Goal: Task Accomplishment & Management: Complete application form

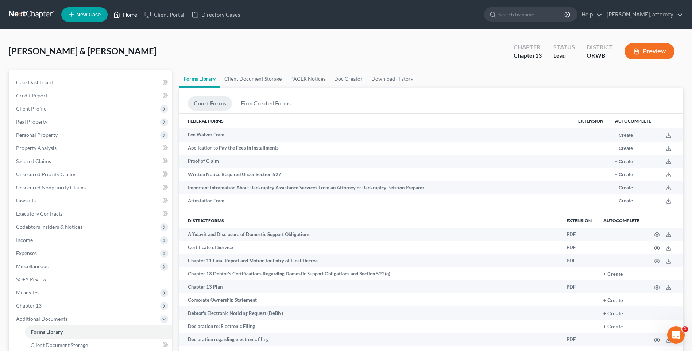
drag, startPoint x: 0, startPoint y: 0, endPoint x: 130, endPoint y: 18, distance: 130.7
click at [130, 18] on link "Home" at bounding box center [125, 14] width 31 height 13
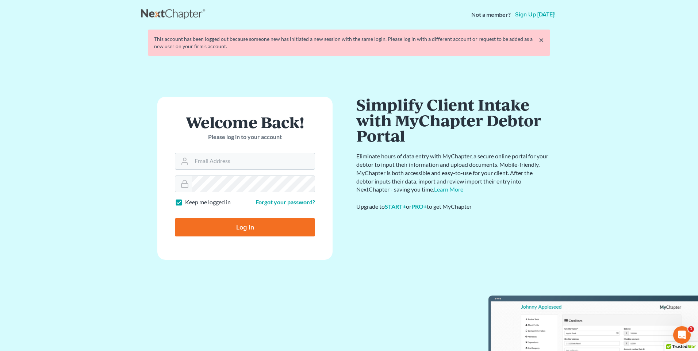
type input "davidmrobertsjd@gmail.com"
click at [238, 229] on input "Log In" at bounding box center [245, 227] width 140 height 18
type input "Thinking..."
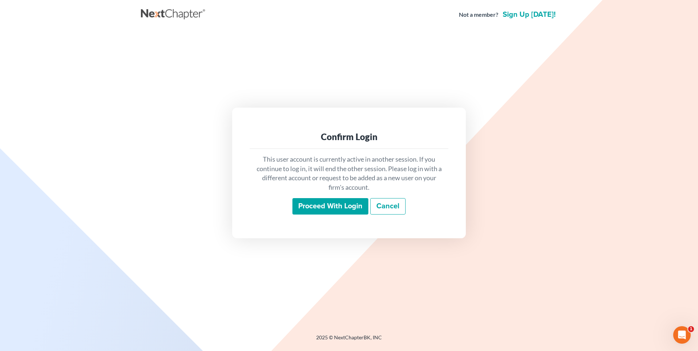
click at [343, 207] on input "Proceed with login" at bounding box center [330, 206] width 76 height 17
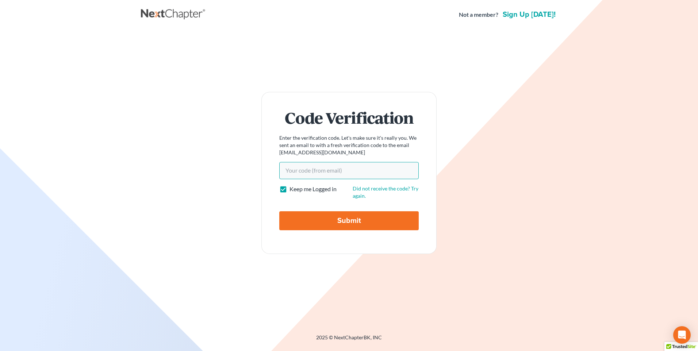
click at [317, 167] on input "Your code(from email)" at bounding box center [348, 170] width 139 height 17
paste input "12d280 i"
type input "12d280"
click at [349, 220] on input "Submit" at bounding box center [348, 220] width 139 height 19
type input "Thinking..."
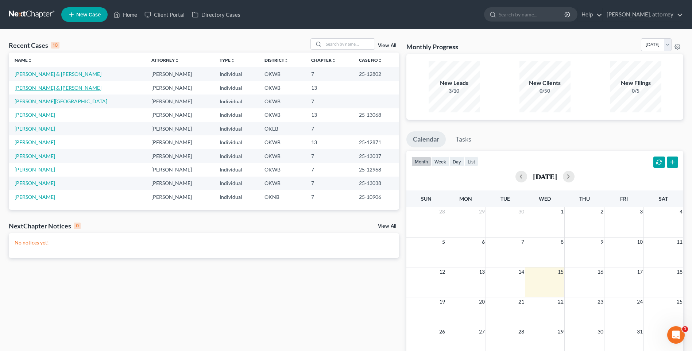
click at [49, 89] on link "[PERSON_NAME] & [PERSON_NAME]" at bounding box center [58, 88] width 87 height 6
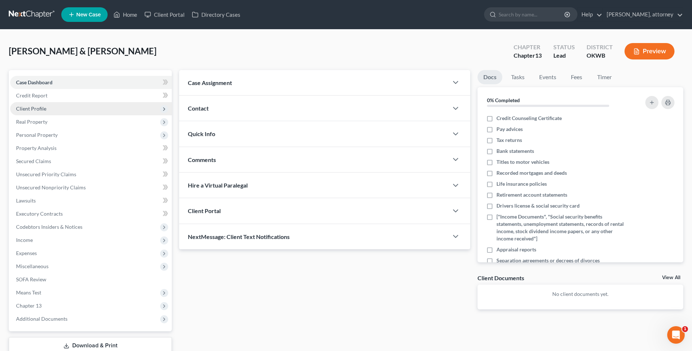
click at [35, 108] on span "Client Profile" at bounding box center [31, 108] width 30 height 6
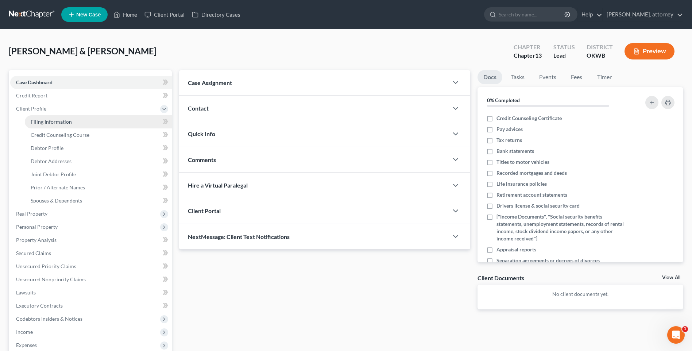
click at [42, 121] on span "Filing Information" at bounding box center [51, 122] width 41 height 6
select select "1"
select select "3"
select select "0"
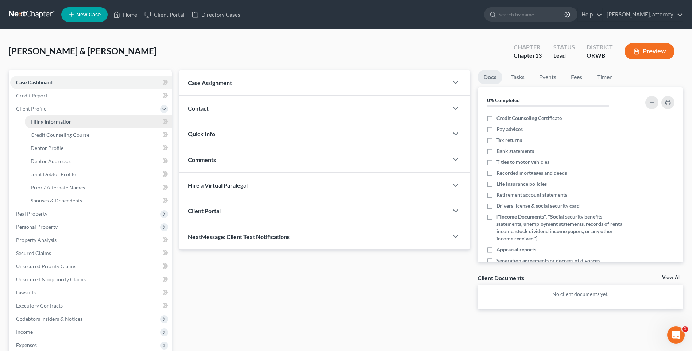
select select "2"
select select "37"
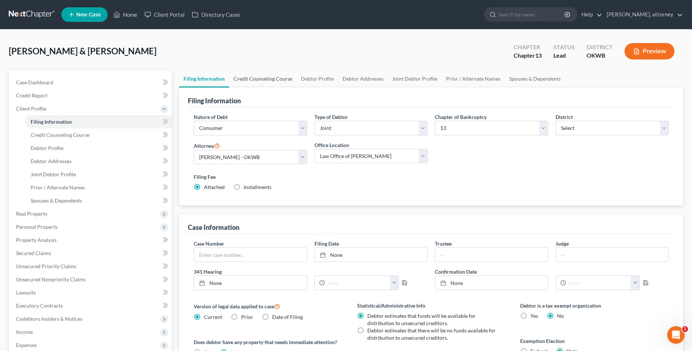
click at [254, 78] on link "Credit Counseling Course" at bounding box center [262, 79] width 67 height 18
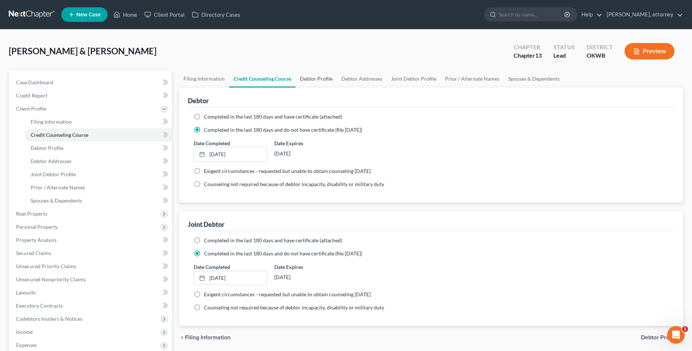
click at [325, 78] on link "Debtor Profile" at bounding box center [317, 79] width 42 height 18
select select "1"
select select "3"
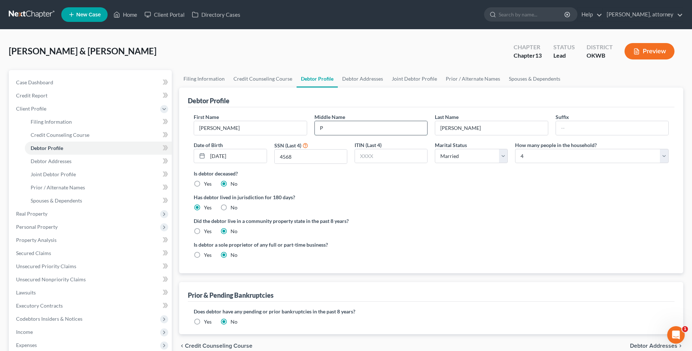
click at [328, 131] on input "P" at bounding box center [371, 128] width 112 height 14
type input "M"
click at [356, 107] on div "First Name [PERSON_NAME] Middle Name M Last Name [PERSON_NAME] Date of Birth [D…" at bounding box center [431, 190] width 487 height 166
click at [289, 98] on div "Debtor Profile" at bounding box center [431, 98] width 487 height 20
click at [26, 213] on span "Real Property" at bounding box center [31, 214] width 31 height 6
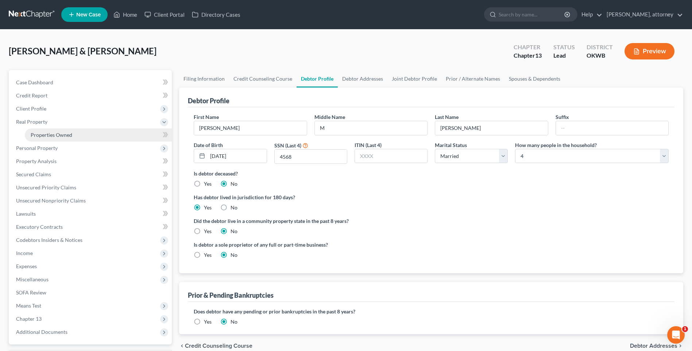
click at [47, 138] on span "Properties Owned" at bounding box center [52, 135] width 42 height 6
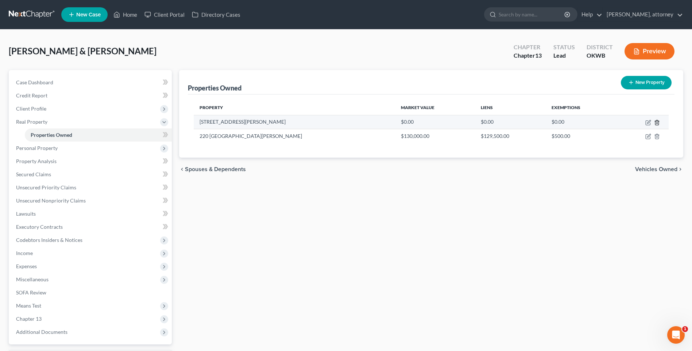
click at [656, 122] on icon "button" at bounding box center [656, 122] width 3 height 5
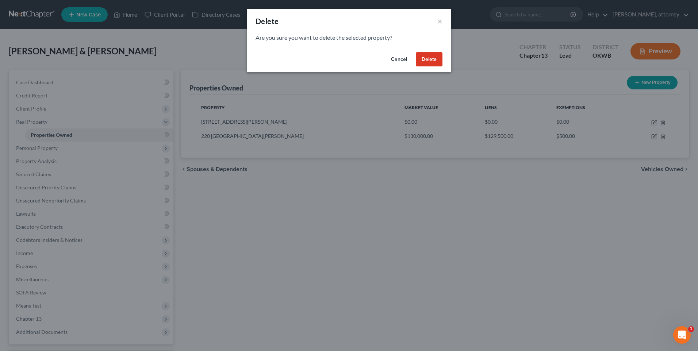
click at [429, 62] on button "Delete" at bounding box center [429, 59] width 27 height 15
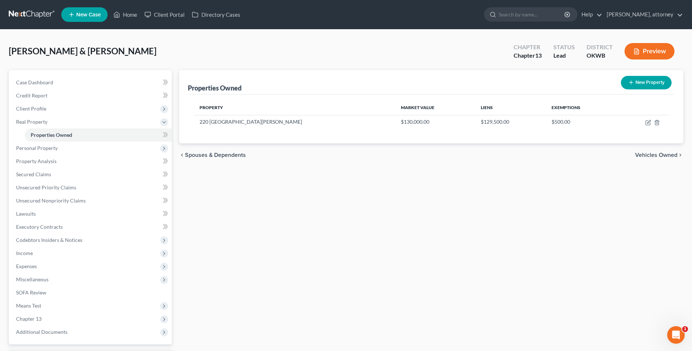
click at [204, 45] on div "[PERSON_NAME] & [PERSON_NAME] Upgraded Chapter Chapter 13 Status Lead District …" at bounding box center [346, 54] width 675 height 32
click at [133, 14] on link "Home" at bounding box center [125, 14] width 31 height 13
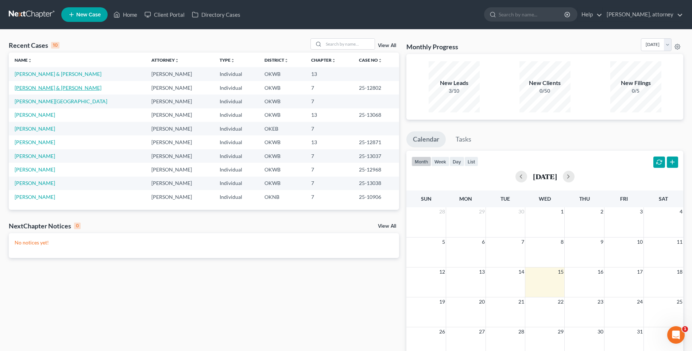
click at [46, 87] on link "[PERSON_NAME] & [PERSON_NAME]" at bounding box center [58, 88] width 87 height 6
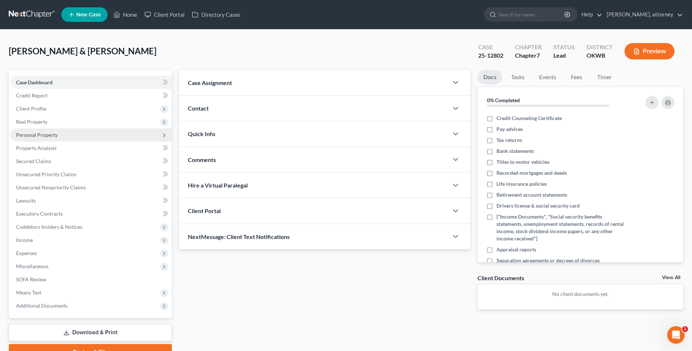
click at [36, 135] on span "Personal Property" at bounding box center [37, 135] width 42 height 6
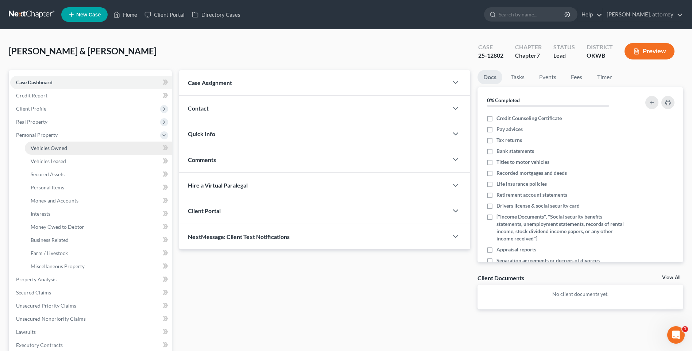
click at [48, 148] on span "Vehicles Owned" at bounding box center [49, 148] width 36 height 6
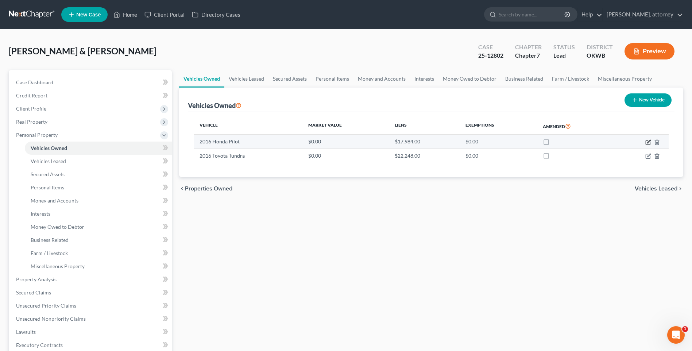
click at [648, 142] on icon "button" at bounding box center [648, 141] width 3 height 3
select select "0"
select select "10"
select select "2"
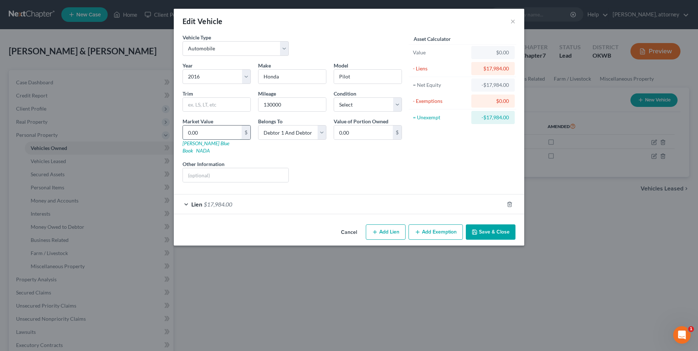
click at [231, 127] on input "0.00" at bounding box center [212, 133] width 59 height 14
type input "8"
type input "8.00"
type input "85"
type input "85.00"
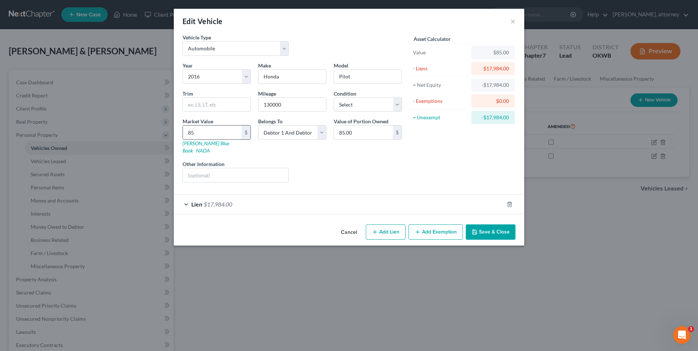
type input "850"
type input "850.00"
type input "8500"
type input "8,500.00"
type input "8,500"
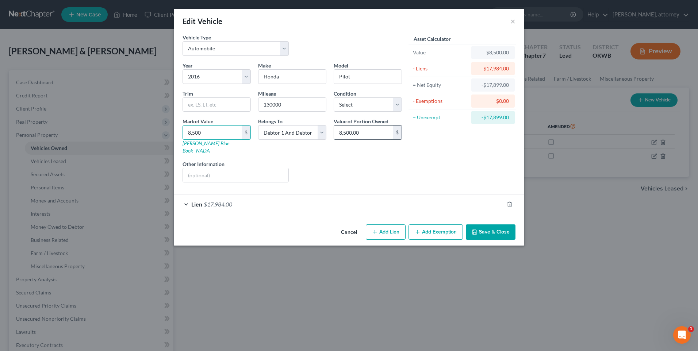
click at [376, 138] on input "8,500.00" at bounding box center [363, 133] width 59 height 14
click at [419, 195] on div "Lien $17,984.00" at bounding box center [339, 203] width 330 height 19
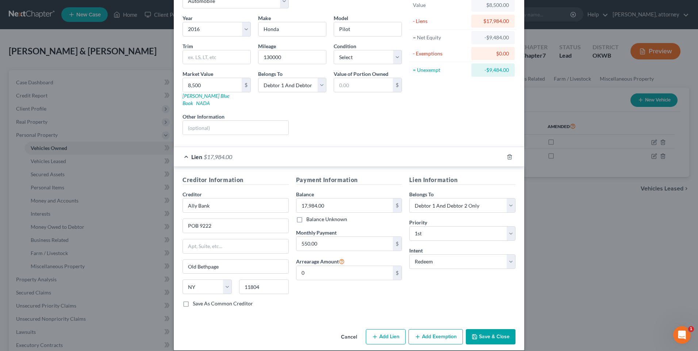
scroll to position [48, 0]
click at [493, 329] on button "Save & Close" at bounding box center [491, 335] width 50 height 15
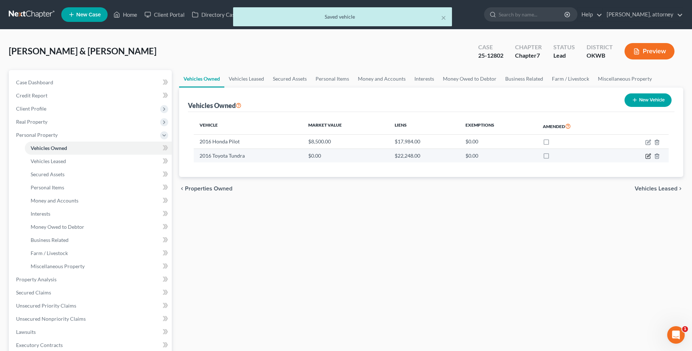
click at [648, 157] on icon "button" at bounding box center [648, 155] width 3 height 3
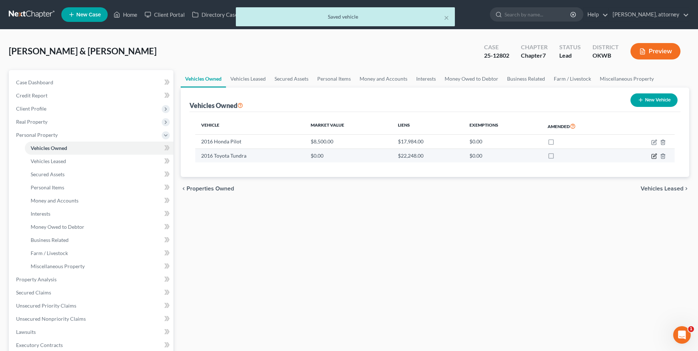
select select "0"
select select "10"
select select "2"
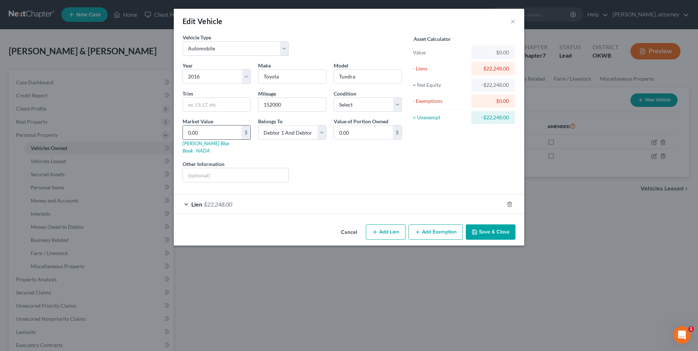
click at [216, 134] on input "0.00" at bounding box center [212, 133] width 59 height 14
type input "1"
type input "1.00"
type input "11"
type input "11.00"
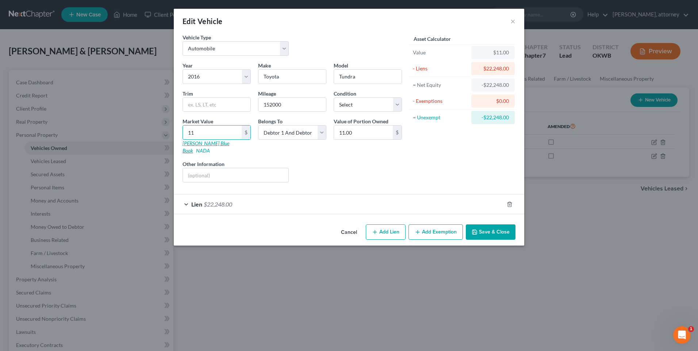
type input "115"
type input "115.00"
type input "1150"
type input "1,150.00"
type input "1,1500"
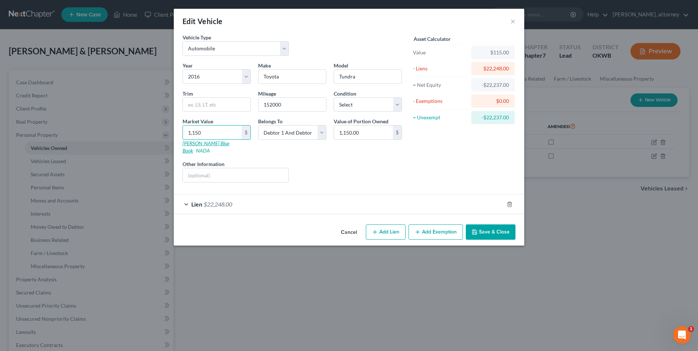
type input "11,500.00"
type input "11,500"
click at [367, 106] on select "Select Excellent Very Good Good Fair Poor" at bounding box center [367, 104] width 68 height 15
select select "2"
click at [333, 97] on select "Select Excellent Very Good Good Fair Poor" at bounding box center [367, 104] width 68 height 15
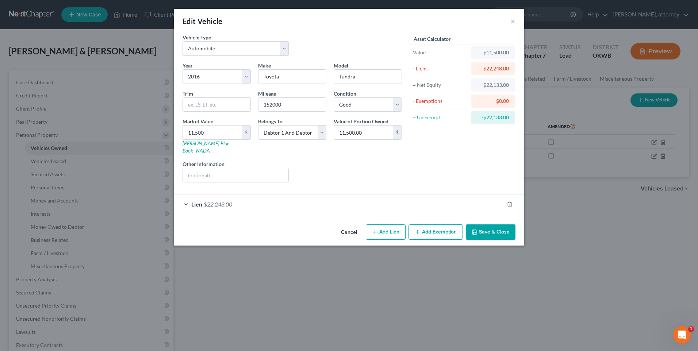
click at [486, 224] on button "Save & Close" at bounding box center [491, 231] width 50 height 15
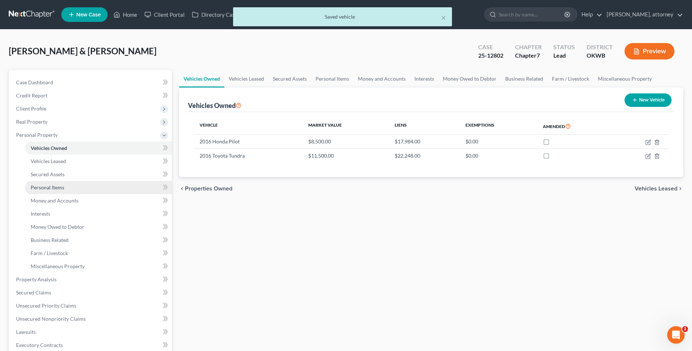
click at [50, 187] on span "Personal Items" at bounding box center [48, 187] width 34 height 6
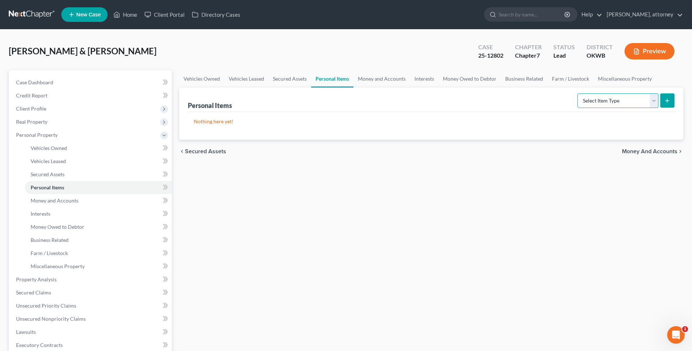
click at [599, 100] on select "Select Item Type Clothing Collectibles Of Value Electronics Firearms Household …" at bounding box center [618, 100] width 81 height 15
select select "clothing"
click at [578, 93] on select "Select Item Type Clothing Collectibles Of Value Electronics Firearms Household …" at bounding box center [618, 100] width 81 height 15
click at [668, 96] on button "submit" at bounding box center [667, 100] width 14 height 14
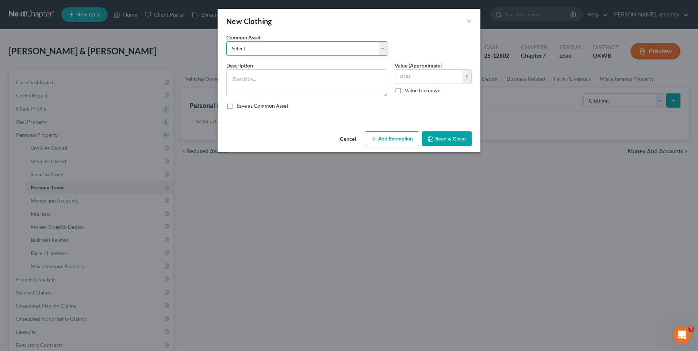
click at [256, 47] on select "Select Clothing for the debtor(s)" at bounding box center [306, 48] width 161 height 15
select select "0"
click at [226, 41] on select "Select Clothing for the debtor(s)" at bounding box center [306, 48] width 161 height 15
type textarea "Clothing for the debtor(s)"
type input "750.00"
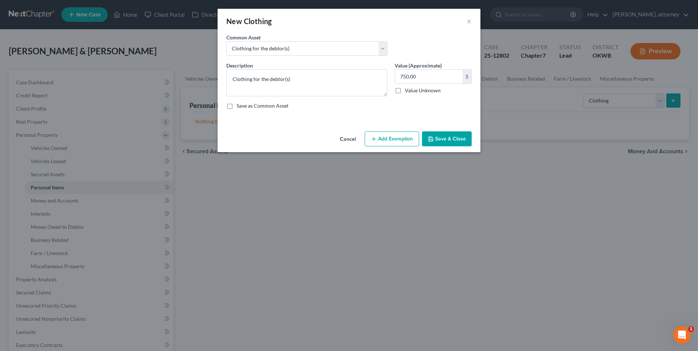
click at [387, 140] on button "Add Exemption" at bounding box center [391, 138] width 54 height 15
select select "2"
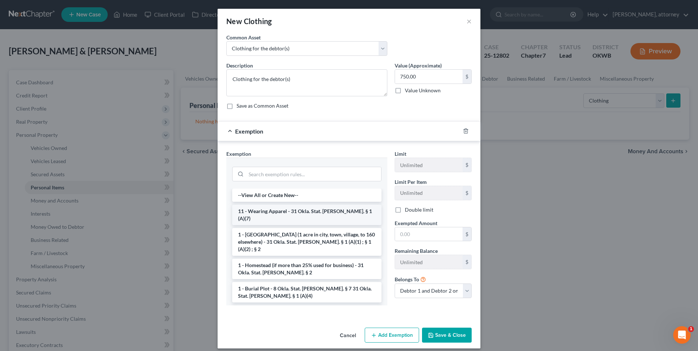
click at [282, 211] on li "11 - Wearing Apparel - 31 Okla. Stat. [PERSON_NAME]. § 1 (A)(7)" at bounding box center [306, 215] width 149 height 20
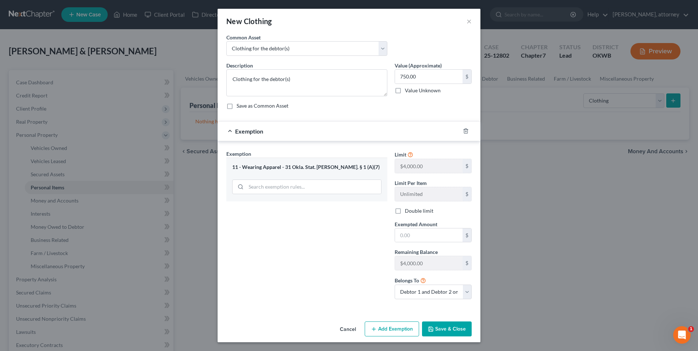
click at [424, 244] on div "Limit $4,000.00 $ Limit Per Item Unlimited $ Double limit Exempted Amount * $ R…" at bounding box center [433, 227] width 84 height 155
click at [423, 235] on input "text" at bounding box center [428, 235] width 67 height 14
type input "750.00"
click at [447, 329] on button "Save & Close" at bounding box center [447, 328] width 50 height 15
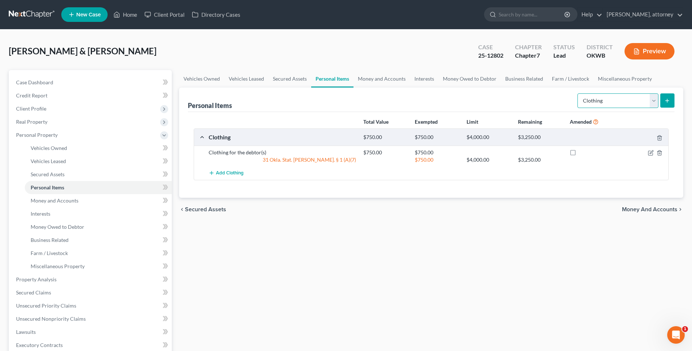
click at [603, 99] on select "Select Item Type Clothing Collectibles Of Value Electronics Firearms Household …" at bounding box center [618, 100] width 81 height 15
select select "electronics"
click at [578, 93] on select "Select Item Type Clothing Collectibles Of Value Electronics Firearms Household …" at bounding box center [618, 100] width 81 height 15
click at [670, 97] on button "submit" at bounding box center [667, 100] width 14 height 14
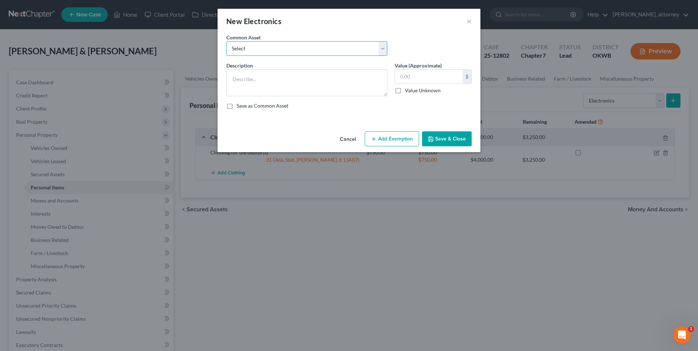
click at [243, 48] on select "Select Various electronics for the household" at bounding box center [306, 48] width 161 height 15
select select "0"
click at [226, 41] on select "Select Various electronics for the household" at bounding box center [306, 48] width 161 height 15
type textarea "Various electronics for the household"
type input "1,500.00"
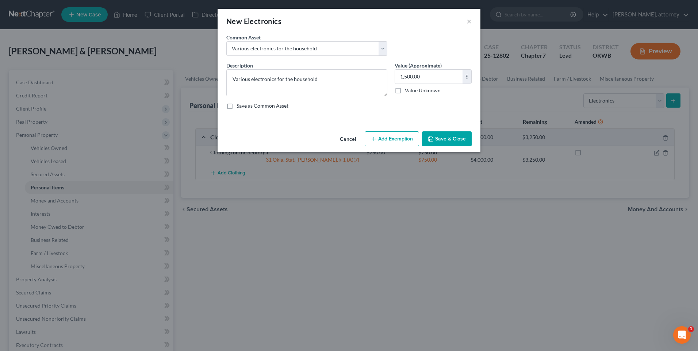
click at [400, 140] on button "Add Exemption" at bounding box center [391, 138] width 54 height 15
select select "2"
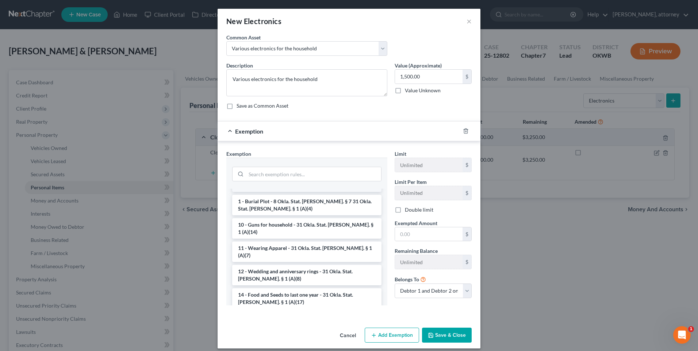
scroll to position [73, 0]
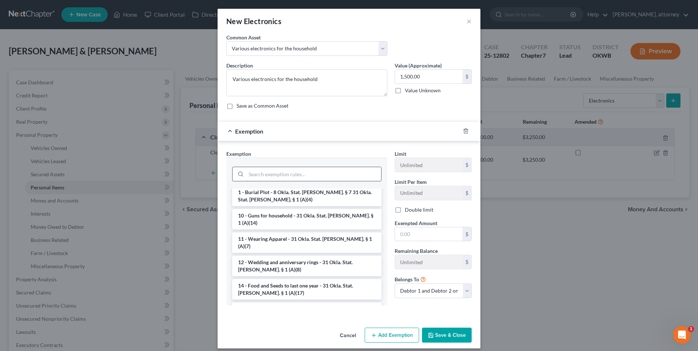
click at [260, 178] on input "search" at bounding box center [313, 174] width 135 height 14
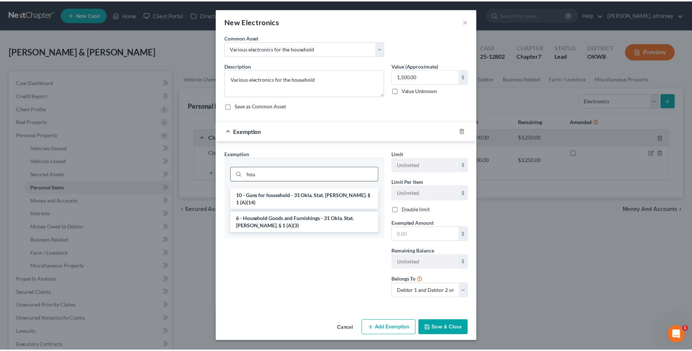
scroll to position [0, 0]
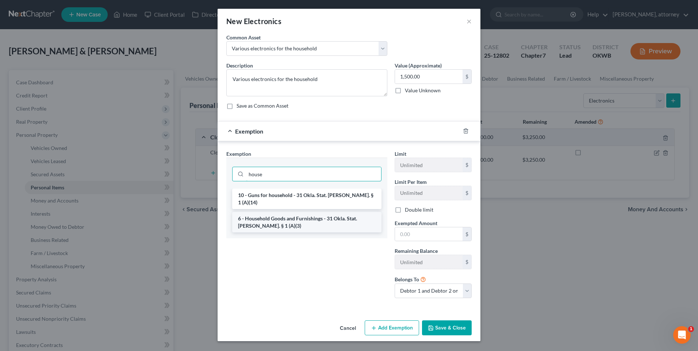
type input "house"
click at [265, 212] on li "6 - Household Goods and Furnishings - 31 Okla. Stat. [PERSON_NAME]. § 1 (A)(3)" at bounding box center [306, 222] width 149 height 20
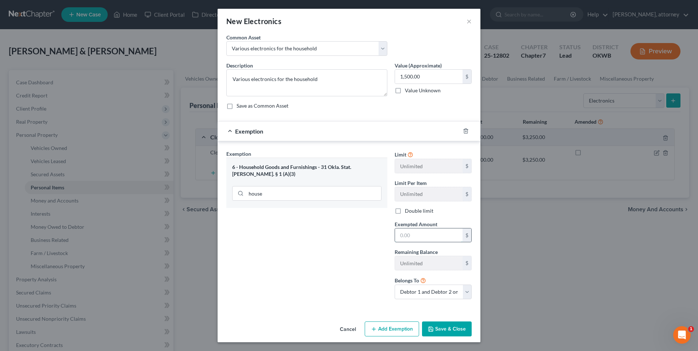
click at [421, 238] on input "text" at bounding box center [428, 235] width 67 height 14
type input "1,500"
click at [445, 329] on button "Save & Close" at bounding box center [447, 328] width 50 height 15
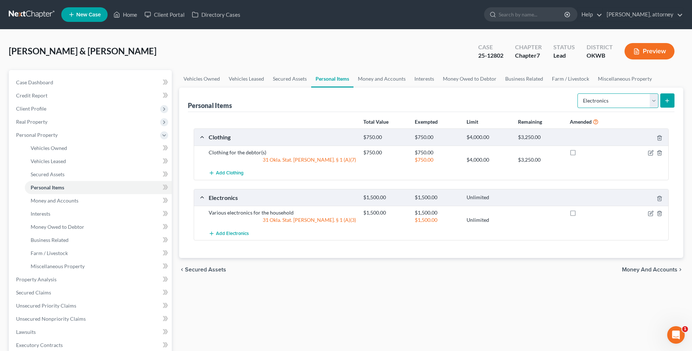
click at [595, 101] on select "Select Item Type Clothing Collectibles Of Value Electronics Firearms Household …" at bounding box center [618, 100] width 81 height 15
select select "clothing"
click at [578, 93] on select "Select Item Type Clothing Collectibles Of Value Electronics Firearms Household …" at bounding box center [618, 100] width 81 height 15
click at [669, 99] on icon "submit" at bounding box center [667, 101] width 6 height 6
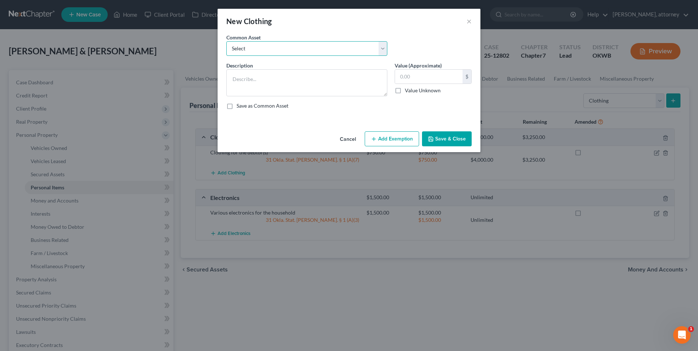
click at [247, 47] on select "Select Clothing for the debtor(s)" at bounding box center [306, 48] width 161 height 15
select select "0"
click at [226, 41] on select "Select Clothing for the debtor(s)" at bounding box center [306, 48] width 161 height 15
type textarea "Clothing for the debtor(s)"
type input "750.00"
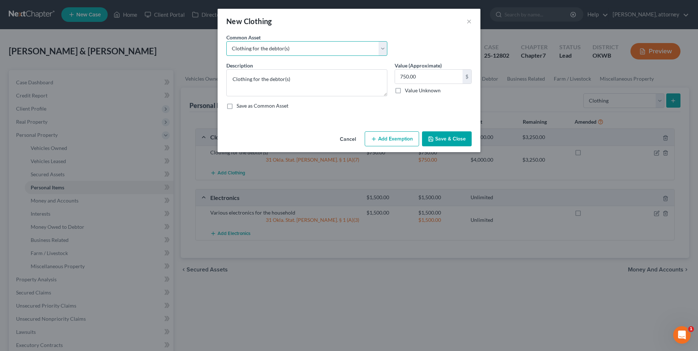
click at [380, 47] on select "Select Clothing for the debtor(s)" at bounding box center [306, 48] width 161 height 15
click at [346, 138] on button "Cancel" at bounding box center [348, 139] width 28 height 15
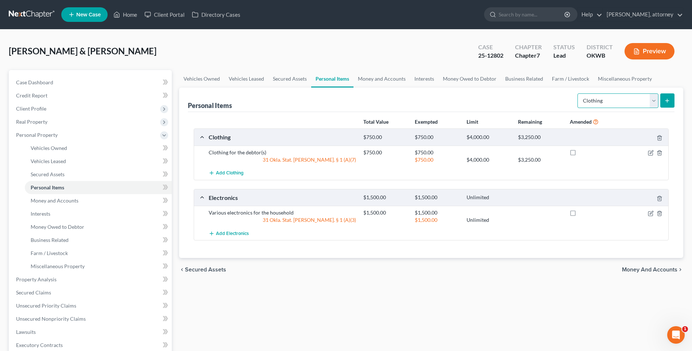
click at [626, 98] on select "Select Item Type Clothing Collectibles Of Value Electronics Firearms Household …" at bounding box center [618, 100] width 81 height 15
select select "household_goods"
click at [578, 93] on select "Select Item Type Clothing Collectibles Of Value Electronics Firearms Household …" at bounding box center [618, 100] width 81 height 15
click at [664, 98] on button "submit" at bounding box center [667, 100] width 14 height 14
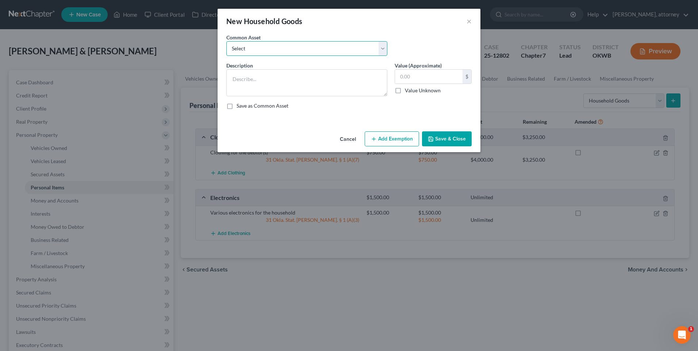
click at [242, 44] on select "Select Various household items and goods" at bounding box center [306, 48] width 161 height 15
select select "0"
click at [226, 41] on select "Select Various household items and goods" at bounding box center [306, 48] width 161 height 15
type textarea "Various household items and goods"
click at [407, 75] on input "4,000.00" at bounding box center [428, 77] width 67 height 14
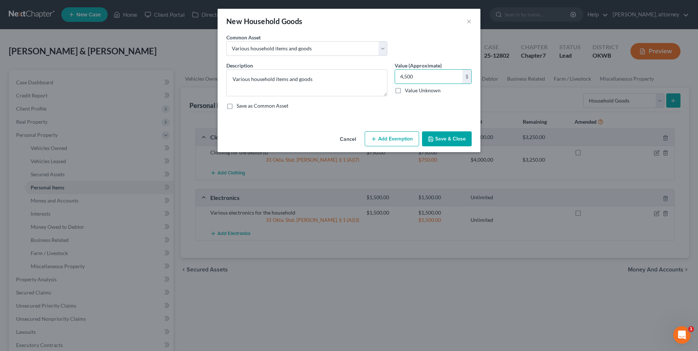
type input "4,500"
click at [392, 139] on button "Add Exemption" at bounding box center [391, 138] width 54 height 15
select select "2"
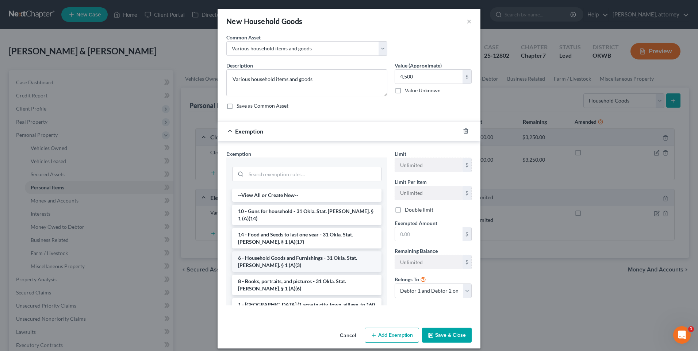
click at [294, 251] on li "6 - Household Goods and Furnishings - 31 Okla. Stat. [PERSON_NAME]. § 1 (A)(3)" at bounding box center [306, 261] width 149 height 20
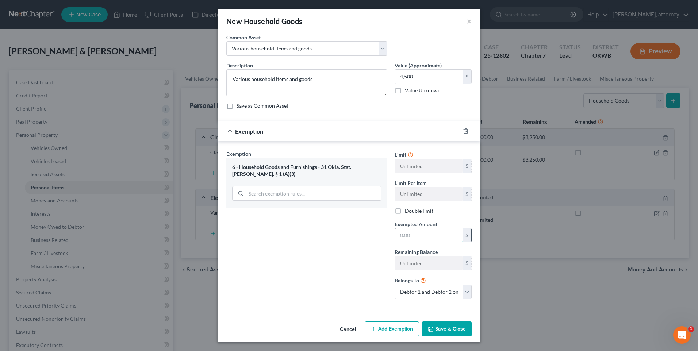
click at [413, 238] on input "text" at bounding box center [428, 235] width 67 height 14
type input "4,500"
click at [457, 326] on button "Save & Close" at bounding box center [447, 328] width 50 height 15
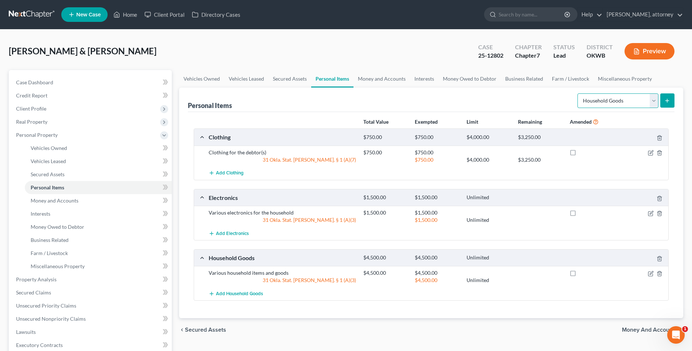
click at [625, 102] on select "Select Item Type Clothing Collectibles Of Value Electronics Firearms Household …" at bounding box center [618, 100] width 81 height 15
select select "jewelry"
click at [578, 93] on select "Select Item Type Clothing Collectibles Of Value Electronics Firearms Household …" at bounding box center [618, 100] width 81 height 15
click at [666, 99] on icon "submit" at bounding box center [667, 101] width 6 height 6
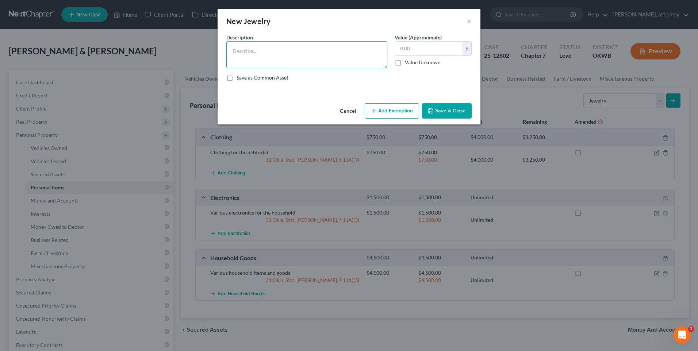
click at [260, 54] on textarea at bounding box center [306, 54] width 161 height 27
type textarea "Wedding rings"
click at [412, 45] on input "text" at bounding box center [428, 49] width 67 height 14
type input "100.00"
click at [389, 111] on button "Add Exemption" at bounding box center [391, 110] width 54 height 15
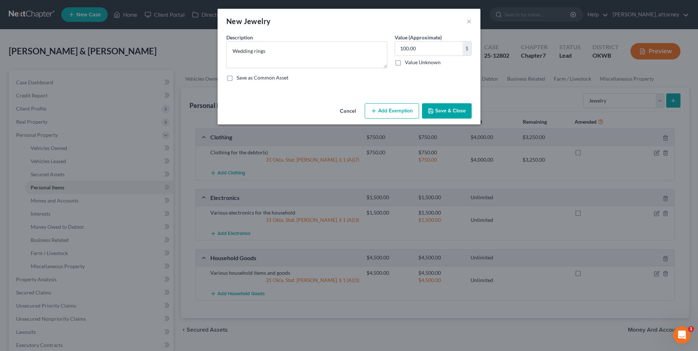
select select "2"
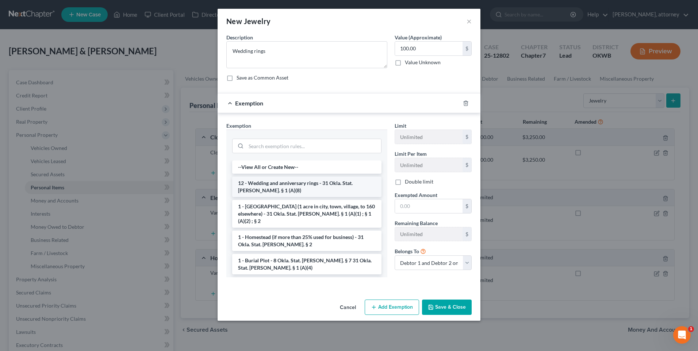
click at [316, 182] on li "12 - Wedding and anniversary rings - 31 Okla. Stat. [PERSON_NAME]. § 1 (A)(8)" at bounding box center [306, 187] width 149 height 20
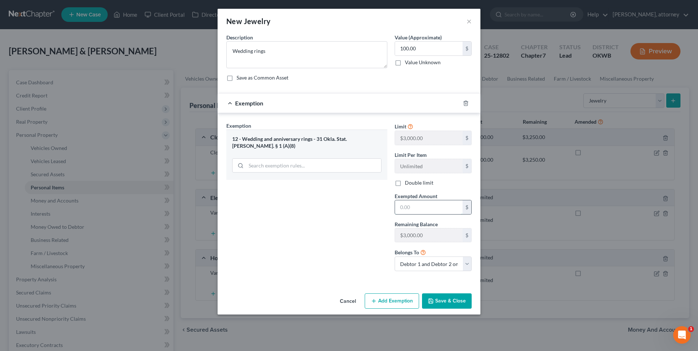
click at [399, 207] on input "text" at bounding box center [428, 207] width 67 height 14
type input "100.00"
click at [454, 301] on button "Save & Close" at bounding box center [447, 300] width 50 height 15
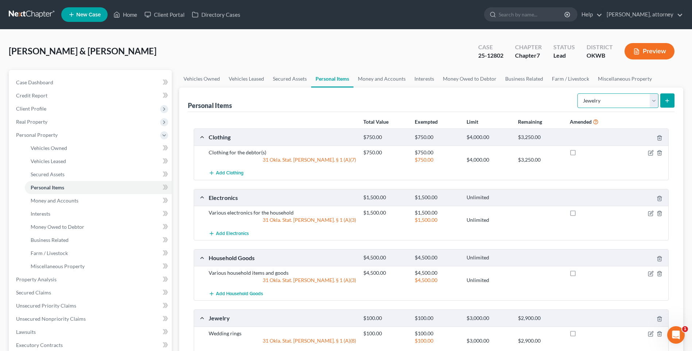
click at [600, 100] on select "Select Item Type Clothing Collectibles Of Value Electronics Firearms Household …" at bounding box center [618, 100] width 81 height 15
click at [421, 81] on link "Interests" at bounding box center [424, 79] width 28 height 18
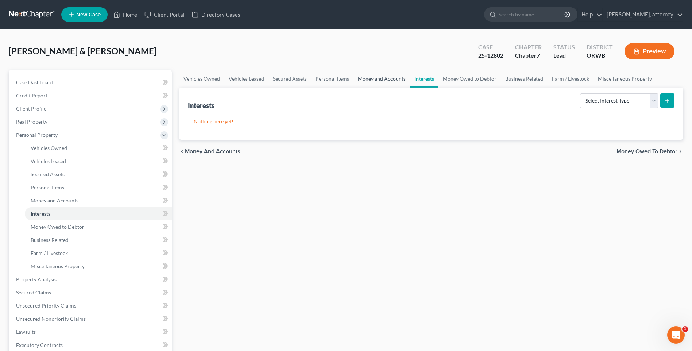
click at [378, 81] on link "Money and Accounts" at bounding box center [382, 79] width 57 height 18
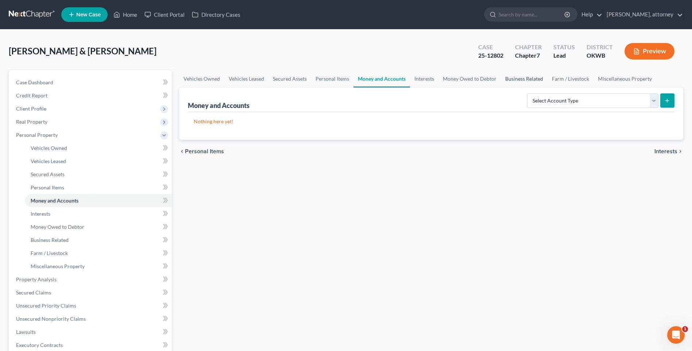
click at [524, 80] on link "Business Related" at bounding box center [524, 79] width 47 height 18
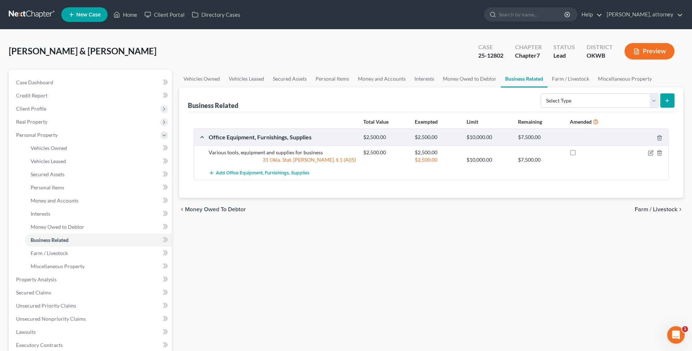
click at [351, 61] on div "[PERSON_NAME] & [PERSON_NAME] Upgraded Case 25-12802 Chapter Chapter 7 Status L…" at bounding box center [346, 54] width 675 height 32
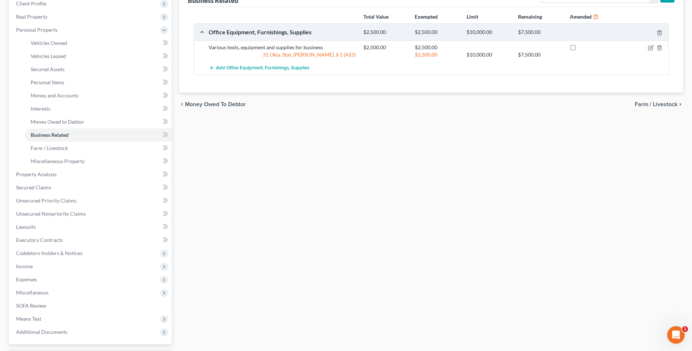
scroll to position [109, 0]
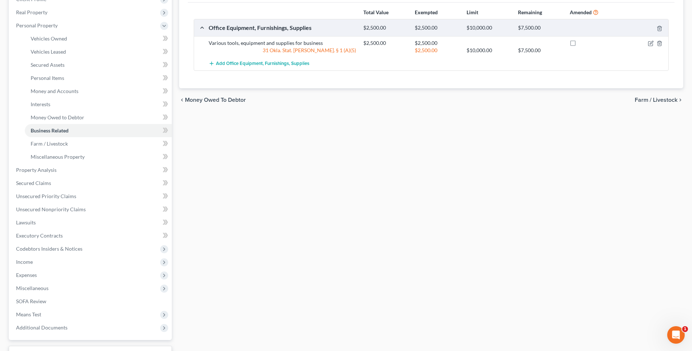
click at [644, 102] on span "Farm / Livestock" at bounding box center [656, 100] width 43 height 6
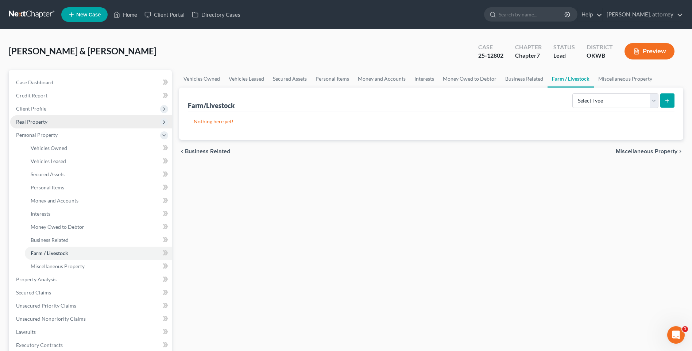
click at [32, 122] on span "Real Property" at bounding box center [31, 122] width 31 height 6
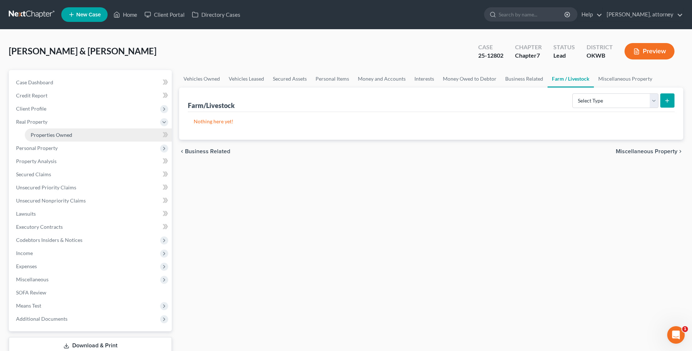
click at [47, 137] on span "Properties Owned" at bounding box center [52, 135] width 42 height 6
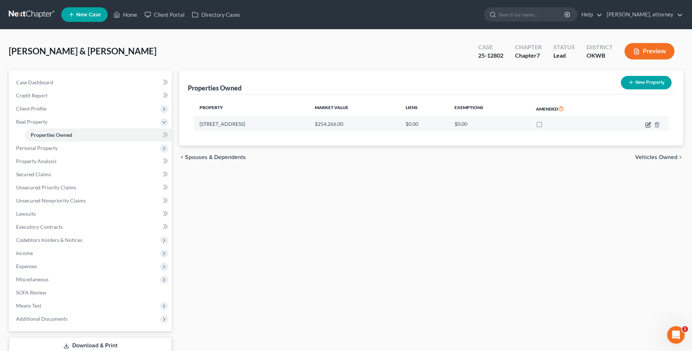
click at [648, 123] on icon "button" at bounding box center [648, 125] width 6 height 6
select select "37"
select select "2"
select select "1"
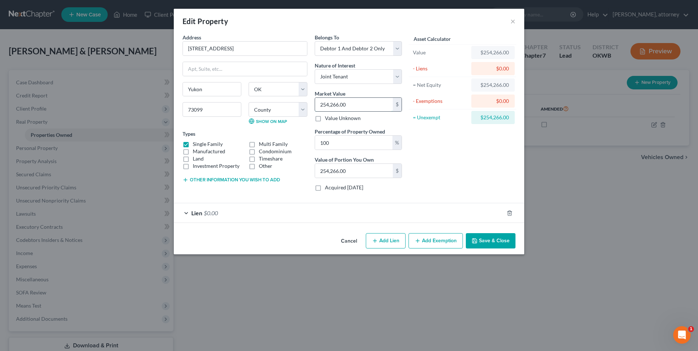
click at [365, 101] on input "254,266.00" at bounding box center [354, 105] width 78 height 14
type input "0"
type input "2"
type input "2.00"
type input "28"
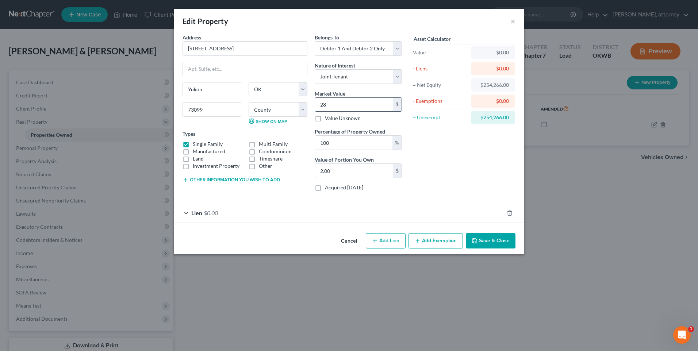
type input "28.00"
type input "280"
type input "280.00"
type input "2800"
type input "2,800.00"
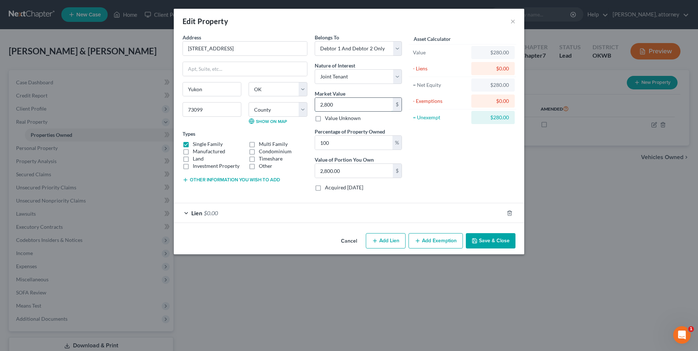
type input "2,8000"
type input "28,000.00"
type input "28,0000"
type input "280,000.00"
type input "280,000"
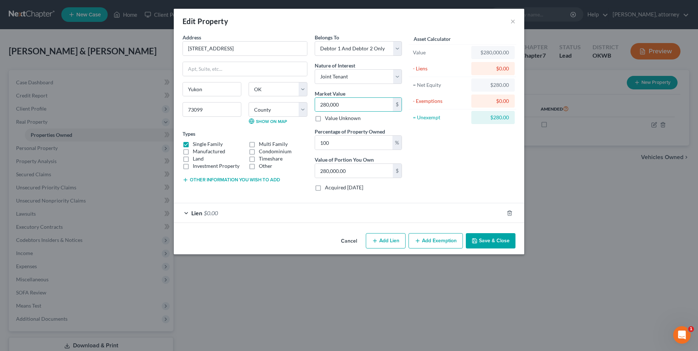
click at [378, 216] on div "Lien $0.00" at bounding box center [339, 212] width 330 height 19
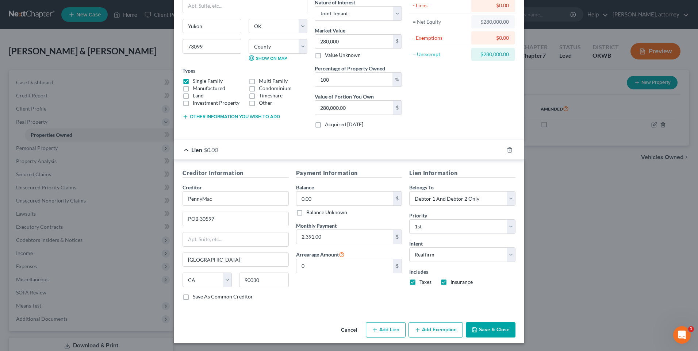
scroll to position [64, 0]
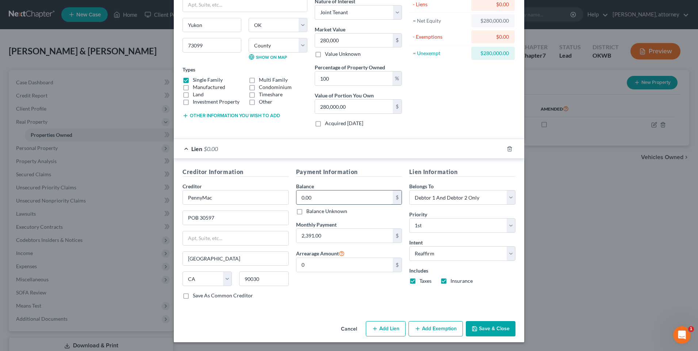
click at [336, 201] on input "0.00" at bounding box center [344, 197] width 97 height 14
type input "254,266"
click at [490, 329] on button "Save & Close" at bounding box center [491, 328] width 50 height 15
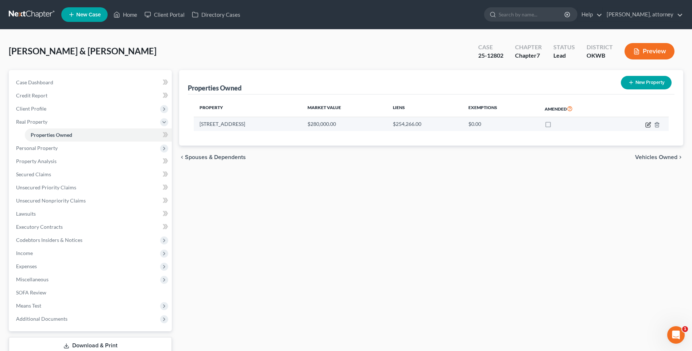
click at [647, 125] on icon "button" at bounding box center [648, 125] width 6 height 6
select select "37"
select select "8"
select select "2"
select select "1"
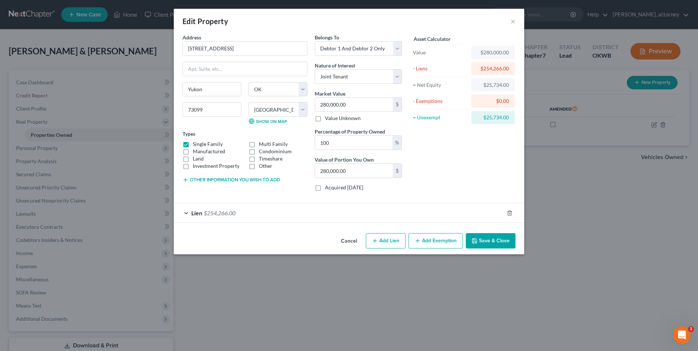
click at [424, 243] on button "Add Exemption" at bounding box center [435, 240] width 54 height 15
select select "2"
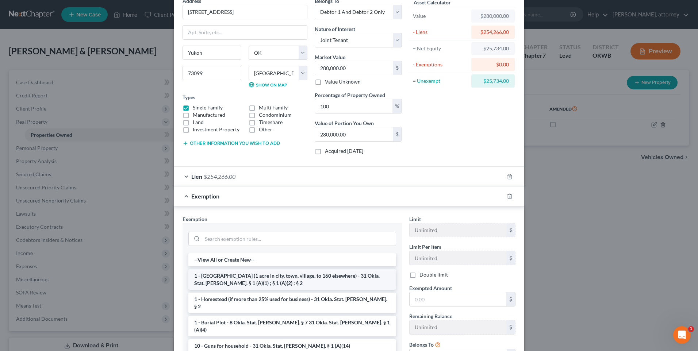
scroll to position [108, 0]
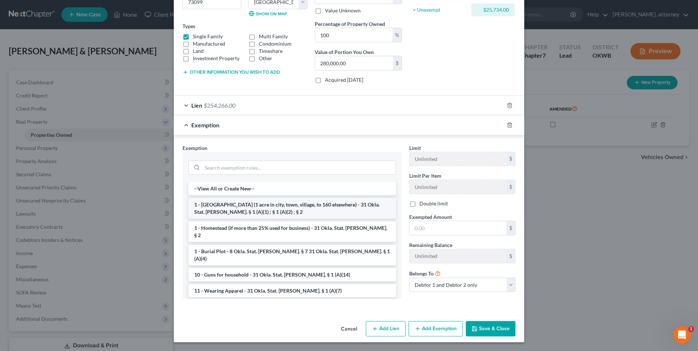
click at [222, 207] on li "1 - [GEOGRAPHIC_DATA] (1 acre in city, town, village, to 160 elsewhere) - 31 Ok…" at bounding box center [292, 208] width 208 height 20
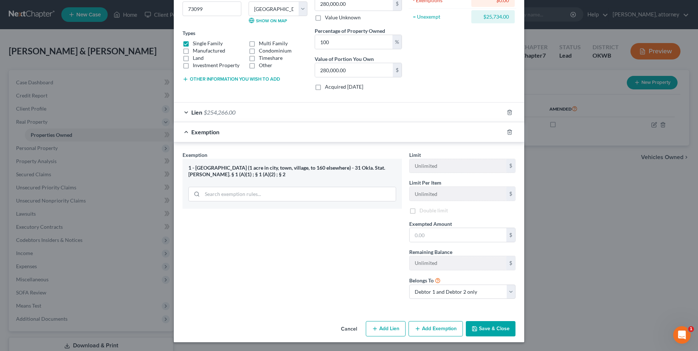
scroll to position [102, 0]
click at [453, 230] on input "text" at bounding box center [457, 235] width 97 height 14
click at [368, 224] on div "Exemption Set must be selected for CA. Exemption * 1 - [GEOGRAPHIC_DATA] (1 acr…" at bounding box center [292, 227] width 227 height 155
click at [441, 233] on input "text" at bounding box center [457, 235] width 97 height 14
type input "25,734"
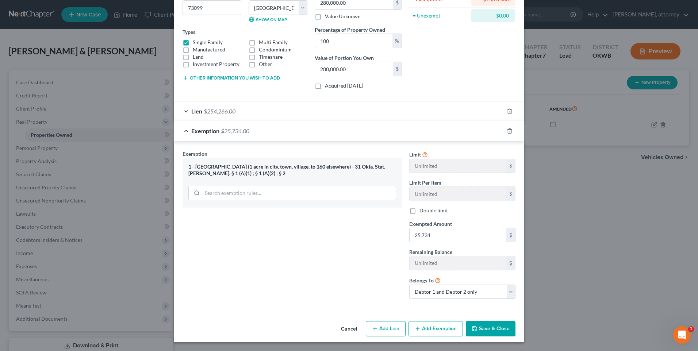
click at [498, 327] on button "Save & Close" at bounding box center [491, 328] width 50 height 15
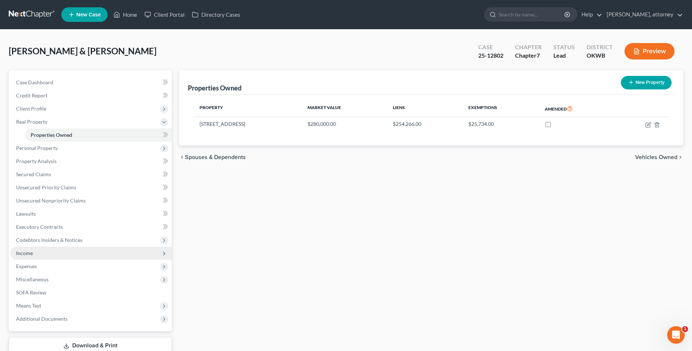
click at [28, 252] on span "Income" at bounding box center [24, 253] width 17 height 6
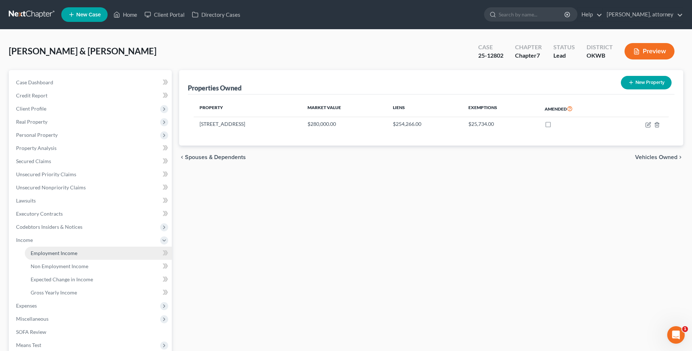
click at [48, 254] on span "Employment Income" at bounding box center [54, 253] width 47 height 6
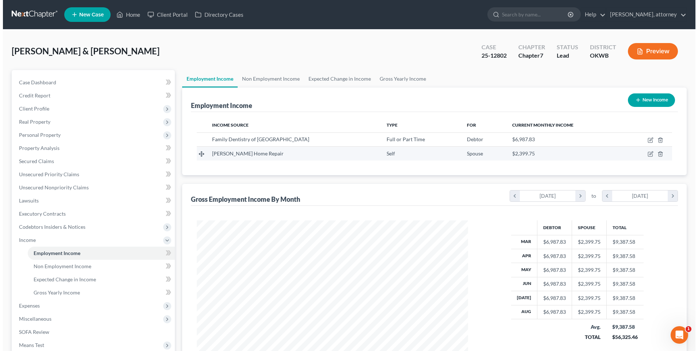
scroll to position [135, 285]
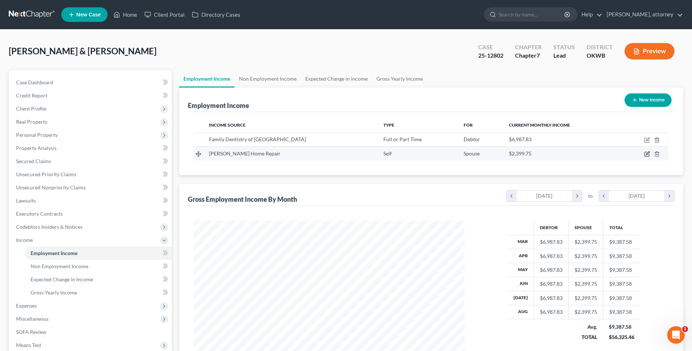
click at [647, 154] on icon "button" at bounding box center [647, 153] width 3 height 3
select select "1"
select select "37"
select select "0"
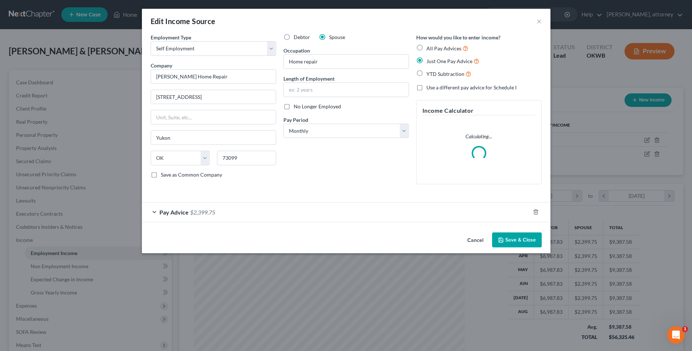
scroll to position [136, 288]
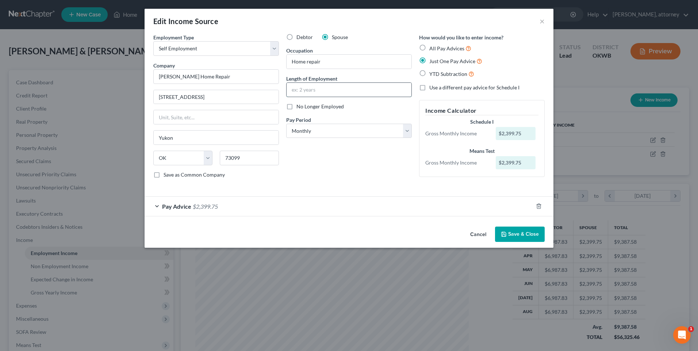
drag, startPoint x: 298, startPoint y: 88, endPoint x: 295, endPoint y: 85, distance: 4.4
click at [298, 88] on input "text" at bounding box center [348, 90] width 125 height 14
type input "2 years"
click at [518, 234] on button "Save & Close" at bounding box center [520, 234] width 50 height 15
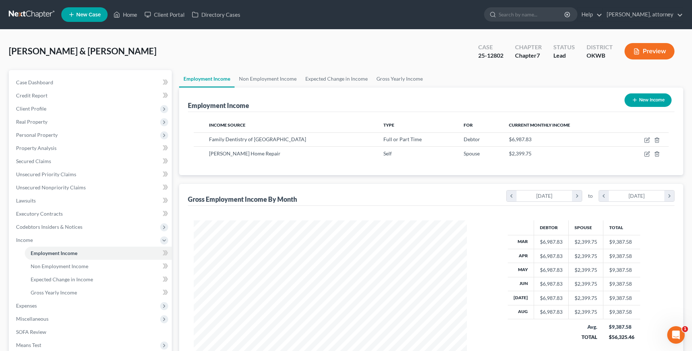
scroll to position [364696, 364545]
click at [70, 291] on span "Gross Yearly Income" at bounding box center [54, 292] width 46 height 6
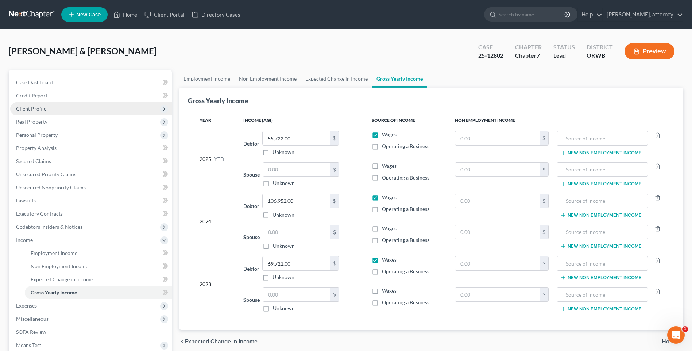
click at [34, 105] on span "Client Profile" at bounding box center [31, 108] width 30 height 6
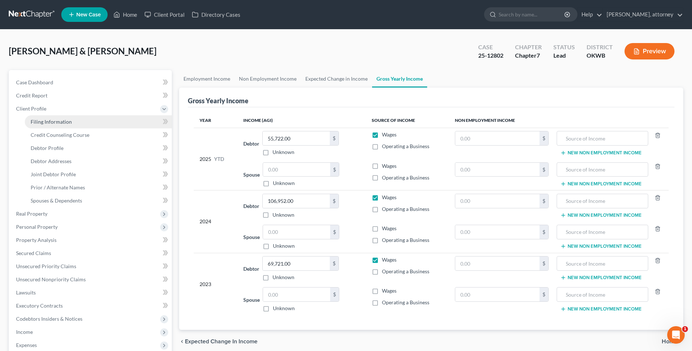
click at [46, 119] on span "Filing Information" at bounding box center [51, 122] width 41 height 6
select select "1"
select select "0"
select select "65"
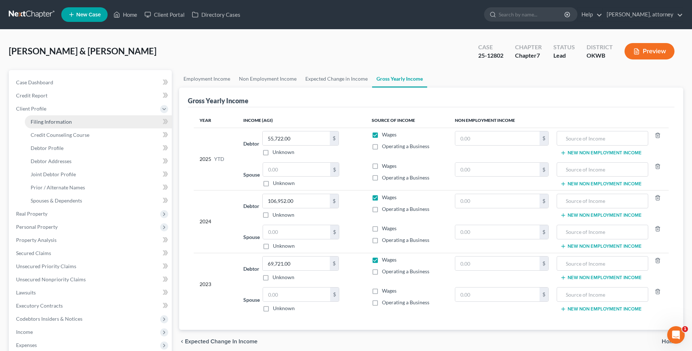
select select "0"
select select "37"
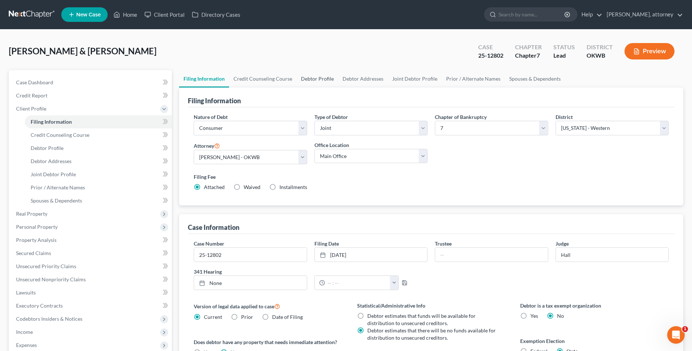
click at [314, 78] on link "Debtor Profile" at bounding box center [318, 79] width 42 height 18
select select "1"
select select "6"
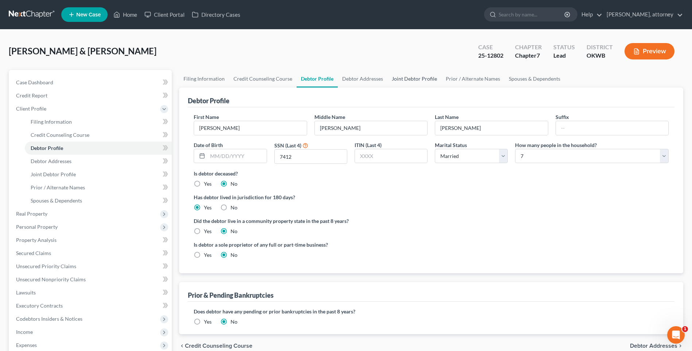
click at [408, 80] on link "Joint Debtor Profile" at bounding box center [414, 79] width 54 height 18
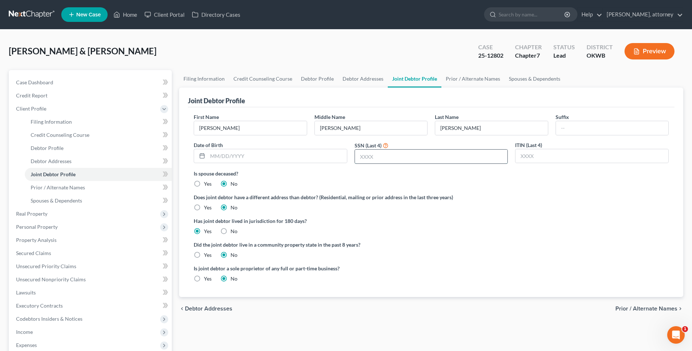
click at [391, 158] on input "text" at bounding box center [431, 157] width 153 height 14
type input "3117"
click at [316, 79] on link "Debtor Profile" at bounding box center [318, 79] width 42 height 18
select select "1"
select select "6"
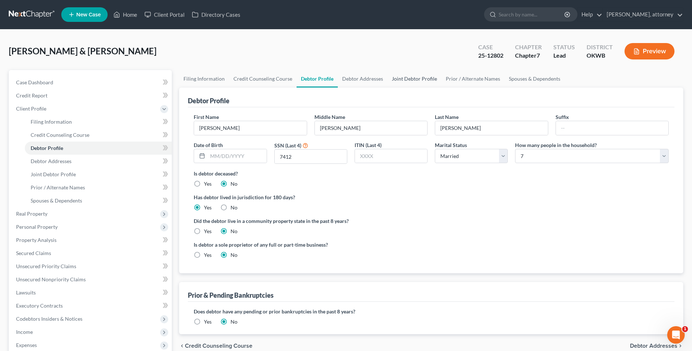
click at [410, 78] on link "Joint Debtor Profile" at bounding box center [414, 79] width 54 height 18
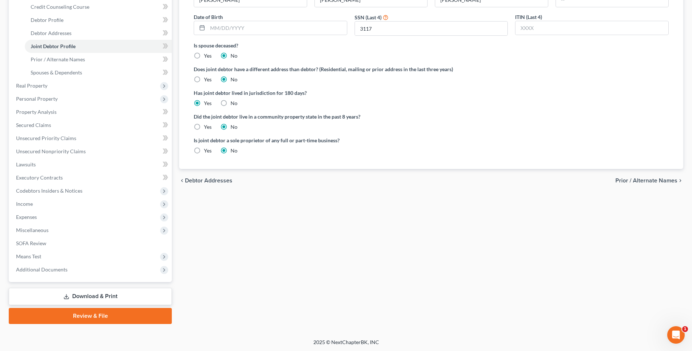
scroll to position [129, 0]
click at [652, 178] on span "Prior / Alternate Names" at bounding box center [646, 180] width 62 height 6
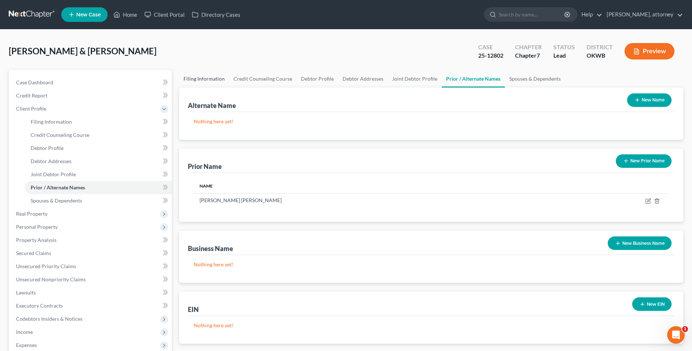
click at [219, 78] on link "Filing Information" at bounding box center [204, 79] width 50 height 18
select select "1"
select select "0"
select select "65"
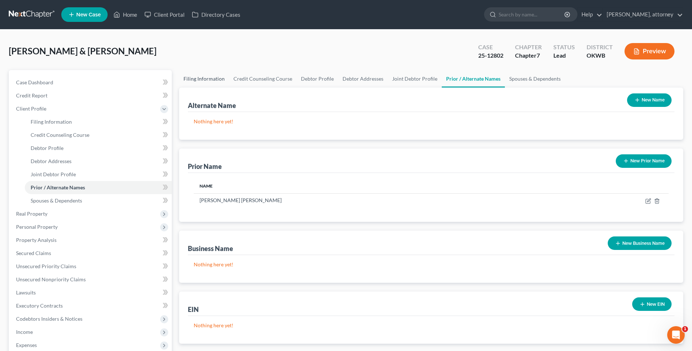
select select "0"
select select "37"
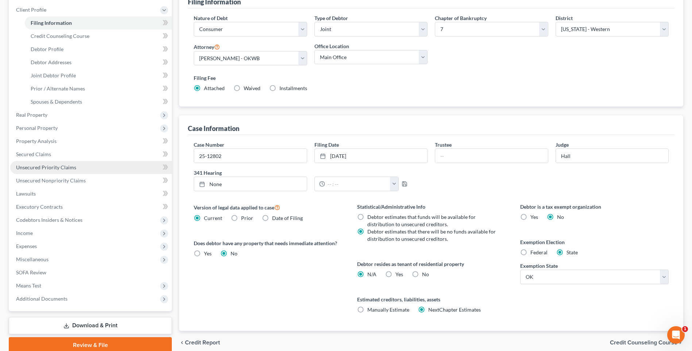
scroll to position [109, 0]
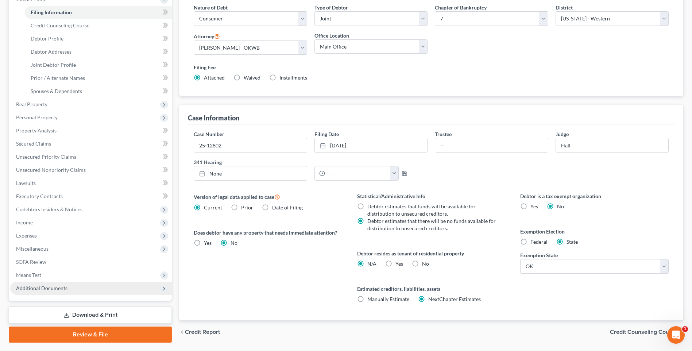
click at [42, 288] on span "Additional Documents" at bounding box center [41, 288] width 51 height 6
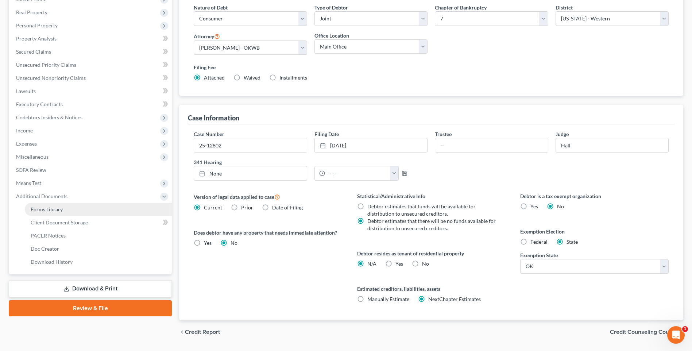
click at [47, 208] on span "Forms Library" at bounding box center [47, 209] width 32 height 6
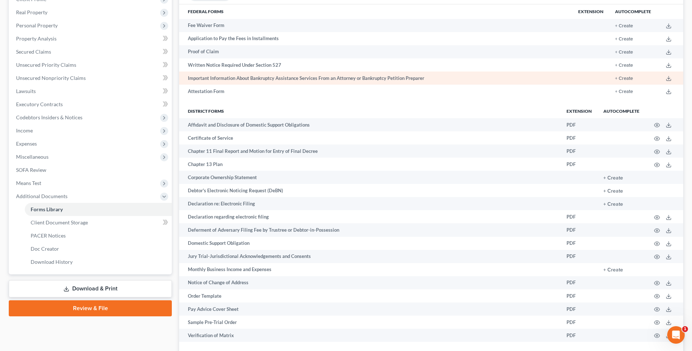
scroll to position [146, 0]
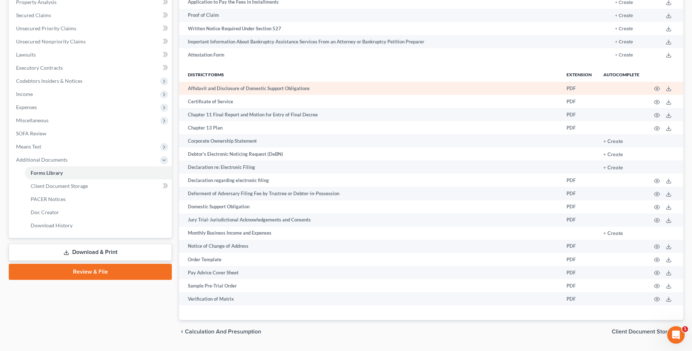
click at [238, 92] on td "Affidavit and Disclosure of Domestic Support Obligations" at bounding box center [370, 88] width 382 height 13
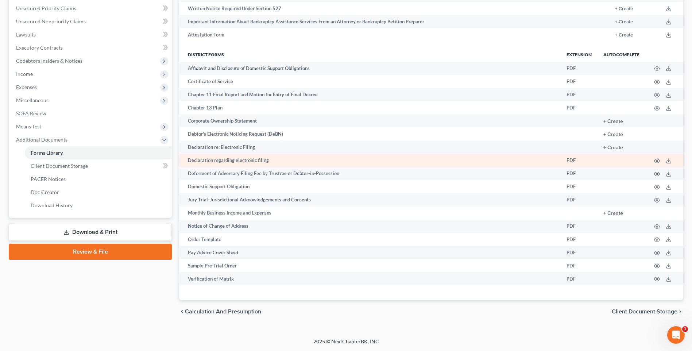
scroll to position [20, 0]
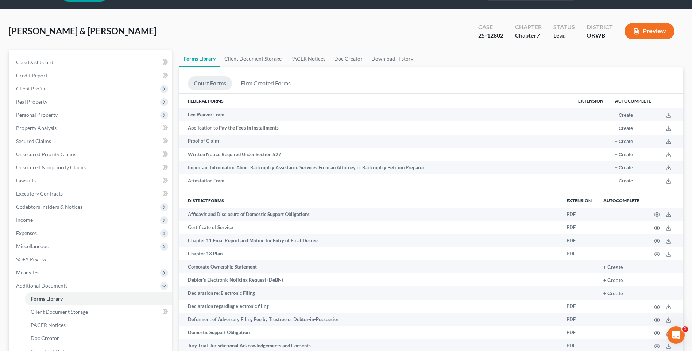
click at [215, 200] on th "District forms" at bounding box center [370, 200] width 382 height 15
click at [258, 62] on link "Client Document Storage" at bounding box center [253, 59] width 66 height 18
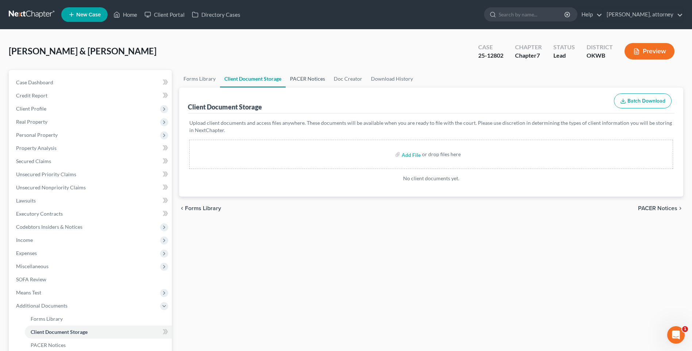
click at [313, 80] on link "PACER Notices" at bounding box center [308, 79] width 44 height 18
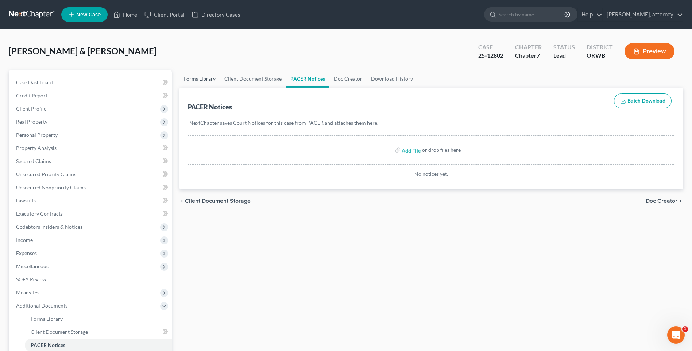
click at [202, 77] on link "Forms Library" at bounding box center [199, 79] width 41 height 18
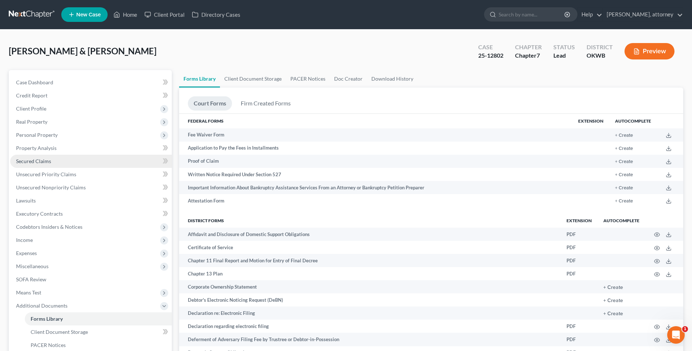
click at [37, 161] on span "Secured Claims" at bounding box center [33, 161] width 35 height 6
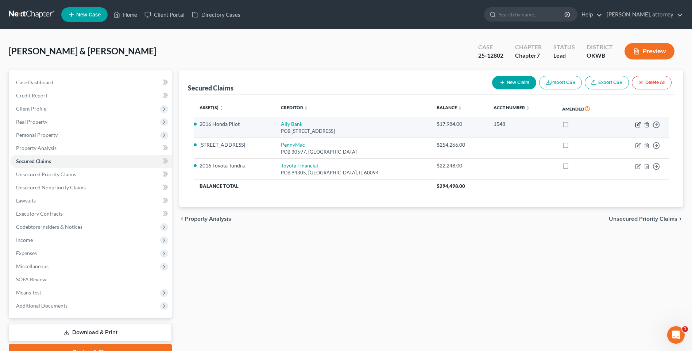
click at [638, 124] on icon "button" at bounding box center [638, 123] width 3 height 3
select select "35"
select select "0"
select select "1"
select select "2"
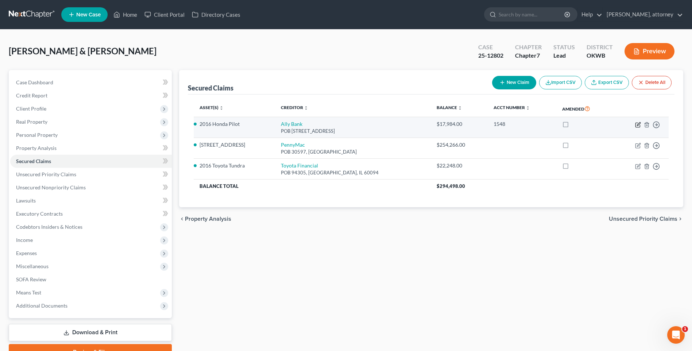
select select "0"
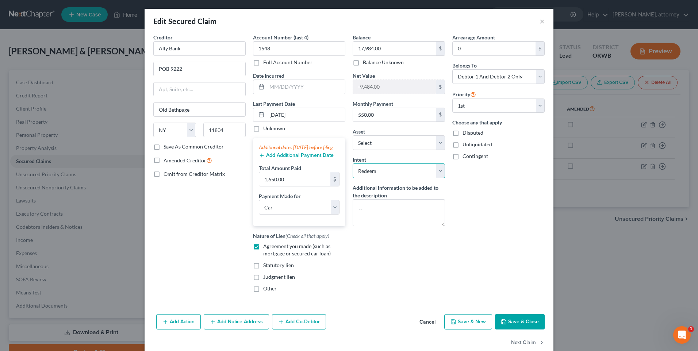
click at [374, 173] on select "Select Surrender Redeem Reaffirm Avoid Other" at bounding box center [398, 170] width 92 height 15
select select "2"
click at [352, 163] on select "Select Surrender Redeem Reaffirm Avoid Other" at bounding box center [398, 170] width 92 height 15
click at [517, 325] on button "Save & Close" at bounding box center [520, 321] width 50 height 15
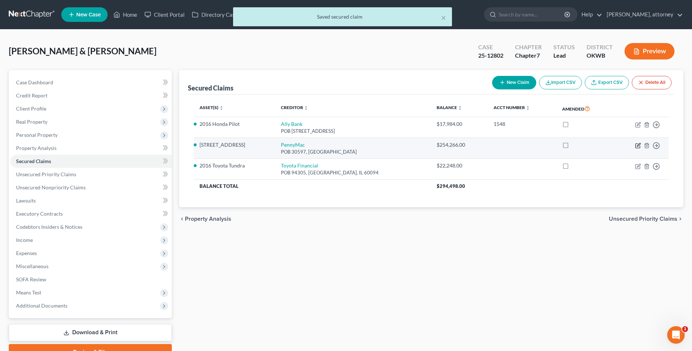
click at [637, 144] on icon "button" at bounding box center [638, 146] width 6 height 6
select select "4"
select select "3"
select select "2"
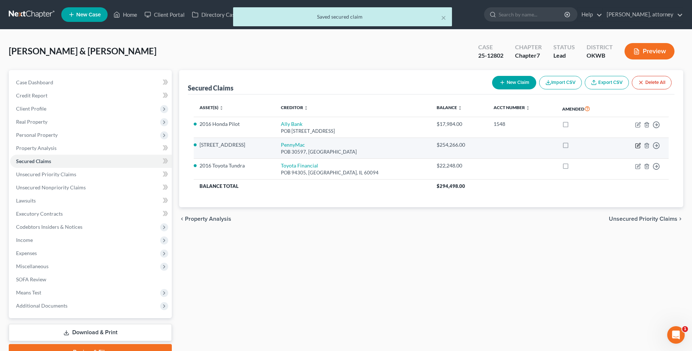
select select "0"
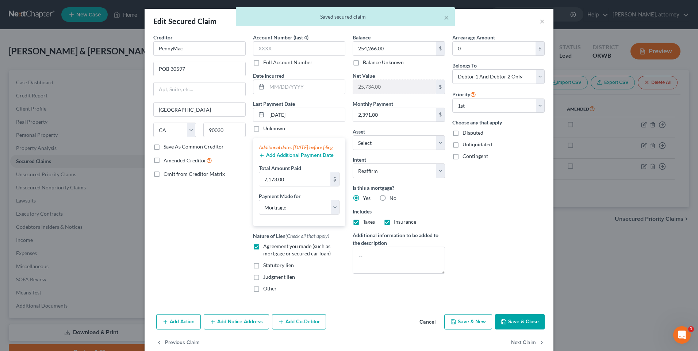
click at [429, 329] on button "Cancel" at bounding box center [427, 322] width 28 height 15
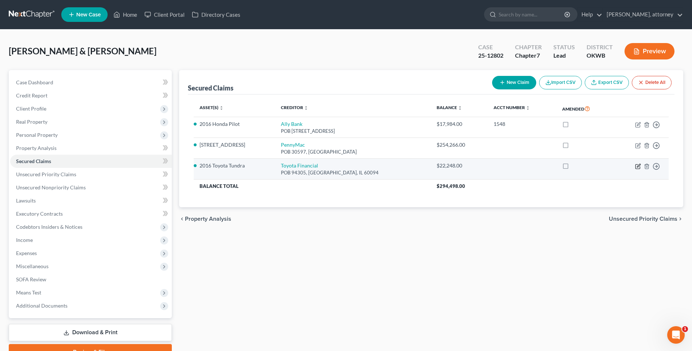
click at [638, 164] on icon "button" at bounding box center [638, 166] width 4 height 4
select select "14"
select select "0"
select select "4"
select select "1"
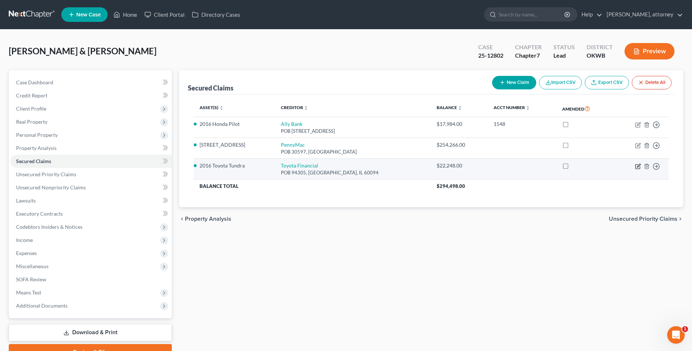
select select "2"
select select "0"
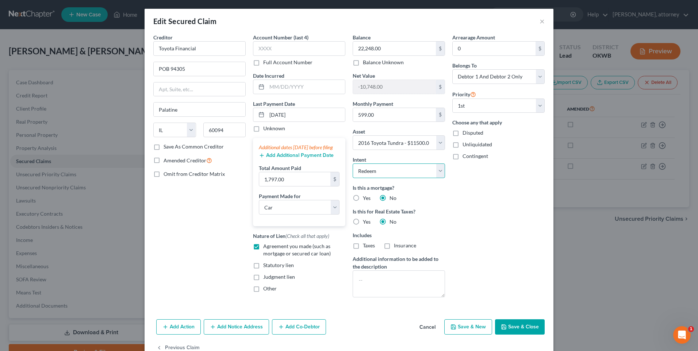
click at [373, 172] on select "Select Surrender Redeem Reaffirm Avoid Other" at bounding box center [398, 170] width 92 height 15
select select "2"
click at [352, 163] on select "Select Surrender Redeem Reaffirm Avoid Other" at bounding box center [398, 170] width 92 height 15
click at [490, 215] on div "Arrearage Amount 0 $ Belongs To * Select Debtor 1 Only Debtor 2 Only Debtor 1 A…" at bounding box center [498, 169] width 100 height 270
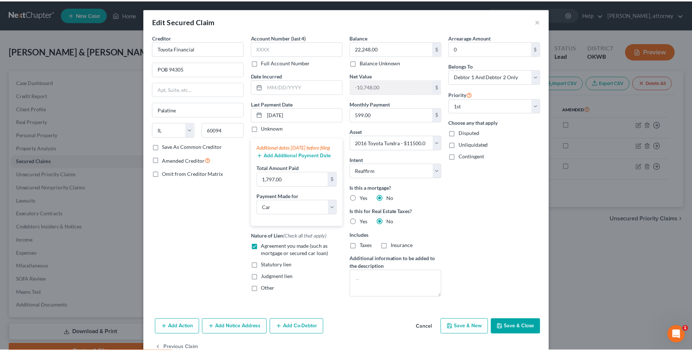
scroll to position [21, 0]
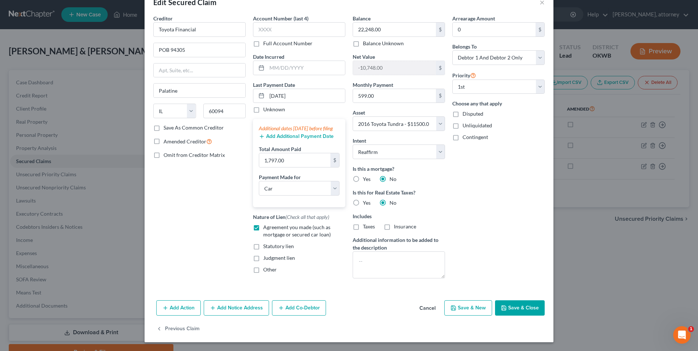
click at [511, 306] on button "Save & Close" at bounding box center [520, 307] width 50 height 15
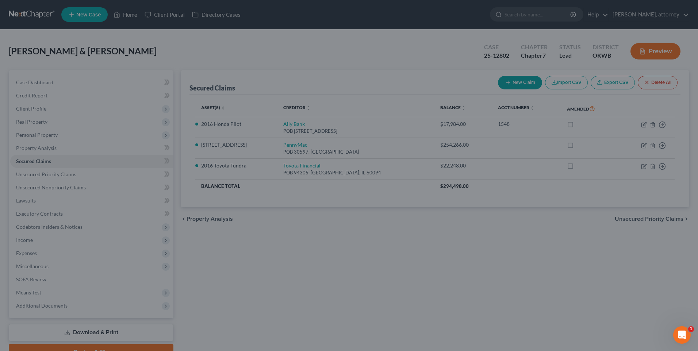
select select "4"
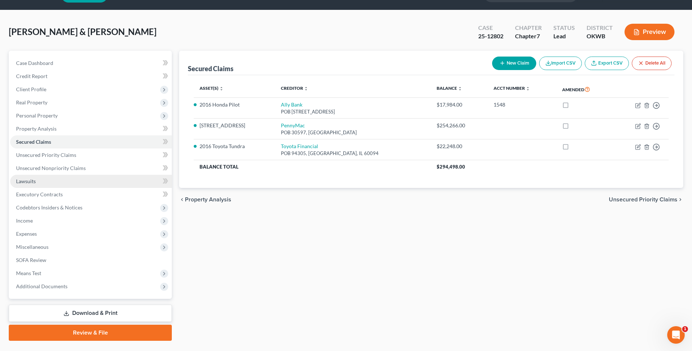
scroll to position [37, 0]
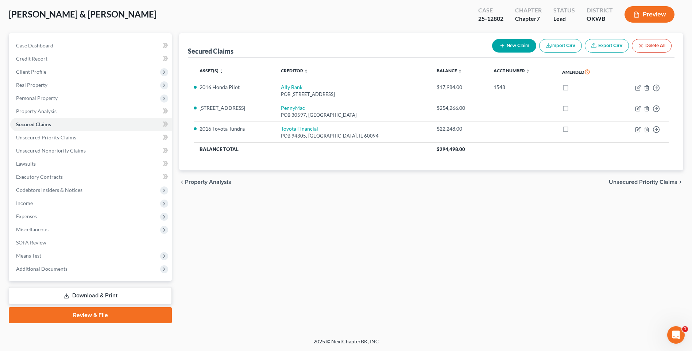
click at [89, 297] on link "Download & Print" at bounding box center [90, 295] width 163 height 17
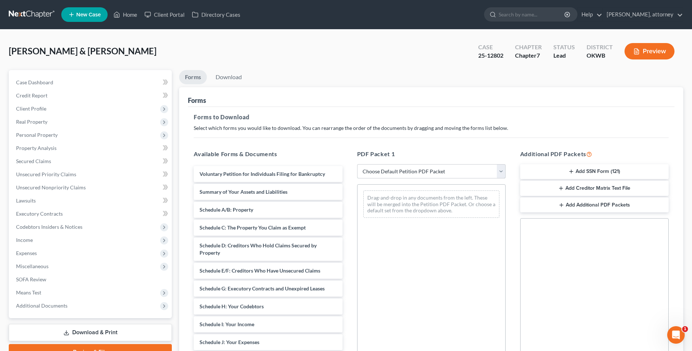
click at [398, 171] on select "Choose Default Petition PDF Packet Complete Bankruptcy Petition (all forms and …" at bounding box center [431, 171] width 148 height 15
click at [373, 153] on h5 "PDF Packet 1" at bounding box center [431, 154] width 148 height 9
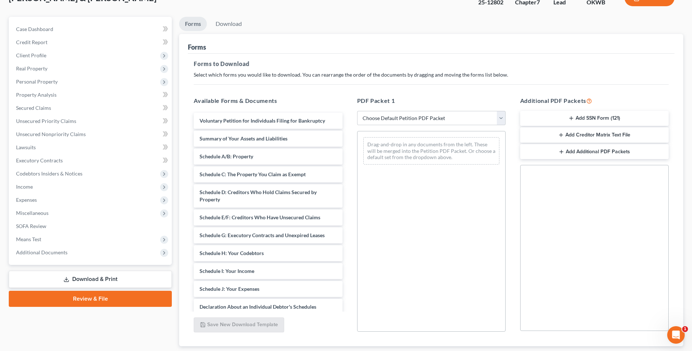
scroll to position [73, 0]
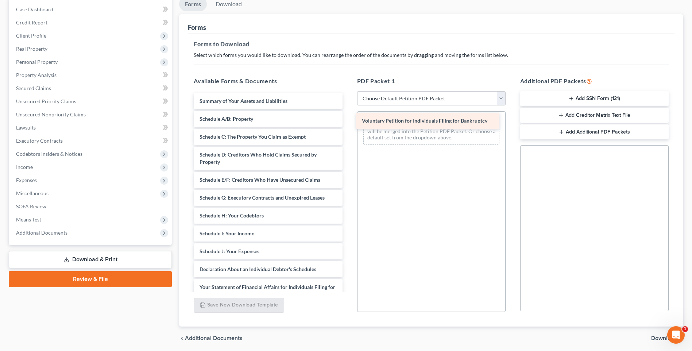
drag, startPoint x: 274, startPoint y: 101, endPoint x: 436, endPoint y: 121, distance: 163.5
click at [348, 121] on div "Voluntary Petition for Individuals Filing for Bankruptcy Voluntary Petition for…" at bounding box center [268, 262] width 160 height 339
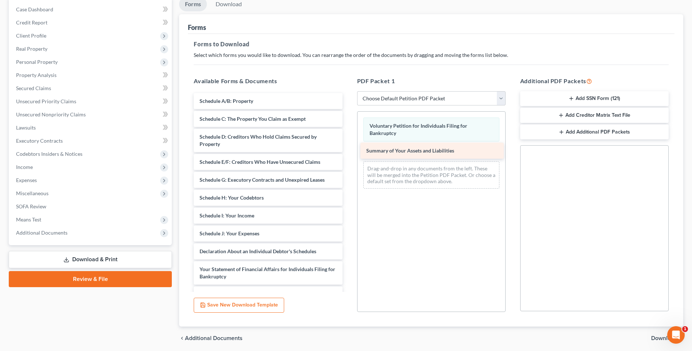
drag, startPoint x: 226, startPoint y: 99, endPoint x: 393, endPoint y: 149, distance: 174.0
click at [348, 149] on div "Summary of Your Assets and Liabilities Summary of Your Assets and Liabilities S…" at bounding box center [268, 253] width 160 height 321
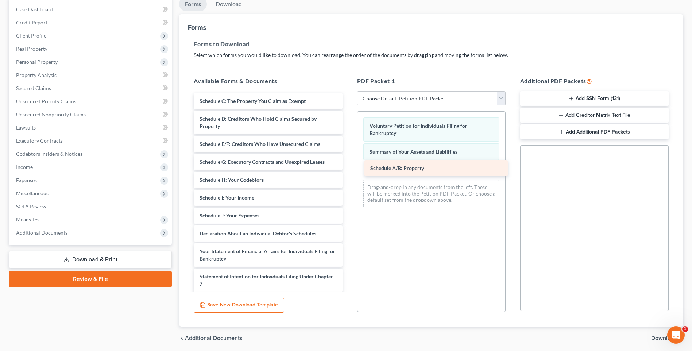
drag, startPoint x: 226, startPoint y: 101, endPoint x: 397, endPoint y: 168, distance: 183.5
click at [348, 168] on div "Schedule A/B: Property Schedule A/B: Property Schedule C: The Property You Clai…" at bounding box center [268, 244] width 160 height 303
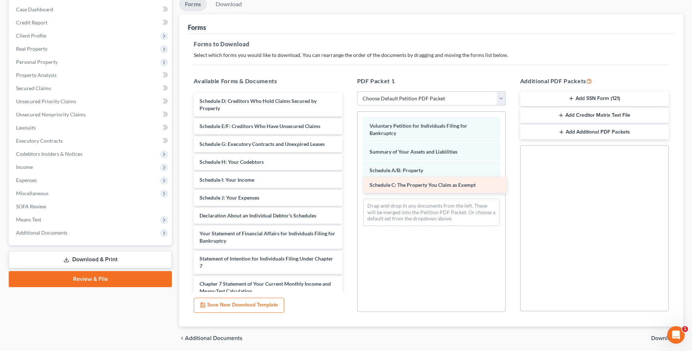
drag, startPoint x: 227, startPoint y: 101, endPoint x: 397, endPoint y: 185, distance: 189.6
click at [348, 185] on div "Schedule C: The Property You Claim as Exempt Schedule C: The Property You Claim…" at bounding box center [268, 235] width 160 height 285
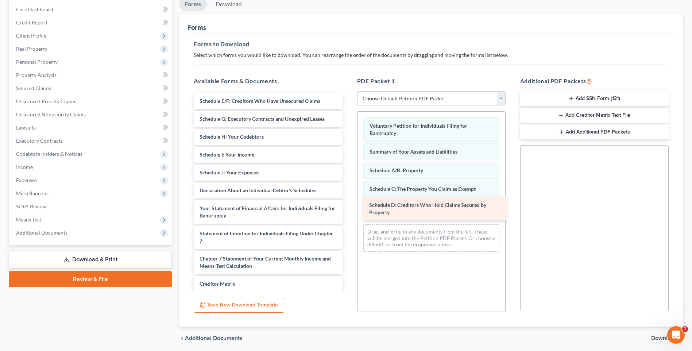
drag, startPoint x: 221, startPoint y: 103, endPoint x: 391, endPoint y: 207, distance: 199.0
click at [348, 207] on div "Schedule D: Creditors Who Hold Claims Secured by Property Schedule D: Creditors…" at bounding box center [268, 223] width 160 height 260
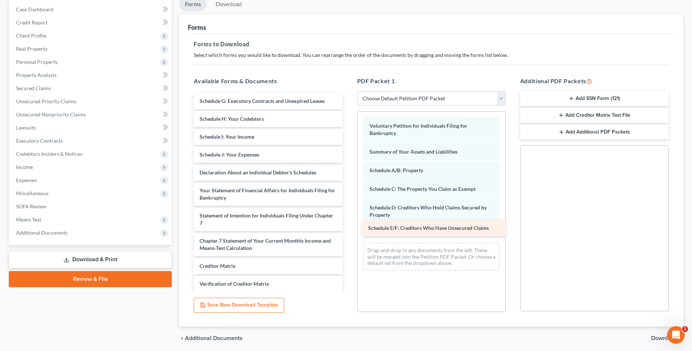
drag, startPoint x: 202, startPoint y: 101, endPoint x: 371, endPoint y: 228, distance: 211.0
click at [348, 228] on div "Schedule E/F: Creditors Who Have Unsecured Claims Schedule E/F: Creditors Who H…" at bounding box center [268, 214] width 160 height 242
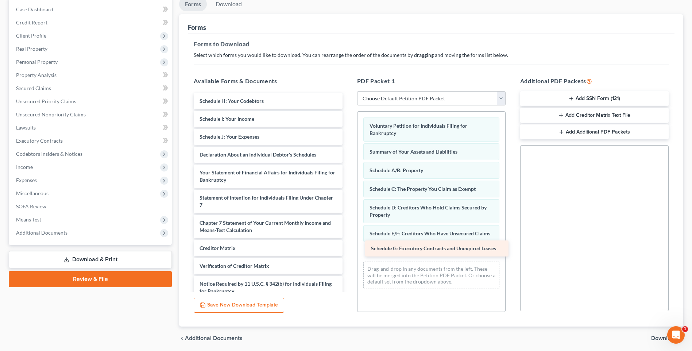
drag, startPoint x: 209, startPoint y: 102, endPoint x: 381, endPoint y: 249, distance: 226.1
click at [348, 249] on div "Schedule G: Executory Contracts and Unexpired Leases Schedule G: Executory Cont…" at bounding box center [268, 205] width 160 height 224
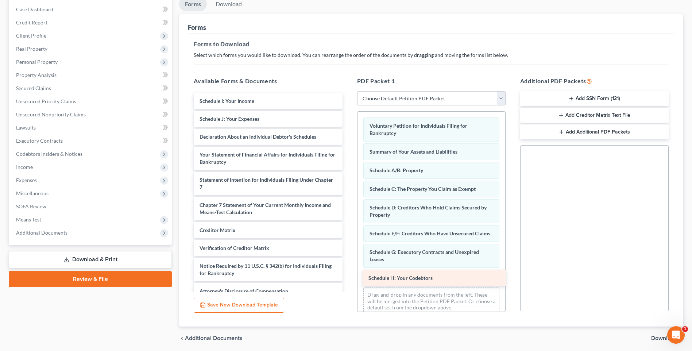
drag, startPoint x: 227, startPoint y: 100, endPoint x: 396, endPoint y: 277, distance: 244.6
click at [348, 277] on div "Schedule H: Your Codebtors Schedule H: Your Codebtors Schedule I: Your Income S…" at bounding box center [268, 196] width 160 height 206
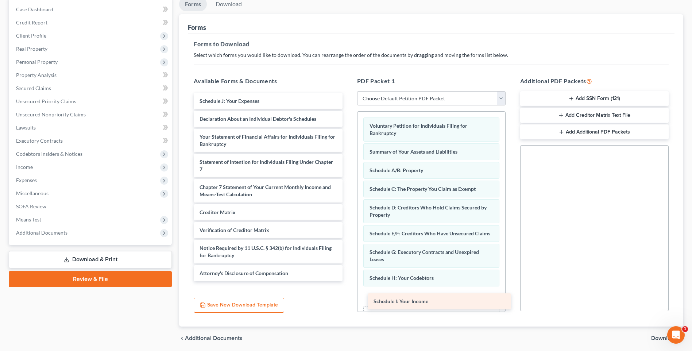
drag, startPoint x: 218, startPoint y: 100, endPoint x: 392, endPoint y: 300, distance: 265.3
click at [348, 281] on div "Schedule I: Your Income Schedule I: Your Income Schedule J: Your Expenses Decla…" at bounding box center [268, 187] width 160 height 188
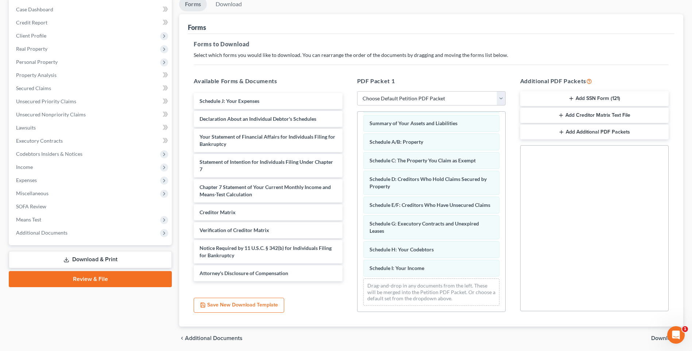
scroll to position [36, 0]
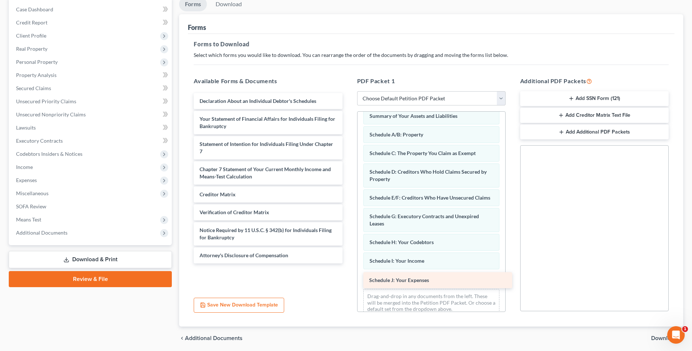
drag, startPoint x: 216, startPoint y: 101, endPoint x: 386, endPoint y: 282, distance: 247.8
click at [348, 263] on div "Schedule J: Your Expenses Schedule J: Your Expenses Declaration About an Indivi…" at bounding box center [268, 178] width 160 height 170
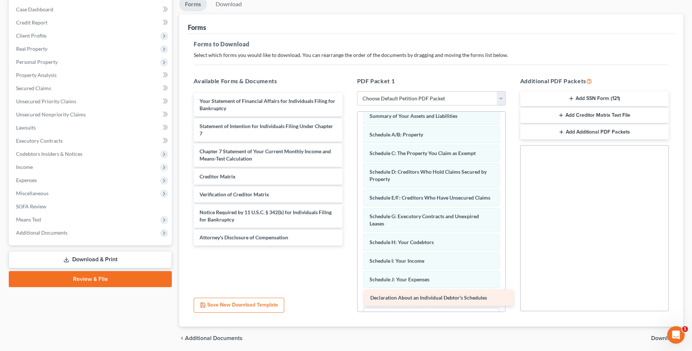
drag, startPoint x: 234, startPoint y: 102, endPoint x: 405, endPoint y: 299, distance: 260.4
click at [348, 246] on div "Declaration About an Individual Debtor's Schedules Declaration About an Individ…" at bounding box center [268, 169] width 160 height 152
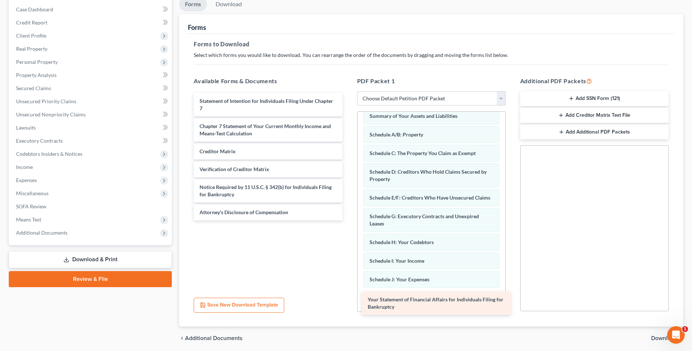
drag, startPoint x: 236, startPoint y: 107, endPoint x: 404, endPoint y: 305, distance: 260.1
click at [348, 220] on div "Your Statement of Financial Affairs for Individuals Filing for Bankruptcy Your …" at bounding box center [268, 156] width 160 height 127
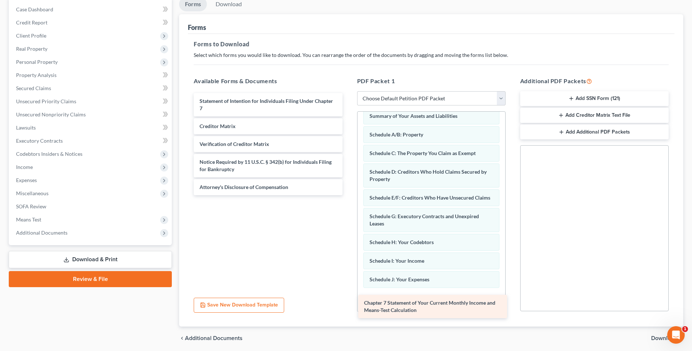
drag, startPoint x: 249, startPoint y: 129, endPoint x: 414, endPoint y: 305, distance: 241.4
click at [348, 195] on div "Chapter 7 Statement of Your Current Monthly Income and Means-Test Calculation S…" at bounding box center [268, 144] width 160 height 102
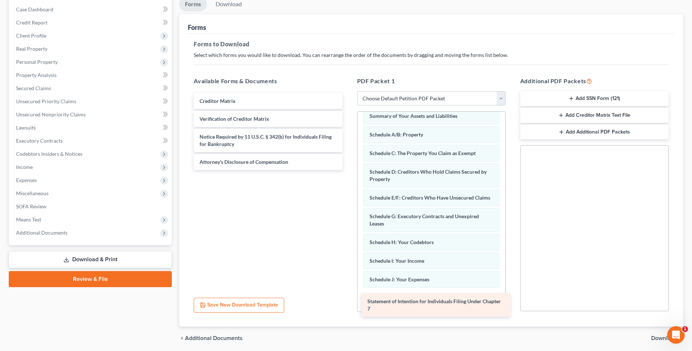
drag, startPoint x: 206, startPoint y: 105, endPoint x: 374, endPoint y: 305, distance: 261.3
click at [348, 170] on div "Statement of Intention for Individuals Filing Under Chapter 7 Statement of Inte…" at bounding box center [268, 131] width 160 height 77
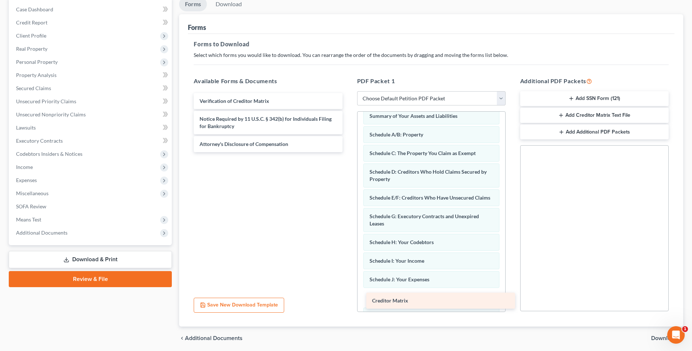
drag, startPoint x: 213, startPoint y: 101, endPoint x: 386, endPoint y: 301, distance: 263.8
click at [348, 152] on div "Creditor Matrix Creditor Matrix Verification of Creditor Matrix Notice Required…" at bounding box center [268, 122] width 160 height 59
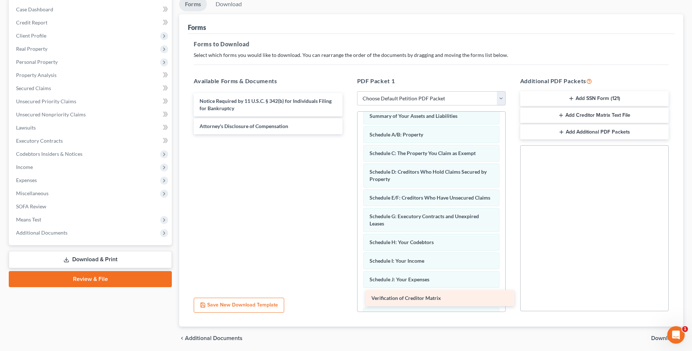
drag, startPoint x: 211, startPoint y: 101, endPoint x: 382, endPoint y: 298, distance: 261.4
click at [348, 134] on div "Verification of Creditor Matrix Verification of Creditor Matrix Notice Required…" at bounding box center [268, 113] width 160 height 41
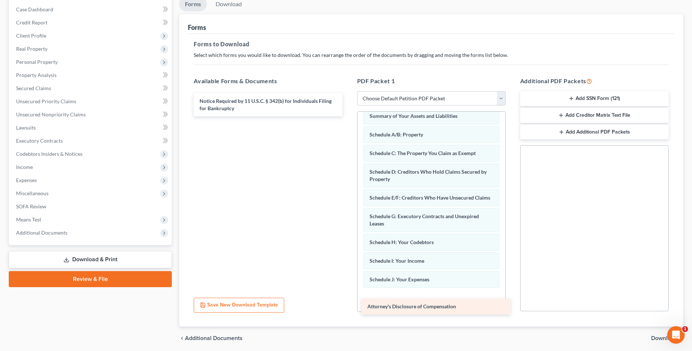
drag, startPoint x: 232, startPoint y: 126, endPoint x: 400, endPoint y: 306, distance: 246.3
click at [348, 116] on div "Attorney's Disclosure of Compensation Notice Required by 11 U.S.C. § 342(b) for…" at bounding box center [268, 104] width 160 height 23
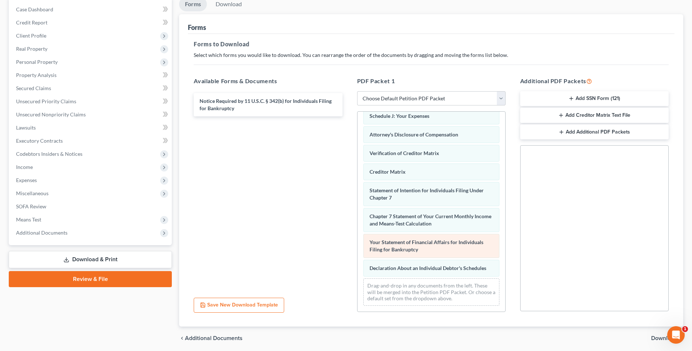
scroll to position [206, 0]
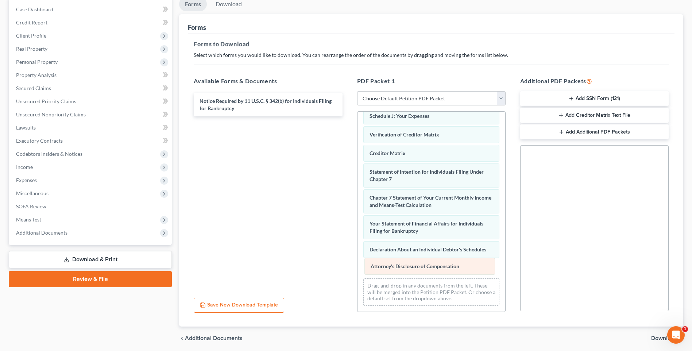
drag, startPoint x: 391, startPoint y: 134, endPoint x: 393, endPoint y: 266, distance: 131.7
click at [393, 266] on div "Attorney's Disclosure of Compensation Voluntary Petition for Individuals Filing…" at bounding box center [432, 111] width 148 height 399
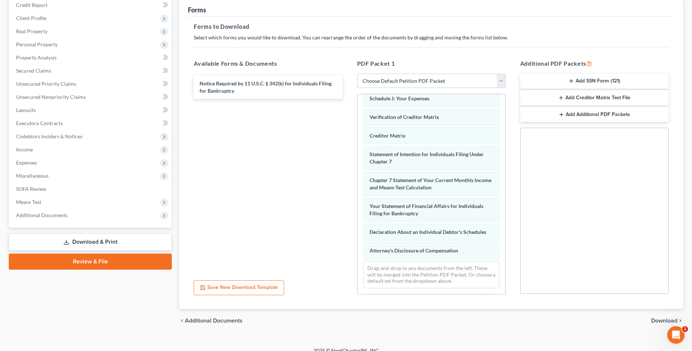
scroll to position [100, 0]
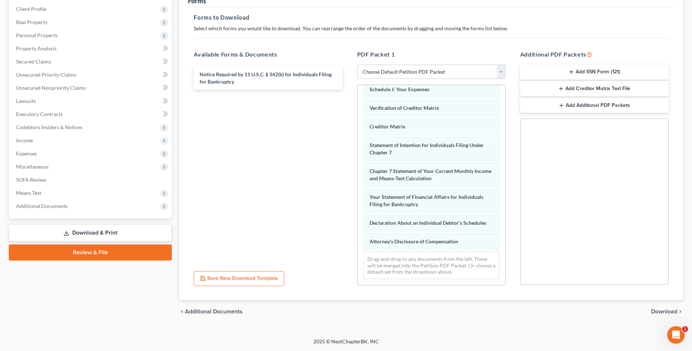
click at [663, 310] on span "Download" at bounding box center [664, 312] width 26 height 6
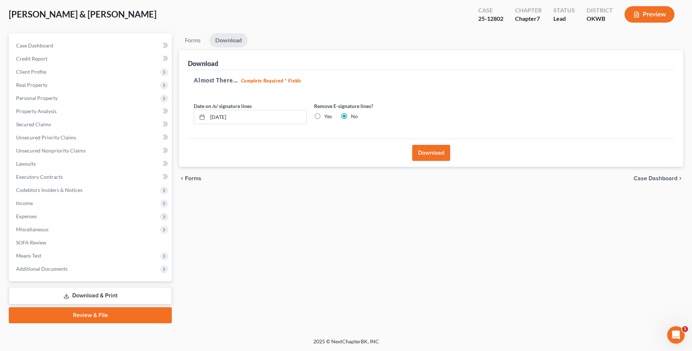
scroll to position [37, 0]
click at [432, 153] on button "Download" at bounding box center [431, 153] width 38 height 16
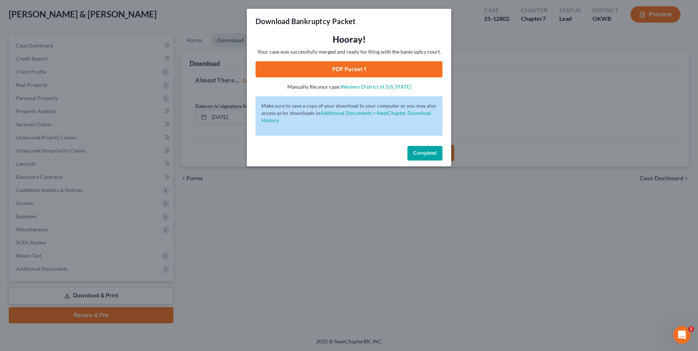
click at [346, 68] on link "PDF Packet 1" at bounding box center [348, 69] width 187 height 16
click at [427, 150] on span "Complete!" at bounding box center [424, 153] width 23 height 6
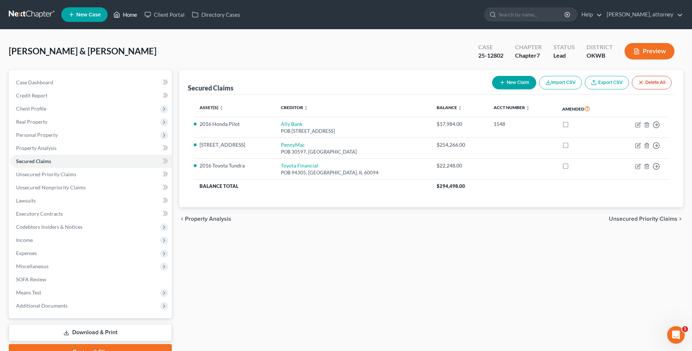
click at [133, 16] on link "Home" at bounding box center [125, 14] width 31 height 13
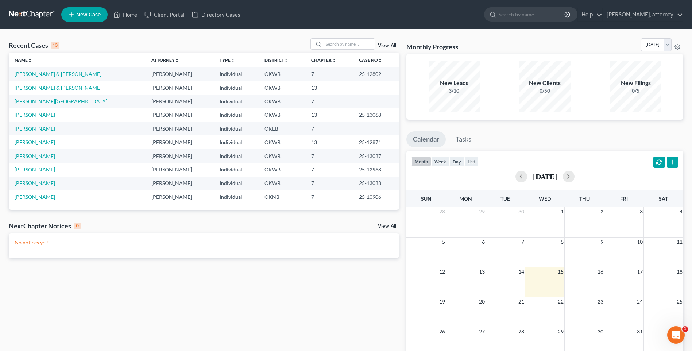
click at [77, 15] on span "New Case" at bounding box center [88, 14] width 24 height 5
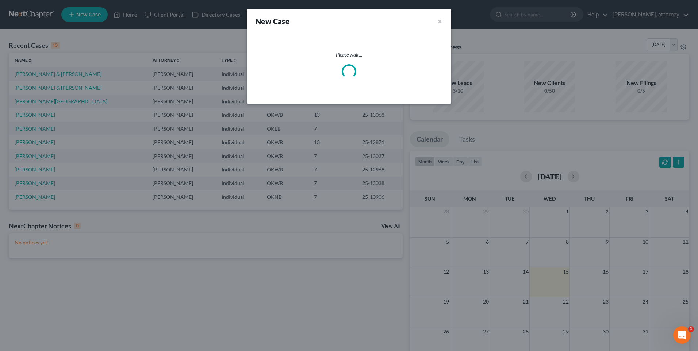
select select "65"
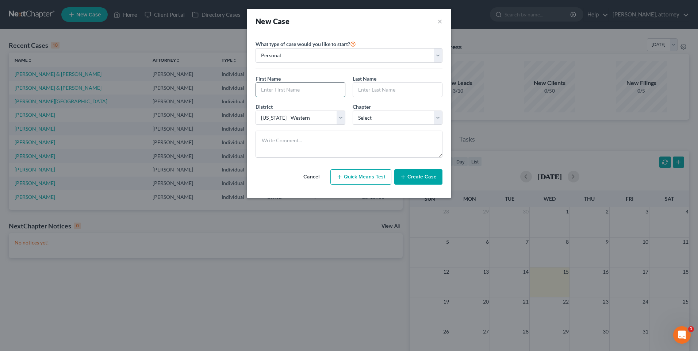
click at [289, 86] on input "text" at bounding box center [300, 90] width 89 height 14
type input "[PERSON_NAME]"
click at [370, 117] on select "Select 7 11 12 13" at bounding box center [397, 118] width 90 height 15
select select "0"
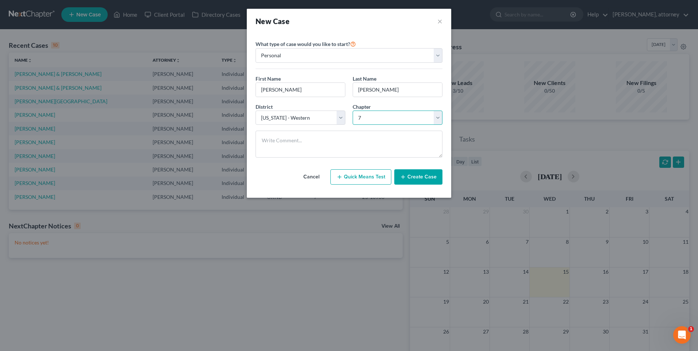
click at [352, 111] on select "Select 7 11 12 13" at bounding box center [397, 118] width 90 height 15
click at [416, 176] on button "Create Case" at bounding box center [418, 176] width 48 height 15
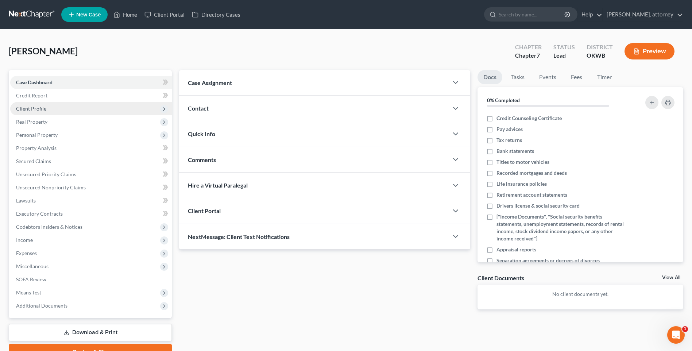
click at [38, 110] on span "Client Profile" at bounding box center [31, 108] width 30 height 6
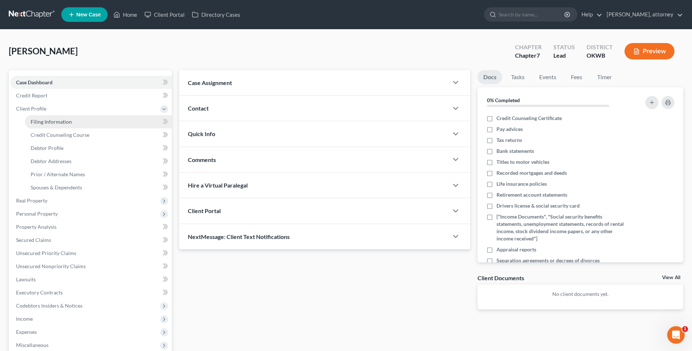
click at [49, 122] on span "Filing Information" at bounding box center [51, 122] width 41 height 6
select select "1"
select select "0"
select select "65"
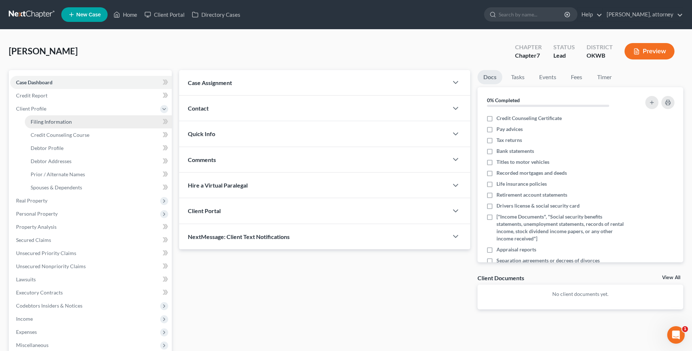
select select "37"
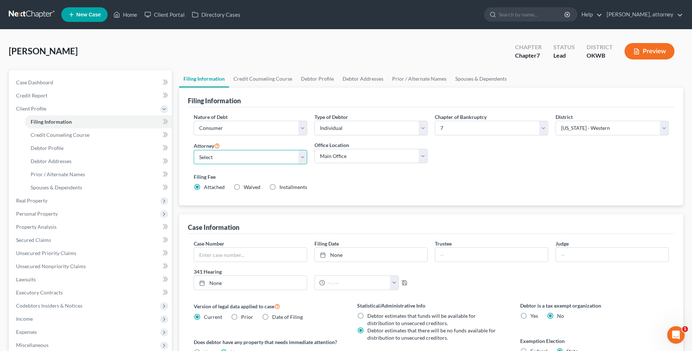
click at [260, 156] on select "Select [PERSON_NAME] - OKWB" at bounding box center [250, 157] width 113 height 15
select select "0"
click at [194, 150] on select "Select [PERSON_NAME] - OKWB" at bounding box center [250, 157] width 113 height 15
click at [269, 78] on link "Credit Counseling Course" at bounding box center [262, 79] width 67 height 18
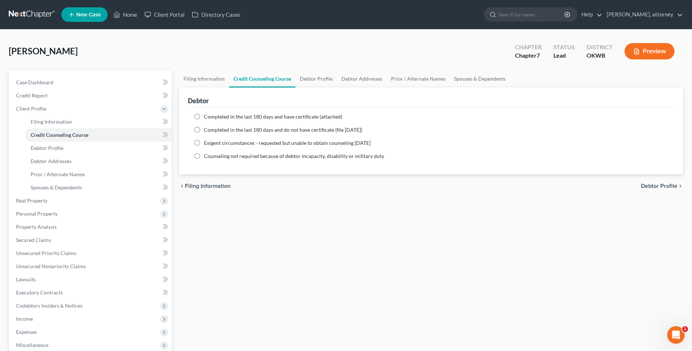
click at [220, 129] on span "Completed in the last 180 days and do not have certificate (file [DATE])" at bounding box center [283, 130] width 158 height 6
click at [212, 129] on input "Completed in the last 180 days and do not have certificate (file [DATE])" at bounding box center [209, 128] width 5 height 5
radio input "true"
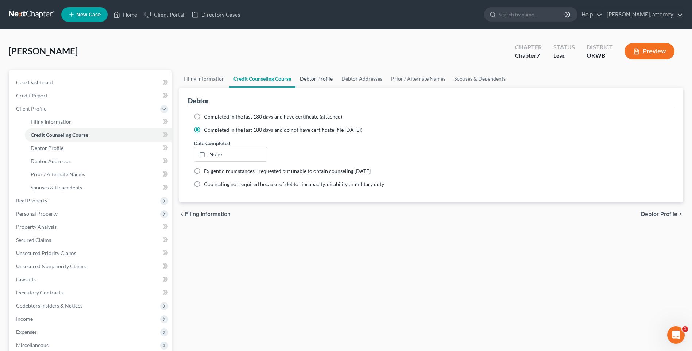
click at [320, 77] on link "Debtor Profile" at bounding box center [317, 79] width 42 height 18
select select "0"
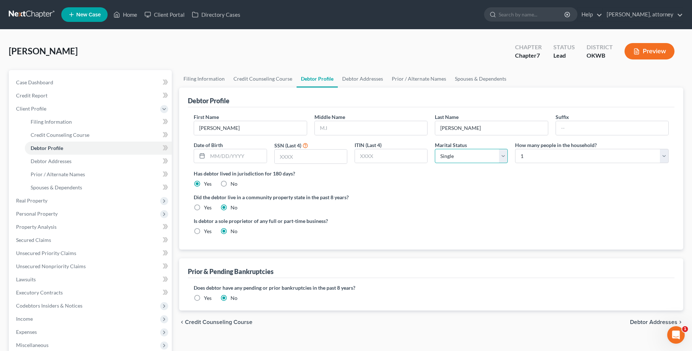
click at [457, 155] on select "Select Single Married Separated Divorced Widowed" at bounding box center [471, 156] width 73 height 15
select select "1"
click at [435, 149] on select "Select Single Married Separated Divorced Widowed" at bounding box center [471, 156] width 73 height 15
click at [525, 154] on select "Select 1 2 3 4 5 6 7 8 9 10 11 12 13 14 15 16 17 18 19 20" at bounding box center [592, 156] width 154 height 15
select select "1"
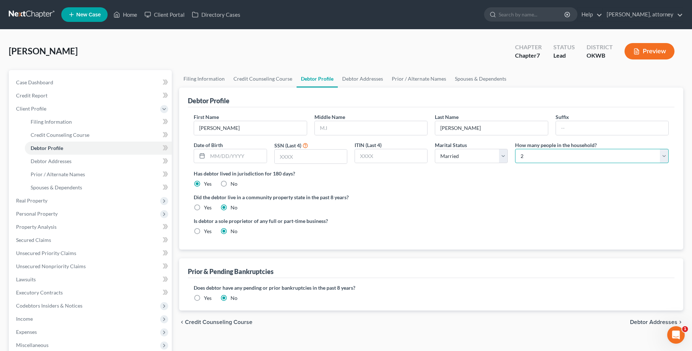
click at [515, 149] on select "Select 1 2 3 4 5 6 7 8 9 10 11 12 13 14 15 16 17 18 19 20" at bounding box center [592, 156] width 154 height 15
click at [356, 78] on link "Debtor Addresses" at bounding box center [363, 79] width 50 height 18
select select "0"
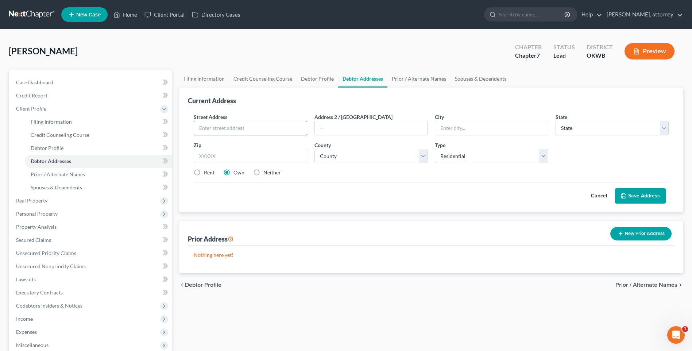
click at [234, 131] on input "text" at bounding box center [250, 128] width 112 height 14
type input "[STREET_ADDRESS]"
drag, startPoint x: 247, startPoint y: 158, endPoint x: 243, endPoint y: 157, distance: 4.3
click at [247, 158] on input "text" at bounding box center [250, 156] width 113 height 15
type input "73020"
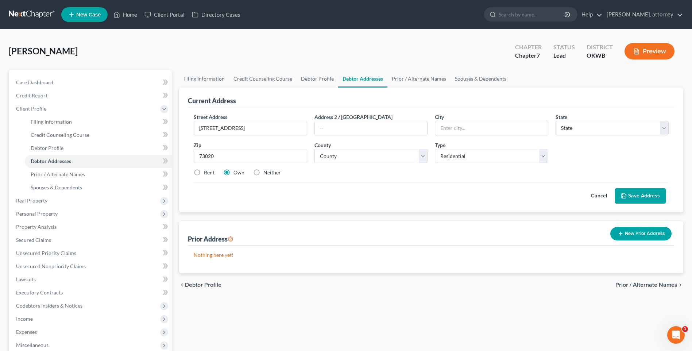
click at [204, 174] on label "Rent" at bounding box center [209, 172] width 11 height 7
click at [207, 174] on input "Rent" at bounding box center [209, 171] width 5 height 5
radio input "true"
type input "Choctaw"
select select "37"
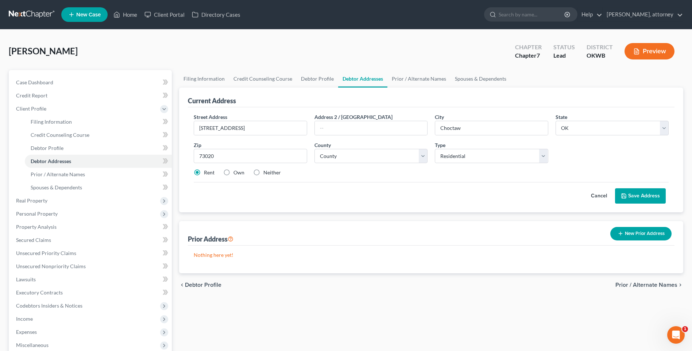
click at [638, 196] on button "Save Address" at bounding box center [640, 195] width 51 height 15
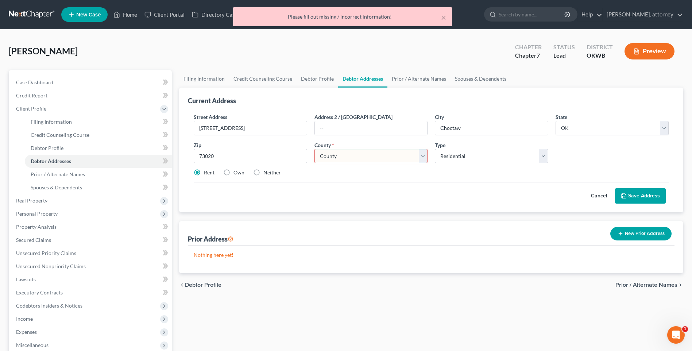
click at [334, 155] on select "County [GEOGRAPHIC_DATA] [GEOGRAPHIC_DATA] [GEOGRAPHIC_DATA] [GEOGRAPHIC_DATA] …" at bounding box center [370, 156] width 113 height 15
select select "54"
click at [314, 149] on select "County [GEOGRAPHIC_DATA] [GEOGRAPHIC_DATA] [GEOGRAPHIC_DATA] [GEOGRAPHIC_DATA] …" at bounding box center [370, 156] width 113 height 15
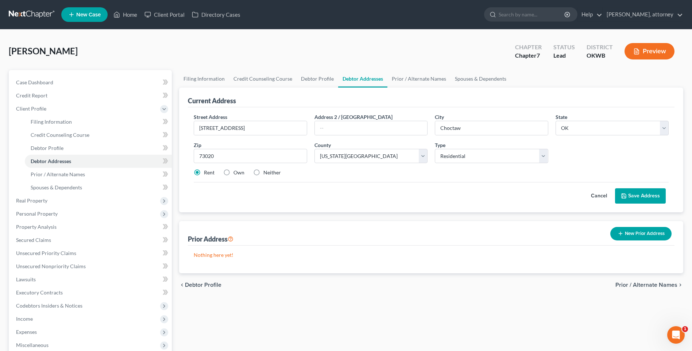
click at [401, 192] on div "Cancel Save Address" at bounding box center [431, 193] width 475 height 22
click at [637, 194] on button "Save Address" at bounding box center [640, 195] width 51 height 15
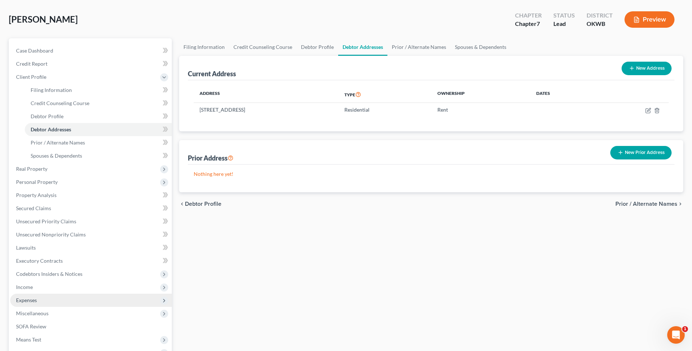
scroll to position [73, 0]
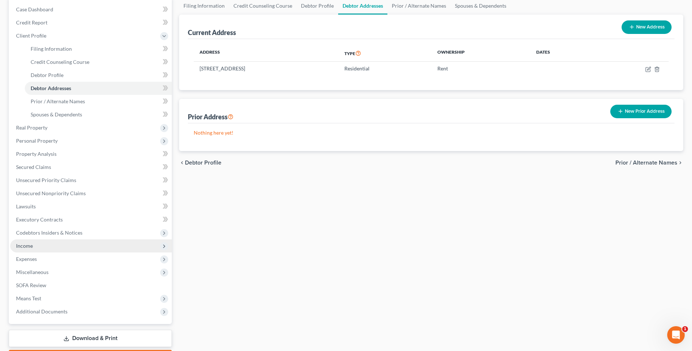
click at [26, 246] on span "Income" at bounding box center [24, 246] width 17 height 6
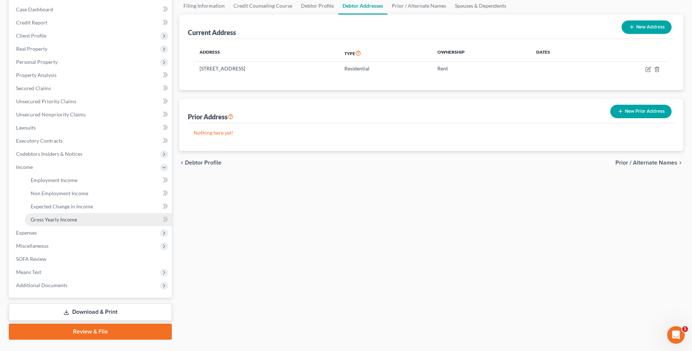
click at [50, 220] on span "Gross Yearly Income" at bounding box center [54, 219] width 46 height 6
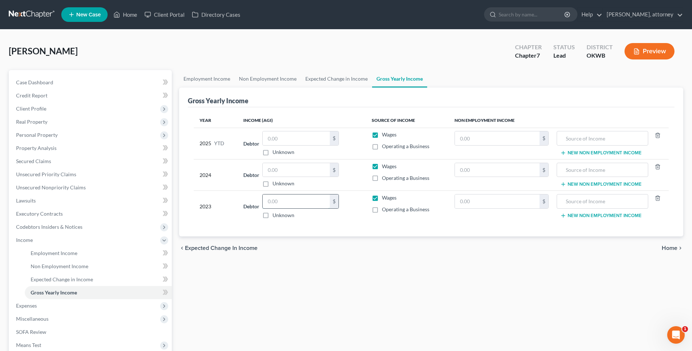
click at [302, 201] on input "text" at bounding box center [296, 201] width 67 height 14
type input "60,620"
click at [334, 221] on td "Debtor 60,620.00 $ Unknown Balance Undetermined 60,620 $ Unknown" at bounding box center [302, 206] width 128 height 31
click at [282, 138] on input "text" at bounding box center [296, 138] width 67 height 14
type input "61,146.20"
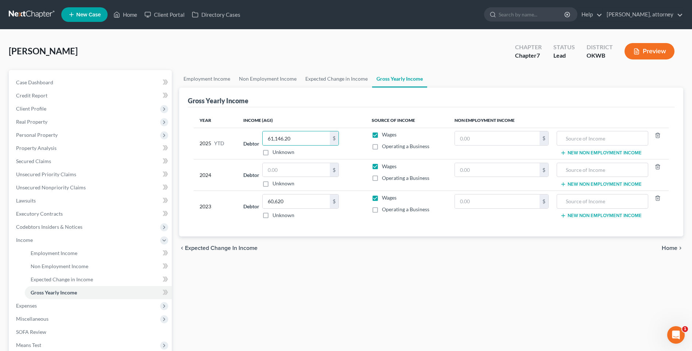
click at [289, 114] on th "Income (AGI)" at bounding box center [302, 120] width 128 height 15
click at [279, 112] on div "Year Income (AGI) Source of Income Non Employment Income 2025 YTD Debtor 61,146…" at bounding box center [431, 172] width 487 height 130
click at [50, 254] on span "Employment Income" at bounding box center [54, 253] width 47 height 6
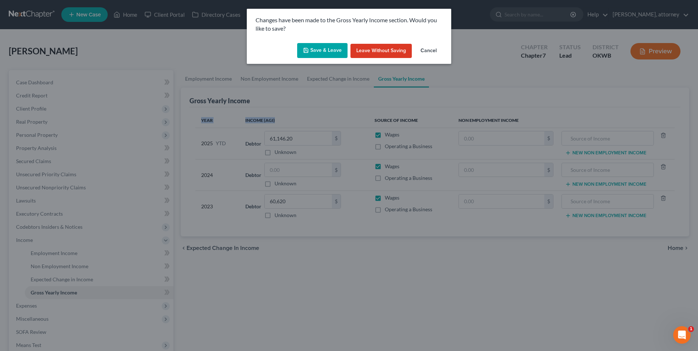
click at [332, 53] on button "Save & Leave" at bounding box center [322, 50] width 50 height 15
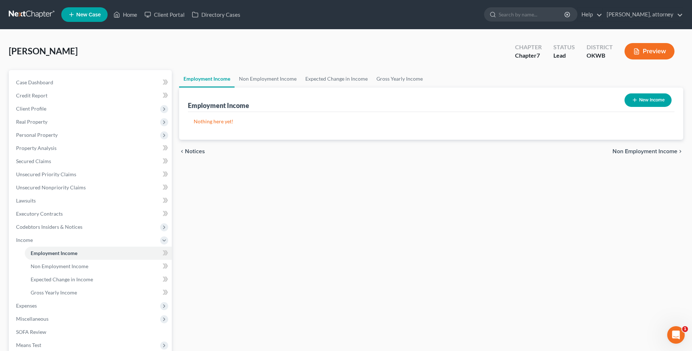
click at [653, 98] on button "New Income" at bounding box center [648, 99] width 47 height 13
select select "0"
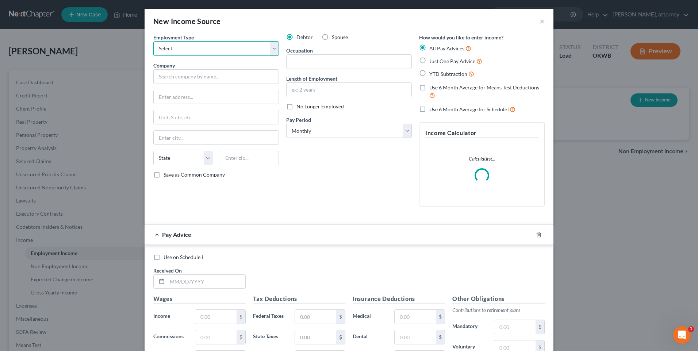
click at [165, 48] on select "Select Full or [DEMOGRAPHIC_DATA] Employment Self Employment" at bounding box center [216, 48] width 126 height 15
select select "0"
click at [153, 41] on select "Select Full or [DEMOGRAPHIC_DATA] Employment Self Employment" at bounding box center [216, 48] width 126 height 15
click at [165, 76] on input "text" at bounding box center [216, 76] width 126 height 15
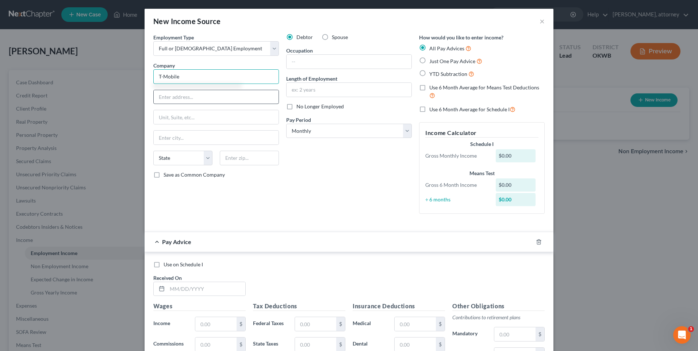
type input "T-Mobile"
drag, startPoint x: 177, startPoint y: 94, endPoint x: 171, endPoint y: 94, distance: 5.8
click at [175, 94] on input "text" at bounding box center [216, 97] width 125 height 14
type input "[STREET_ADDRESS]"
click at [239, 155] on input "text" at bounding box center [249, 158] width 59 height 15
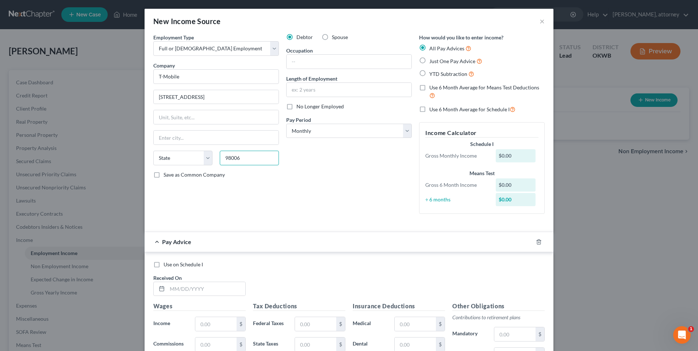
type input "98006"
type input "Bellevue"
select select "50"
click at [336, 182] on div "Debtor Spouse Occupation Length of Employment No Longer Employed Pay Period * S…" at bounding box center [348, 127] width 133 height 186
click at [320, 131] on select "Select Monthly Twice Monthly Every Other Week Weekly" at bounding box center [349, 131] width 126 height 15
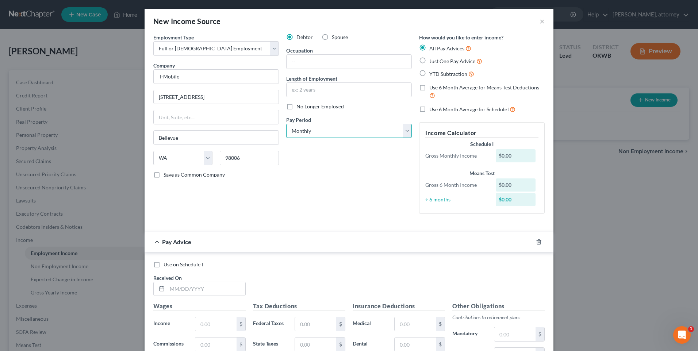
select select "2"
click at [286, 124] on select "Select Monthly Twice Monthly Every Other Week Weekly" at bounding box center [349, 131] width 126 height 15
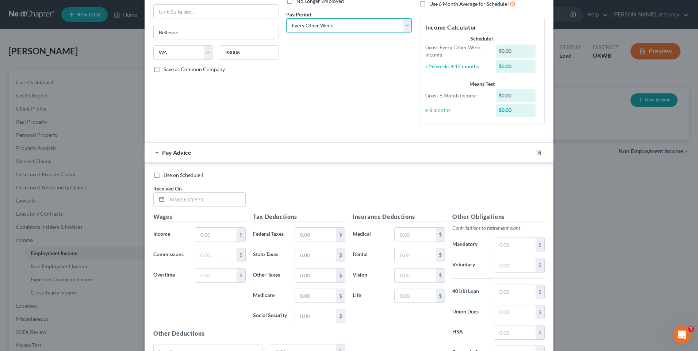
scroll to position [109, 0]
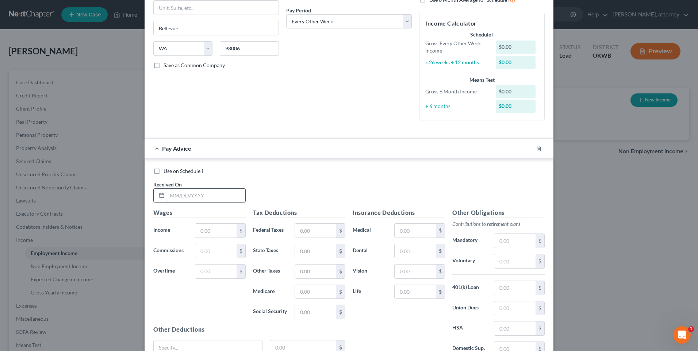
click at [192, 194] on input "text" at bounding box center [206, 196] width 78 height 14
type input "[DATE]"
click at [212, 225] on input "text" at bounding box center [215, 231] width 41 height 14
type input "1,552"
click at [308, 232] on input "text" at bounding box center [315, 231] width 41 height 14
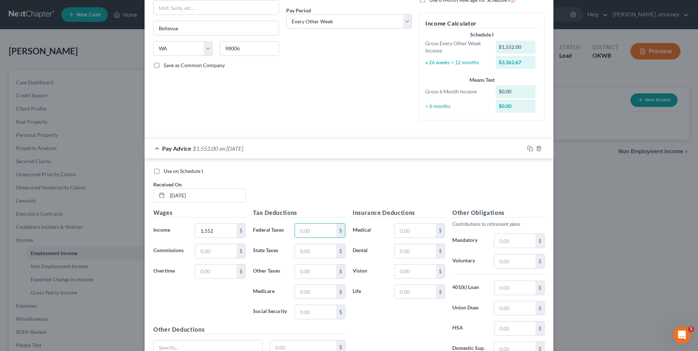
click at [290, 184] on div "Use on Schedule I Received On * [DATE]" at bounding box center [349, 187] width 398 height 41
click at [305, 316] on input "text" at bounding box center [315, 312] width 41 height 14
type input "93.01"
click at [322, 293] on input "text" at bounding box center [315, 292] width 41 height 14
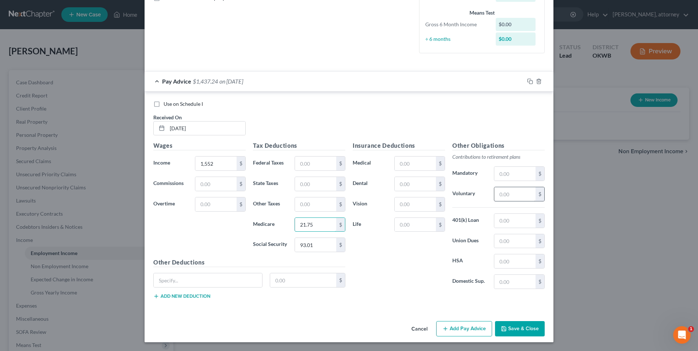
type input "21.75"
click at [507, 191] on input "text" at bounding box center [514, 194] width 41 height 14
type input "77.52"
drag, startPoint x: 407, startPoint y: 167, endPoint x: 405, endPoint y: 162, distance: 5.6
click at [407, 167] on input "text" at bounding box center [414, 164] width 41 height 14
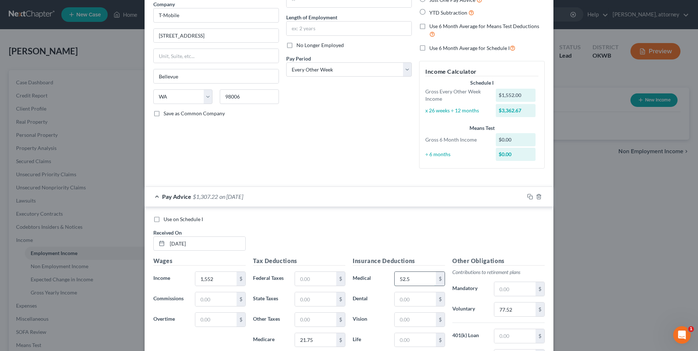
scroll to position [0, 0]
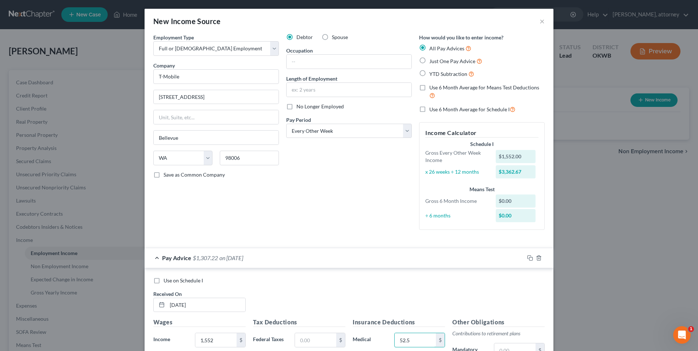
type input "52.5"
click at [429, 61] on label "Just One Pay Advice" at bounding box center [455, 61] width 53 height 8
click at [432, 61] on input "Just One Pay Advice" at bounding box center [434, 59] width 5 height 5
radio input "true"
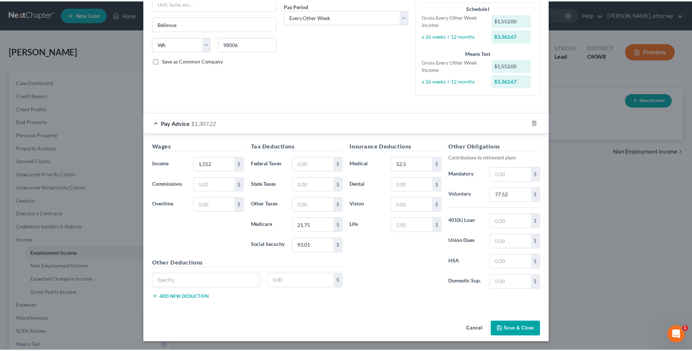
scroll to position [114, 0]
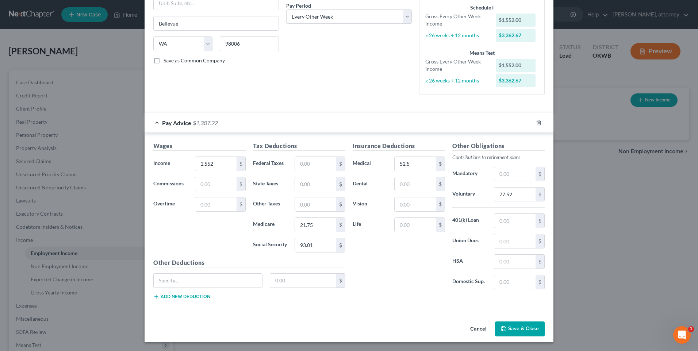
click at [513, 327] on button "Save & Close" at bounding box center [520, 328] width 50 height 15
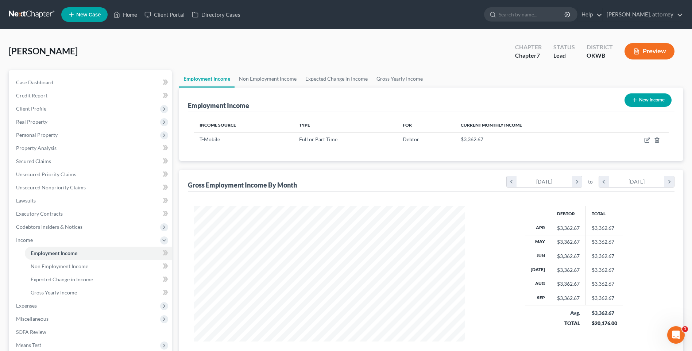
scroll to position [73, 0]
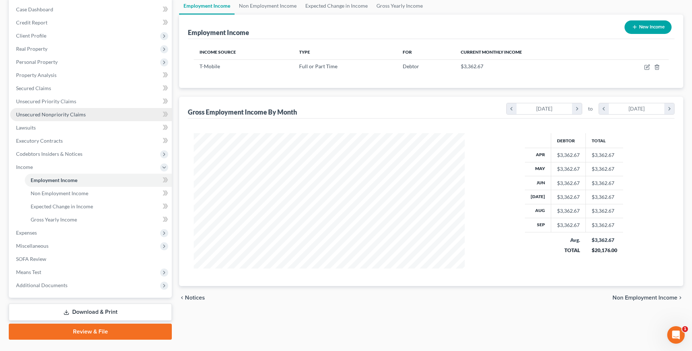
click at [40, 116] on span "Unsecured Nonpriority Claims" at bounding box center [51, 114] width 70 height 6
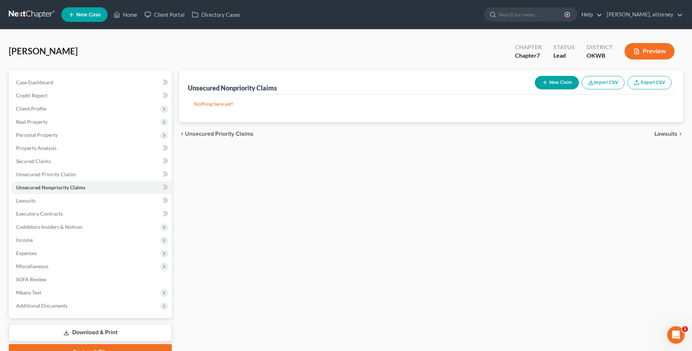
click at [565, 81] on button "New Claim" at bounding box center [557, 82] width 44 height 13
select select "0"
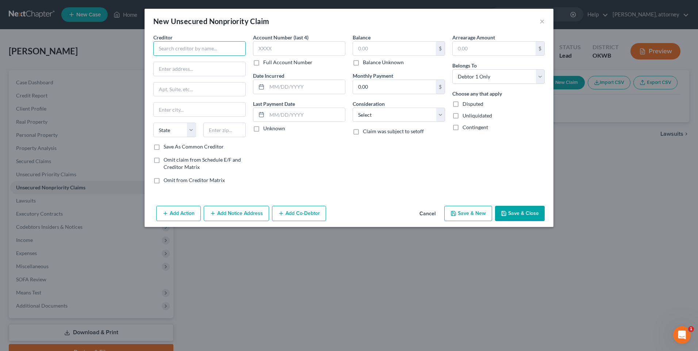
click at [176, 53] on input "text" at bounding box center [199, 48] width 92 height 15
type input "Active Finance America"
drag, startPoint x: 181, startPoint y: 69, endPoint x: 178, endPoint y: 66, distance: 4.4
click at [181, 69] on input "text" at bounding box center [200, 69] width 92 height 14
type input "[STREET_ADDRESS]"
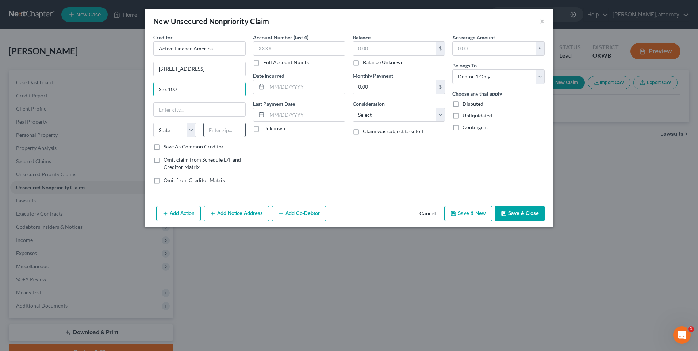
type input "Ste. 100"
click at [221, 128] on input "text" at bounding box center [224, 130] width 43 height 15
type input "65803"
type input "[GEOGRAPHIC_DATA]"
select select "26"
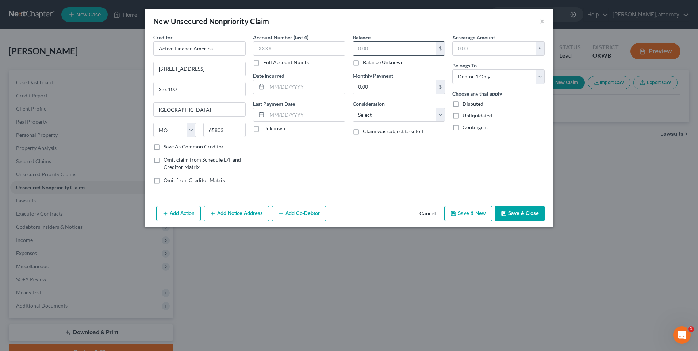
click at [382, 50] on input "text" at bounding box center [394, 49] width 83 height 14
type input "21,112"
click at [387, 84] on input "0.00" at bounding box center [394, 87] width 83 height 14
type input "653"
click at [185, 147] on label "Save As Common Creditor" at bounding box center [193, 146] width 60 height 7
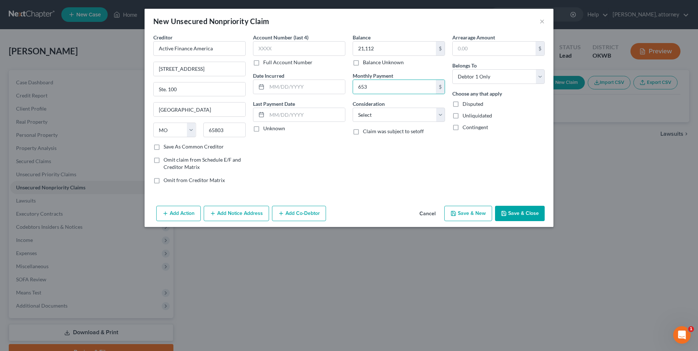
click at [171, 147] on input "Save As Common Creditor" at bounding box center [168, 145] width 5 height 5
click at [525, 214] on button "Save & Close" at bounding box center [520, 213] width 50 height 15
checkbox input "false"
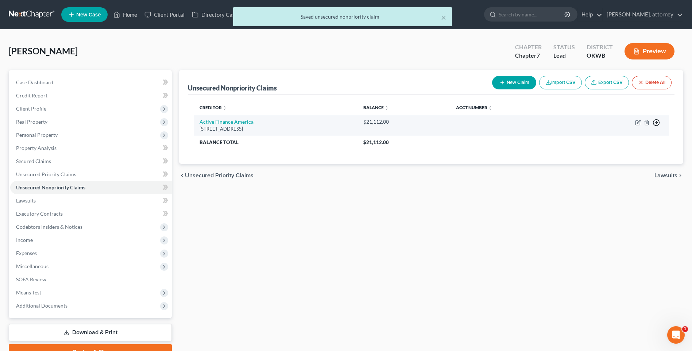
click at [657, 123] on icon "button" at bounding box center [656, 122] width 7 height 7
click at [619, 128] on link "Move to D" at bounding box center [622, 127] width 61 height 12
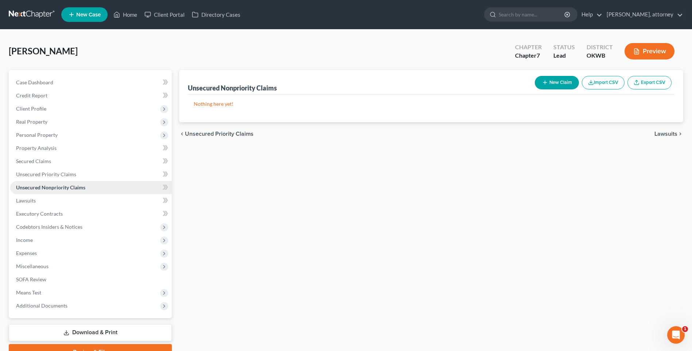
click at [37, 187] on span "Unsecured Nonpriority Claims" at bounding box center [50, 187] width 69 height 6
click at [545, 84] on icon "button" at bounding box center [545, 83] width 6 height 6
select select "0"
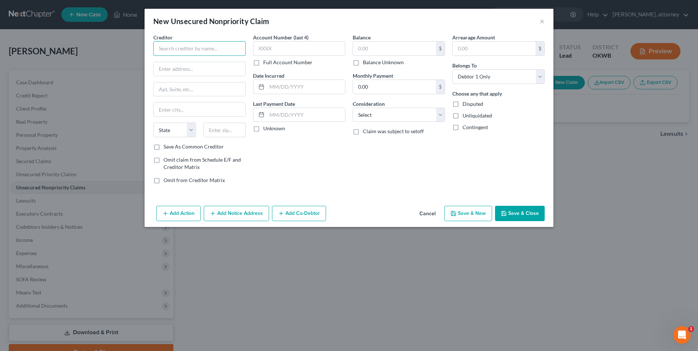
click at [171, 46] on input "text" at bounding box center [199, 48] width 92 height 15
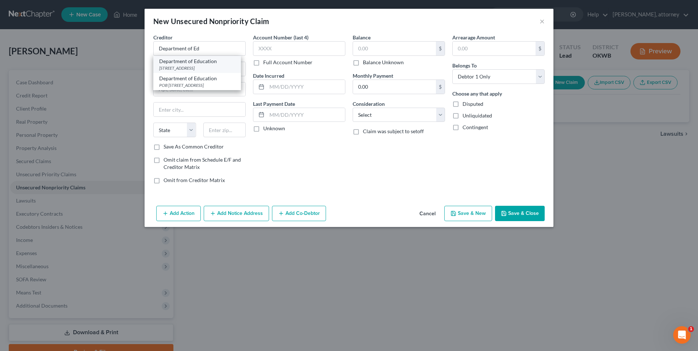
click at [186, 62] on div "Department of Education" at bounding box center [197, 61] width 76 height 7
type input "Department of Education"
type input "[STREET_ADDRESS]"
type input "Lincoln"
select select "30"
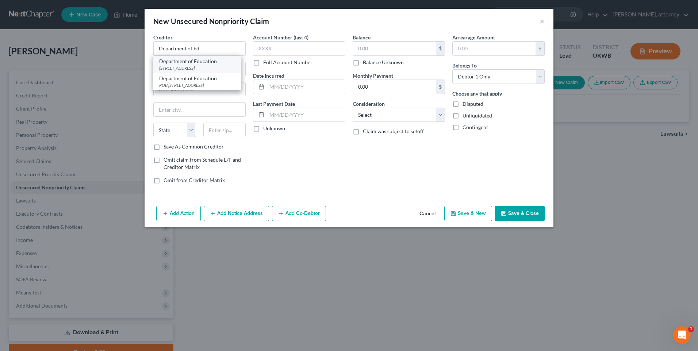
type input "68505"
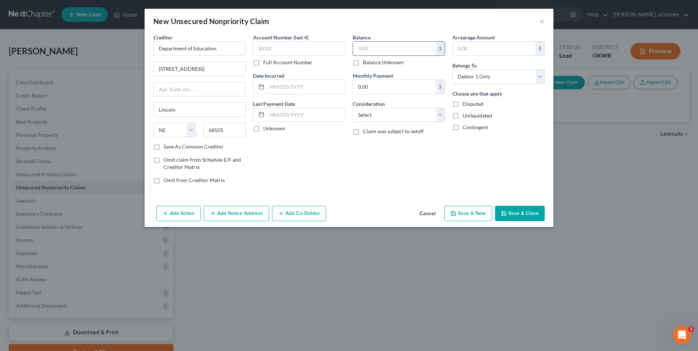
click at [377, 51] on input "text" at bounding box center [394, 49] width 83 height 14
type input "12,200"
click at [398, 113] on select "Select Cable / Satellite Services Collection Agency Credit Card Debt Debt Couns…" at bounding box center [398, 115] width 92 height 15
select select "17"
click at [352, 108] on select "Select Cable / Satellite Services Collection Agency Credit Card Debt Debt Couns…" at bounding box center [398, 115] width 92 height 15
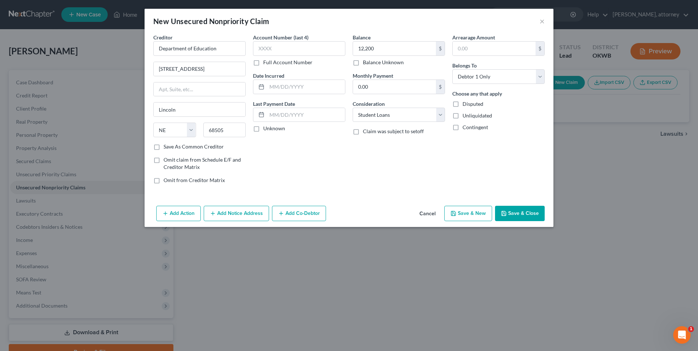
click at [523, 213] on button "Save & Close" at bounding box center [520, 213] width 50 height 15
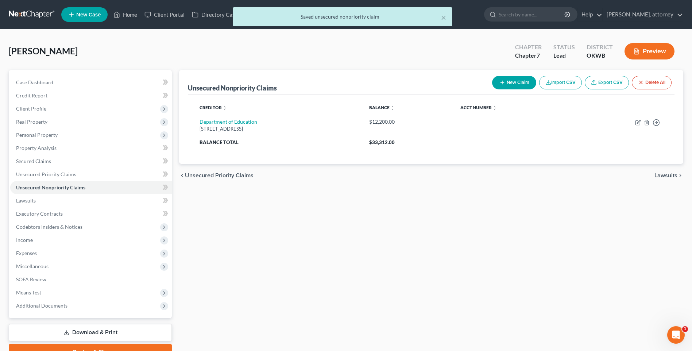
click at [516, 79] on button "New Claim" at bounding box center [514, 82] width 44 height 13
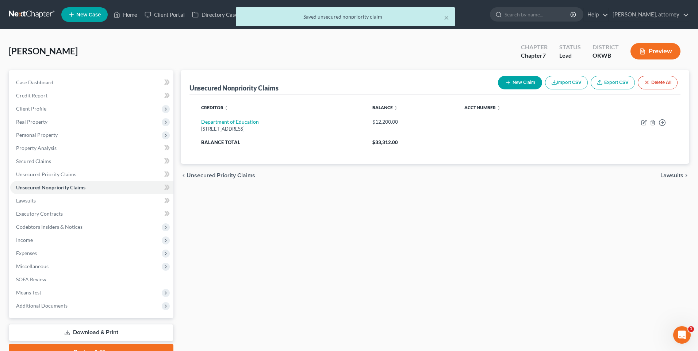
select select "0"
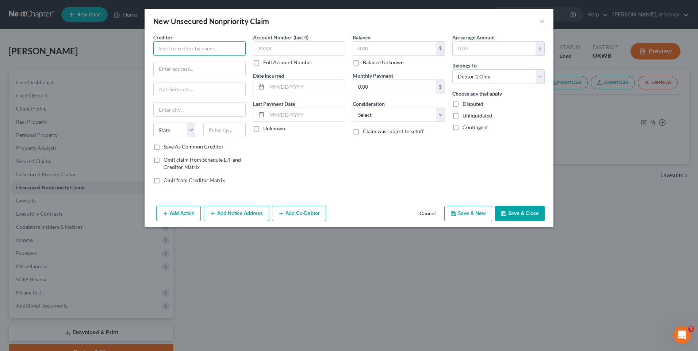
click at [167, 46] on input "text" at bounding box center [199, 48] width 92 height 15
type input "Tower Loans"
click at [377, 49] on input "text" at bounding box center [394, 49] width 83 height 14
type input "655"
click at [389, 115] on select "Select Cable / Satellite Services Collection Agency Credit Card Debt Debt Couns…" at bounding box center [398, 115] width 92 height 15
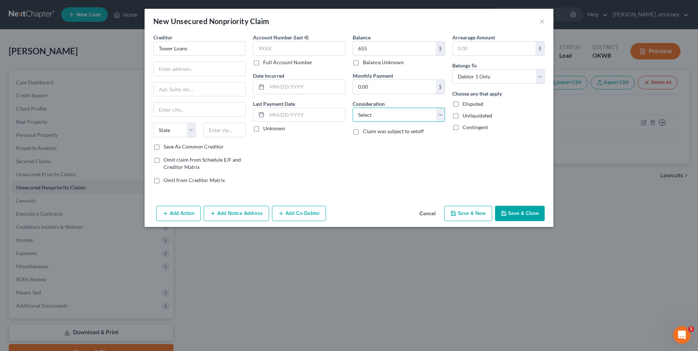
select select "10"
click at [352, 108] on select "Select Cable / Satellite Services Collection Agency Credit Card Debt Debt Couns…" at bounding box center [398, 115] width 92 height 15
drag, startPoint x: 179, startPoint y: 66, endPoint x: 154, endPoint y: 83, distance: 30.2
click at [179, 66] on input "text" at bounding box center [200, 69] width 92 height 14
type input "POB 320001"
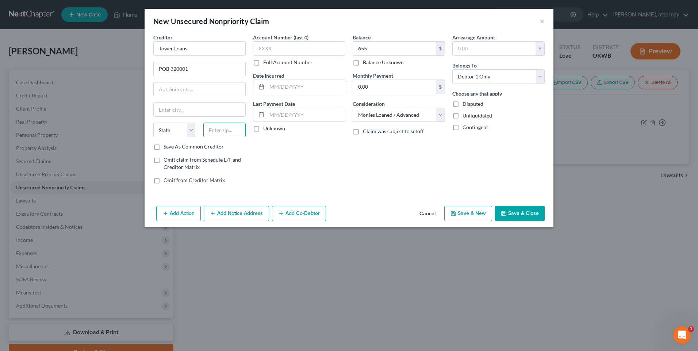
click at [233, 132] on input "text" at bounding box center [224, 130] width 43 height 15
type input "39232"
click at [281, 148] on div "Account Number (last 4) Full Account Number Date Incurred Last Payment Date Unk…" at bounding box center [299, 112] width 100 height 156
type input "[PERSON_NAME]"
select select "25"
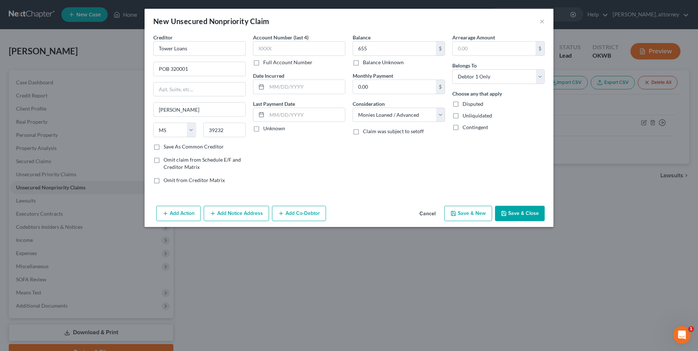
click at [163, 146] on label "Save As Common Creditor" at bounding box center [193, 146] width 60 height 7
click at [166, 146] on input "Save As Common Creditor" at bounding box center [168, 145] width 5 height 5
checkbox input "true"
click at [477, 213] on button "Save & New" at bounding box center [468, 213] width 48 height 15
select select "0"
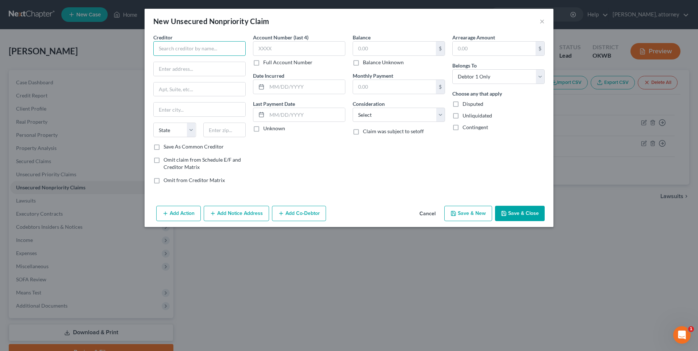
click at [173, 47] on input "text" at bounding box center [199, 48] width 92 height 15
type input "Loyal Loans"
click at [191, 65] on input "text" at bounding box center [200, 69] width 92 height 14
type input "[STREET_ADDRESS]"
click at [227, 132] on input "text" at bounding box center [224, 130] width 43 height 15
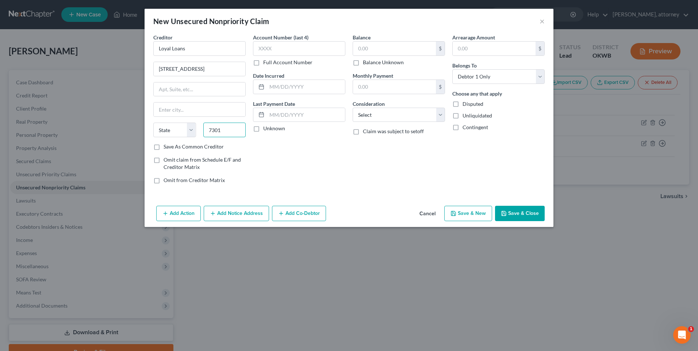
type input "73013"
click at [163, 148] on label "Save As Common Creditor" at bounding box center [193, 146] width 60 height 7
click at [166, 148] on input "Save As Common Creditor" at bounding box center [168, 145] width 5 height 5
click at [373, 50] on input "text" at bounding box center [394, 49] width 83 height 14
click at [378, 112] on select "Select Cable / Satellite Services Collection Agency Credit Card Debt Debt Couns…" at bounding box center [398, 115] width 92 height 15
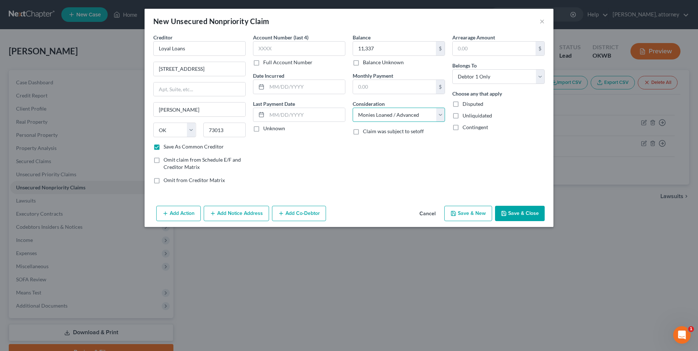
click at [352, 108] on select "Select Cable / Satellite Services Collection Agency Credit Card Debt Debt Couns…" at bounding box center [398, 115] width 92 height 15
click at [459, 214] on button "Save & New" at bounding box center [468, 213] width 48 height 15
click at [427, 215] on button "Cancel" at bounding box center [427, 213] width 28 height 15
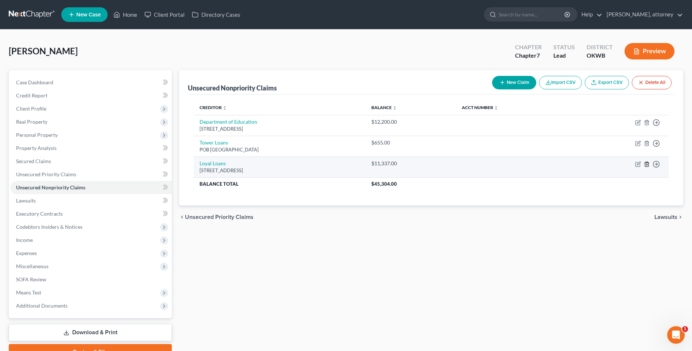
click at [648, 164] on icon "button" at bounding box center [647, 164] width 6 height 6
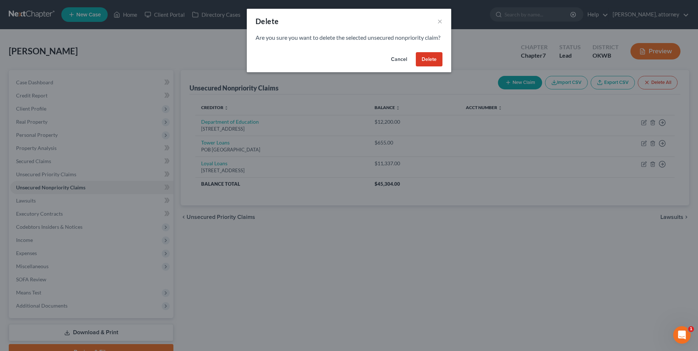
click at [429, 67] on button "Delete" at bounding box center [429, 59] width 27 height 15
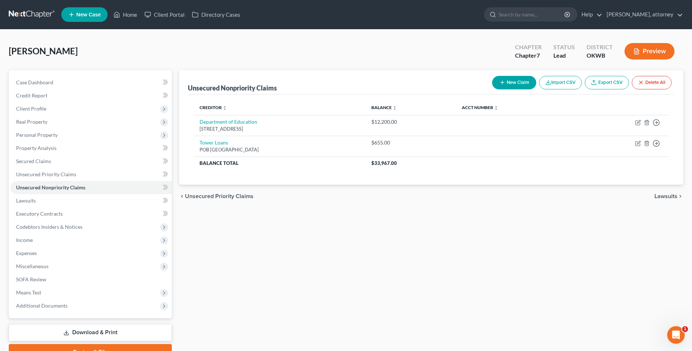
click at [513, 78] on button "New Claim" at bounding box center [514, 82] width 44 height 13
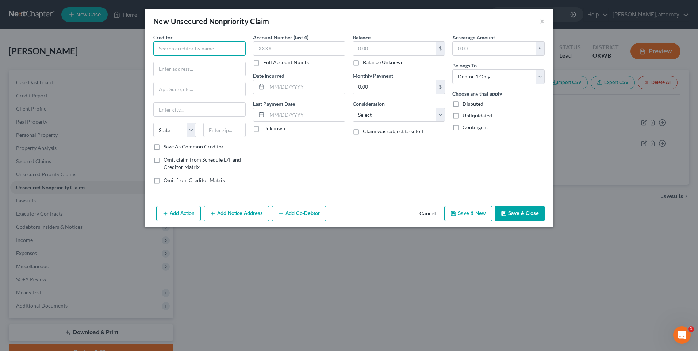
click at [164, 49] on input "text" at bounding box center [199, 48] width 92 height 15
click at [169, 66] on input "text" at bounding box center [200, 69] width 92 height 14
drag, startPoint x: 221, startPoint y: 131, endPoint x: 227, endPoint y: 126, distance: 7.2
click at [221, 131] on input "text" at bounding box center [224, 130] width 43 height 15
click at [270, 153] on div "Account Number (last 4) Full Account Number Date Incurred Last Payment Date Unk…" at bounding box center [299, 112] width 100 height 156
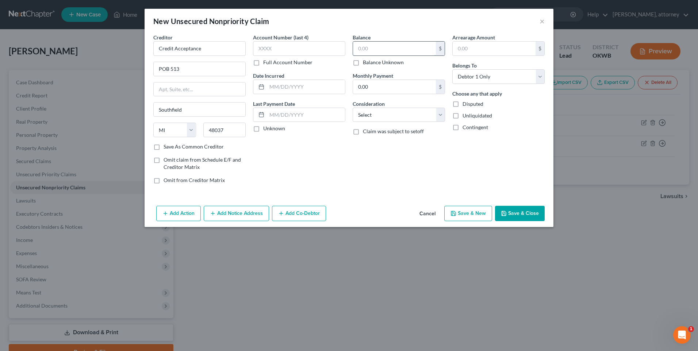
click at [386, 50] on input "text" at bounding box center [394, 49] width 83 height 14
click at [374, 51] on input "text" at bounding box center [394, 49] width 83 height 14
click at [376, 85] on input "0.00" at bounding box center [394, 87] width 83 height 14
click at [352, 179] on div "Balance 15,222.00 $ Balance Unknown Balance Undetermined 15,222 $ Balance Unkno…" at bounding box center [399, 112] width 100 height 156
click at [163, 146] on label "Save As Common Creditor" at bounding box center [193, 146] width 60 height 7
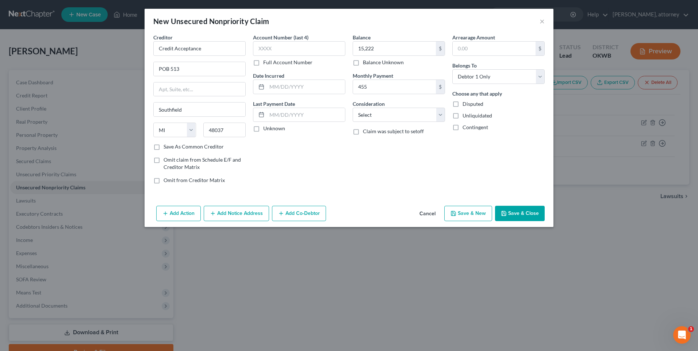
click at [166, 146] on input "Save As Common Creditor" at bounding box center [168, 145] width 5 height 5
click at [521, 213] on button "Save & Close" at bounding box center [520, 213] width 50 height 15
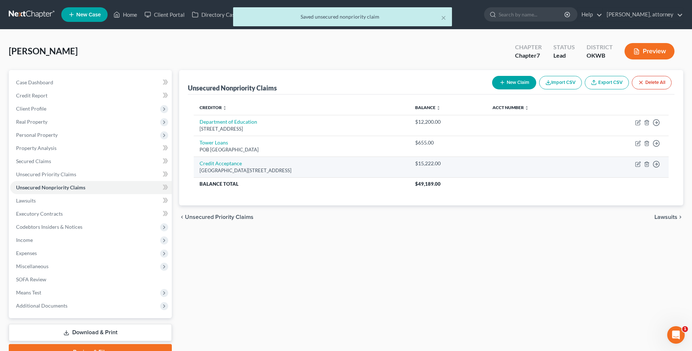
click at [276, 167] on div "[GEOGRAPHIC_DATA][STREET_ADDRESS]" at bounding box center [302, 170] width 204 height 7
click at [657, 165] on icon "button" at bounding box center [656, 164] width 7 height 7
click at [618, 171] on link "Move to D" at bounding box center [622, 169] width 61 height 12
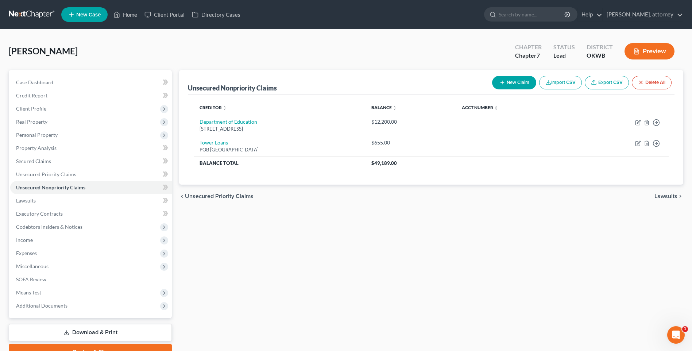
click at [523, 84] on button "New Claim" at bounding box center [514, 82] width 44 height 13
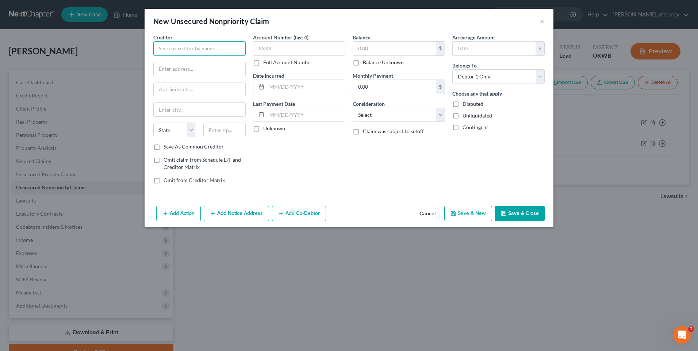
click at [169, 51] on input "text" at bounding box center [199, 48] width 92 height 15
click at [205, 67] on input "text" at bounding box center [200, 69] width 92 height 14
click at [229, 132] on input "text" at bounding box center [224, 130] width 43 height 15
click at [297, 177] on div "Account Number (last 4) Full Account Number Date Incurred Last Payment Date Unk…" at bounding box center [299, 112] width 100 height 156
click at [163, 146] on label "Save As Common Creditor" at bounding box center [193, 146] width 60 height 7
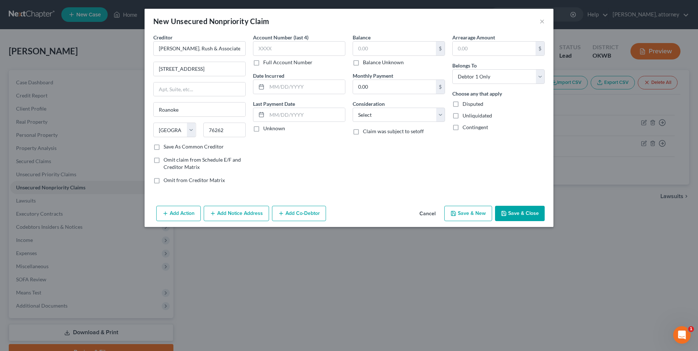
click at [166, 146] on input "Save As Common Creditor" at bounding box center [168, 145] width 5 height 5
click at [397, 50] on input "text" at bounding box center [394, 49] width 83 height 14
click at [380, 116] on select "Select Cable / Satellite Services Collection Agency Credit Card Debt Debt Couns…" at bounding box center [398, 115] width 92 height 15
click at [352, 108] on select "Select Cable / Satellite Services Collection Agency Credit Card Debt Debt Couns…" at bounding box center [398, 115] width 92 height 15
click at [321, 155] on div "Account Number (last 4) Full Account Number Date Incurred Last Payment Date Unk…" at bounding box center [299, 112] width 100 height 156
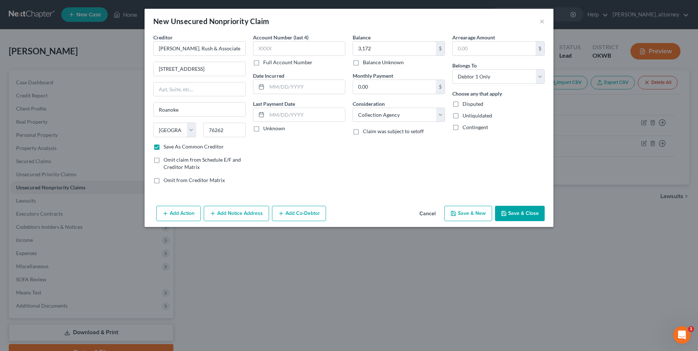
click at [466, 211] on button "Save & New" at bounding box center [468, 213] width 48 height 15
click at [163, 47] on input "text" at bounding box center [199, 48] width 92 height 15
click at [179, 67] on input "text" at bounding box center [200, 69] width 92 height 14
click at [227, 133] on input "text" at bounding box center [224, 130] width 43 height 15
click at [165, 146] on label "Save As Common Creditor" at bounding box center [193, 146] width 60 height 7
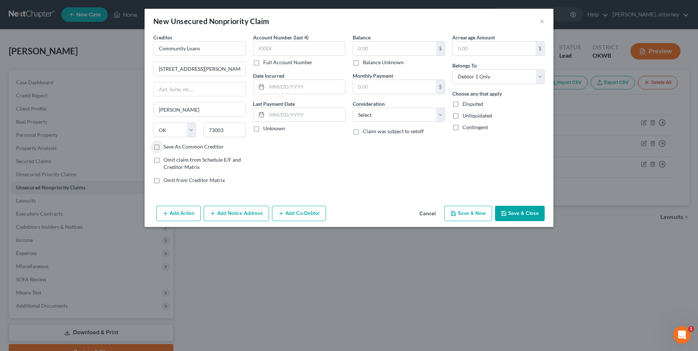
click at [166, 146] on input "Save As Common Creditor" at bounding box center [168, 145] width 5 height 5
click at [374, 46] on input "text" at bounding box center [394, 49] width 83 height 14
click at [395, 51] on input "text" at bounding box center [394, 49] width 83 height 14
click at [370, 116] on select "Select Cable / Satellite Services Collection Agency Credit Card Debt Debt Couns…" at bounding box center [398, 115] width 92 height 15
click at [352, 108] on select "Select Cable / Satellite Services Collection Agency Credit Card Debt Debt Couns…" at bounding box center [398, 115] width 92 height 15
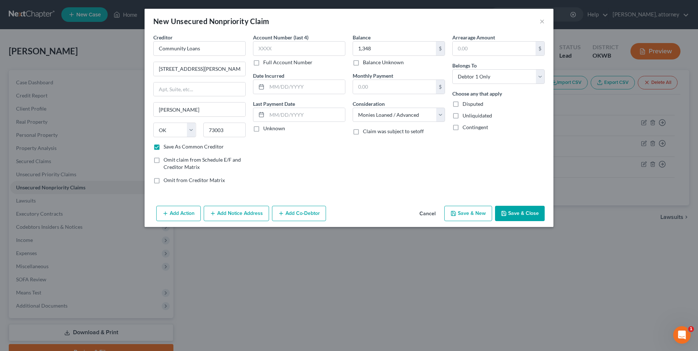
click at [306, 166] on div "Account Number (last 4) Full Account Number Date Incurred Last Payment Date Unk…" at bounding box center [299, 112] width 100 height 156
click at [464, 215] on button "Save & New" at bounding box center [468, 213] width 48 height 15
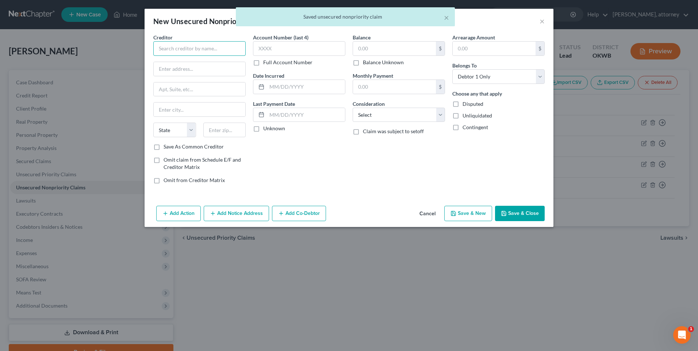
click at [169, 51] on input "text" at bounding box center [199, 48] width 92 height 15
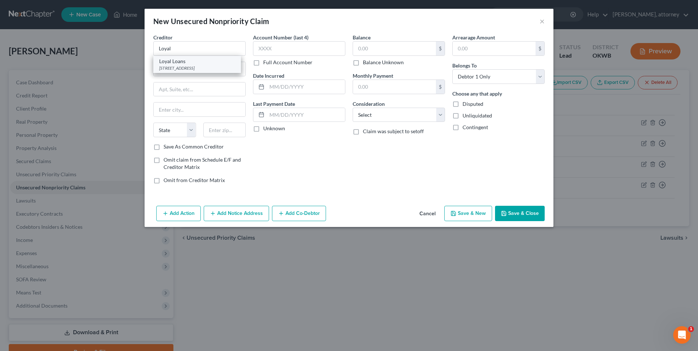
click at [186, 60] on div "Loyal Loans" at bounding box center [197, 61] width 76 height 7
click at [372, 49] on input "text" at bounding box center [394, 49] width 83 height 14
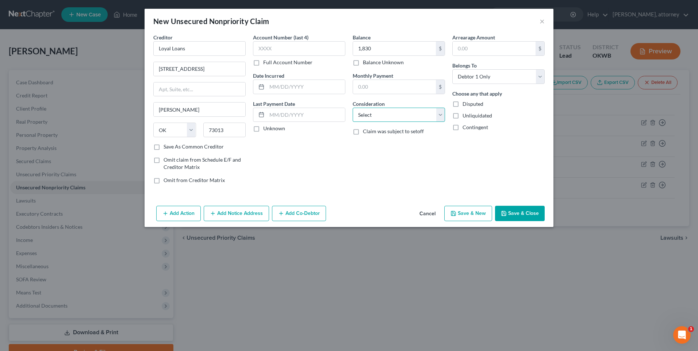
click at [389, 114] on select "Select Cable / Satellite Services Collection Agency Credit Card Debt Debt Couns…" at bounding box center [398, 115] width 92 height 15
click at [352, 108] on select "Select Cable / Satellite Services Collection Agency Credit Card Debt Debt Couns…" at bounding box center [398, 115] width 92 height 15
click at [477, 211] on button "Save & New" at bounding box center [468, 213] width 48 height 15
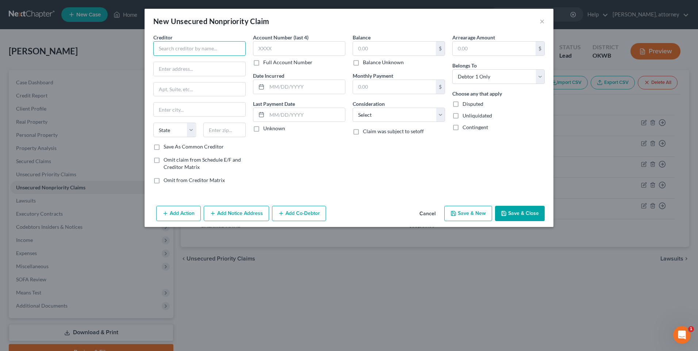
click at [175, 51] on input "text" at bounding box center [199, 48] width 92 height 15
click at [208, 64] on div "First Premier Bank" at bounding box center [197, 61] width 76 height 7
click at [374, 46] on input "text" at bounding box center [394, 49] width 83 height 14
click at [374, 117] on select "Select Cable / Satellite Services Collection Agency Credit Card Debt Debt Couns…" at bounding box center [398, 115] width 92 height 15
click at [352, 108] on select "Select Cable / Satellite Services Collection Agency Credit Card Debt Debt Couns…" at bounding box center [398, 115] width 92 height 15
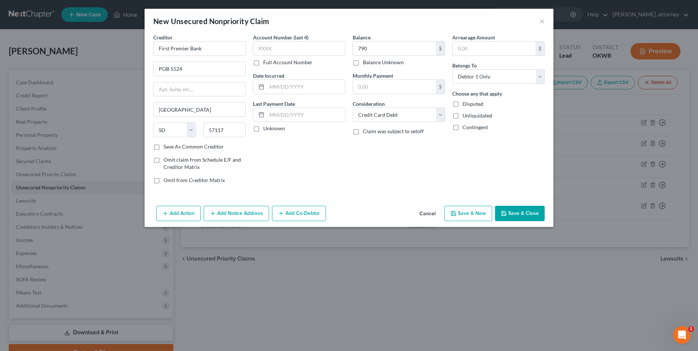
click at [471, 210] on button "Save & New" at bounding box center [468, 213] width 48 height 15
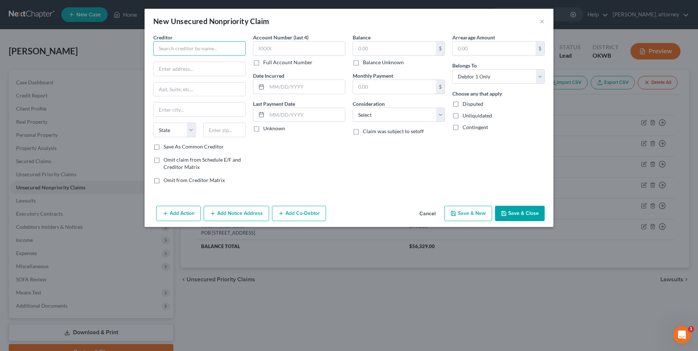
click at [181, 47] on input "text" at bounding box center [199, 48] width 92 height 15
click at [176, 62] on div "Spring Oak Capital" at bounding box center [197, 61] width 76 height 7
click at [182, 48] on input "Spring Oak Capital" at bounding box center [199, 48] width 92 height 15
click at [183, 48] on input "Spring Oak Capital" at bounding box center [199, 48] width 92 height 15
click at [374, 48] on input "text" at bounding box center [394, 49] width 83 height 14
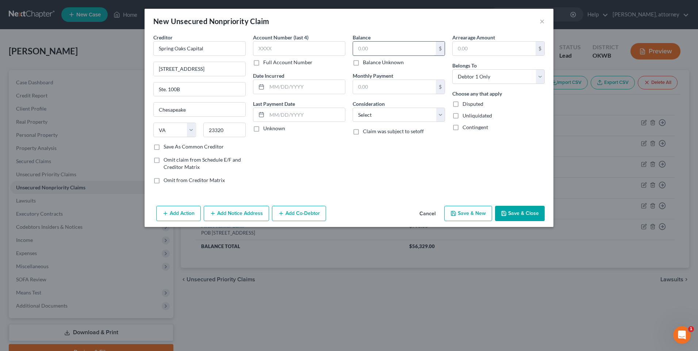
click at [381, 45] on input "text" at bounding box center [394, 49] width 83 height 14
click at [346, 166] on div "Account Number (last 4) Full Account Number Date Incurred Last Payment Date Unk…" at bounding box center [299, 112] width 100 height 156
click at [374, 116] on select "Select Cable / Satellite Services Collection Agency Credit Card Debt Debt Couns…" at bounding box center [398, 115] width 92 height 15
click at [352, 108] on select "Select Cable / Satellite Services Collection Agency Credit Card Debt Debt Couns…" at bounding box center [398, 115] width 92 height 15
click at [473, 215] on button "Save & New" at bounding box center [468, 213] width 48 height 15
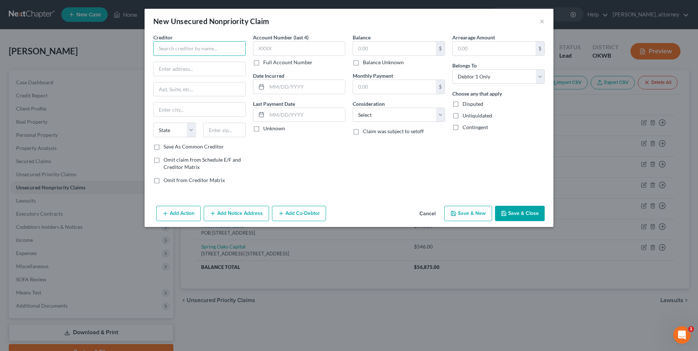
click at [166, 49] on input "text" at bounding box center [199, 48] width 92 height 15
click at [205, 66] on input "text" at bounding box center [200, 69] width 92 height 14
click at [184, 88] on input "text" at bounding box center [200, 89] width 92 height 14
click at [222, 133] on input "text" at bounding box center [224, 130] width 43 height 15
click at [174, 147] on label "Save As Common Creditor" at bounding box center [193, 146] width 60 height 7
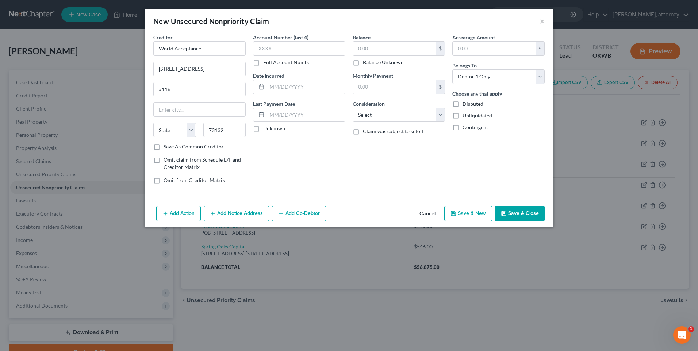
click at [171, 147] on input "Save As Common Creditor" at bounding box center [168, 145] width 5 height 5
click at [208, 69] on input "[STREET_ADDRESS]" at bounding box center [200, 69] width 92 height 14
click at [212, 84] on input "#116" at bounding box center [200, 89] width 92 height 14
click at [232, 128] on input "73132" at bounding box center [224, 130] width 43 height 15
click at [200, 65] on input "POB 6429" at bounding box center [200, 69] width 92 height 14
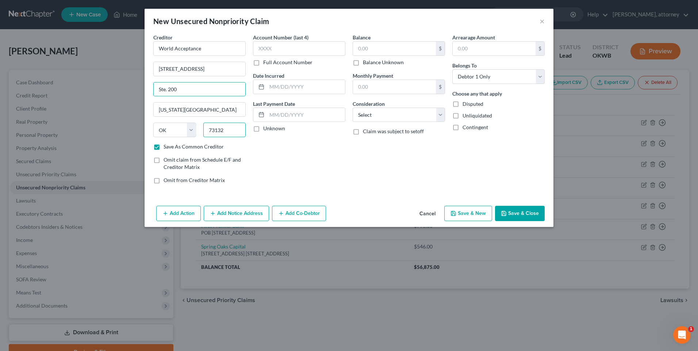
click at [228, 136] on input "73132" at bounding box center [224, 130] width 43 height 15
click at [382, 46] on input "text" at bounding box center [394, 49] width 83 height 14
click at [473, 212] on button "Save & New" at bounding box center [468, 213] width 48 height 15
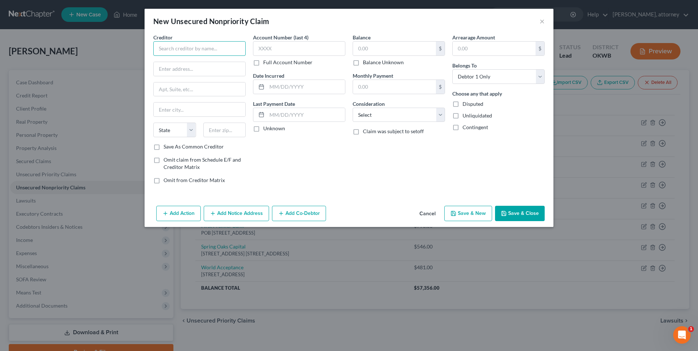
click at [162, 54] on input "text" at bounding box center [199, 48] width 92 height 15
click at [196, 72] on input "text" at bounding box center [200, 69] width 92 height 14
click at [233, 128] on input "text" at bounding box center [224, 130] width 43 height 15
click at [261, 144] on div "Account Number (last 4) Full Account Number Date Incurred Last Payment Date Unk…" at bounding box center [299, 112] width 100 height 156
click at [163, 147] on label "Save As Common Creditor" at bounding box center [193, 146] width 60 height 7
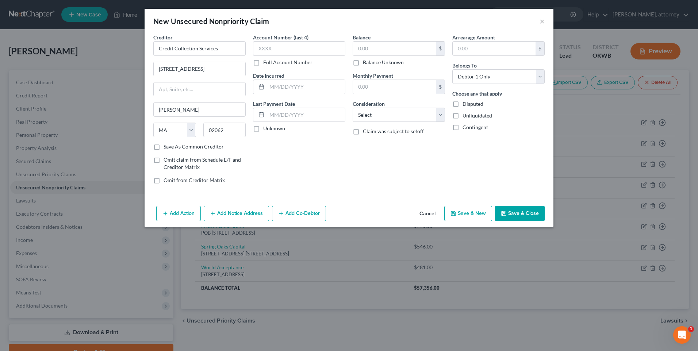
click at [166, 147] on input "Save As Common Creditor" at bounding box center [168, 145] width 5 height 5
click at [376, 47] on input "text" at bounding box center [394, 49] width 83 height 14
click at [412, 115] on select "Select Cable / Satellite Services Collection Agency Credit Card Debt Debt Couns…" at bounding box center [398, 115] width 92 height 15
click at [352, 108] on select "Select Cable / Satellite Services Collection Agency Credit Card Debt Debt Couns…" at bounding box center [398, 115] width 92 height 15
click at [474, 212] on button "Save & New" at bounding box center [468, 213] width 48 height 15
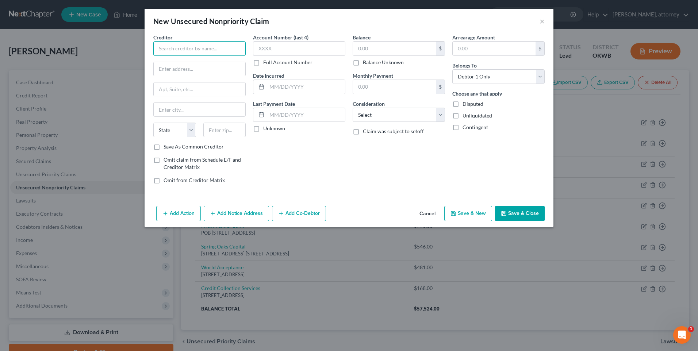
click at [175, 45] on input "text" at bounding box center [199, 48] width 92 height 15
drag, startPoint x: 173, startPoint y: 66, endPoint x: 161, endPoint y: 68, distance: 11.8
click at [173, 66] on input "text" at bounding box center [200, 69] width 92 height 14
click at [221, 125] on input "text" at bounding box center [224, 130] width 43 height 15
drag, startPoint x: 261, startPoint y: 175, endPoint x: 302, endPoint y: 174, distance: 41.6
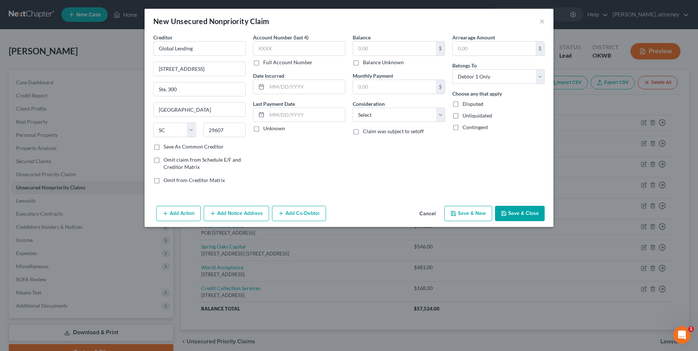
click at [262, 175] on div "Account Number (last 4) Full Account Number Date Incurred Last Payment Date Unk…" at bounding box center [299, 112] width 100 height 156
click at [391, 114] on select "Select Cable / Satellite Services Collection Agency Credit Card Debt Debt Couns…" at bounding box center [398, 115] width 92 height 15
click at [352, 108] on select "Select Cable / Satellite Services Collection Agency Credit Card Debt Debt Couns…" at bounding box center [398, 115] width 92 height 15
click at [363, 160] on div "Balance $ Balance Unknown Balance Undetermined $ Balance Unknown Monthly Paymen…" at bounding box center [399, 112] width 100 height 156
click at [375, 50] on input "text" at bounding box center [394, 49] width 83 height 14
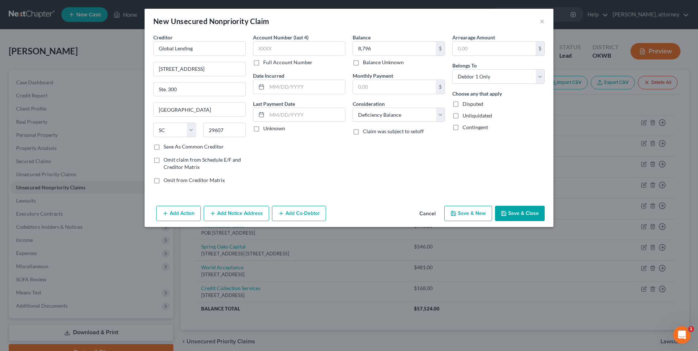
click at [517, 215] on button "Save & Close" at bounding box center [520, 213] width 50 height 15
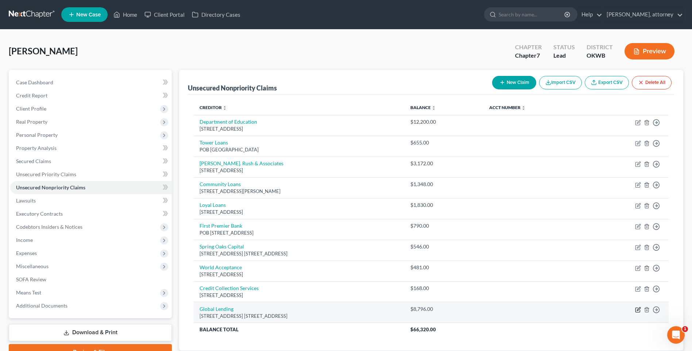
click at [636, 308] on icon "button" at bounding box center [638, 310] width 4 height 4
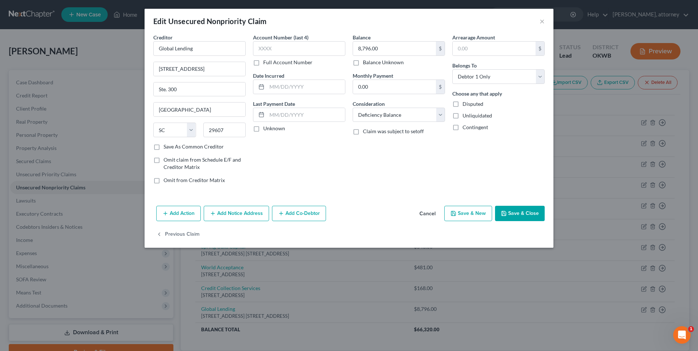
click at [163, 147] on label "Save As Common Creditor" at bounding box center [193, 146] width 60 height 7
click at [166, 147] on input "Save As Common Creditor" at bounding box center [168, 145] width 5 height 5
click at [526, 214] on button "Save & Close" at bounding box center [520, 213] width 50 height 15
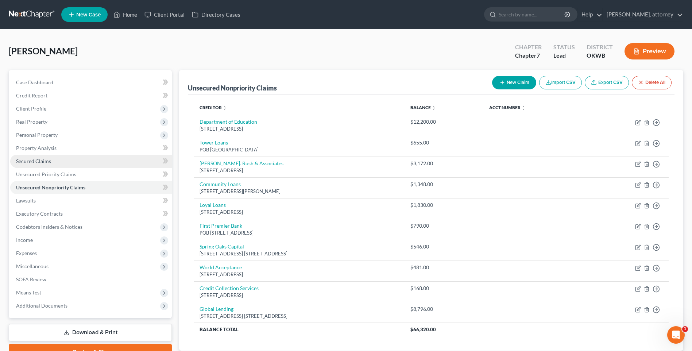
click at [31, 158] on span "Secured Claims" at bounding box center [33, 161] width 35 height 6
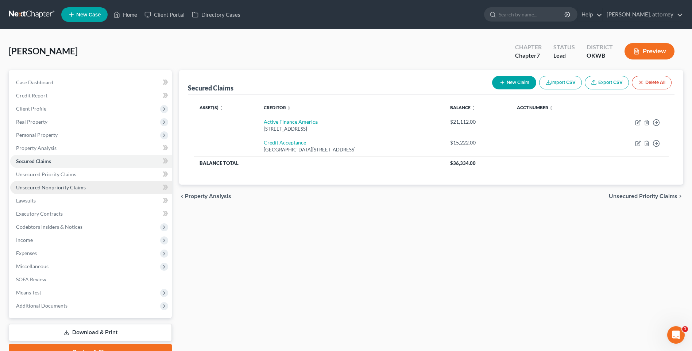
click at [36, 187] on span "Unsecured Nonpriority Claims" at bounding box center [51, 187] width 70 height 6
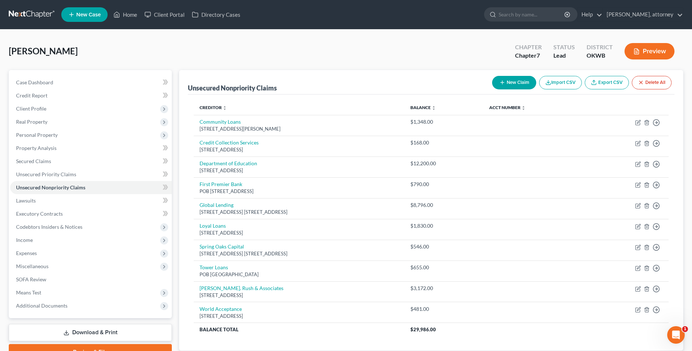
scroll to position [36, 0]
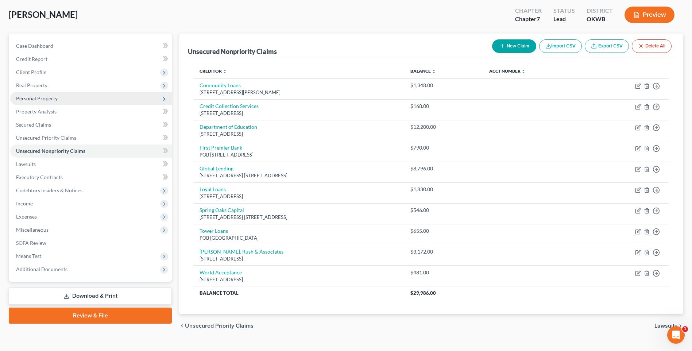
click at [42, 98] on span "Personal Property" at bounding box center [37, 98] width 42 height 6
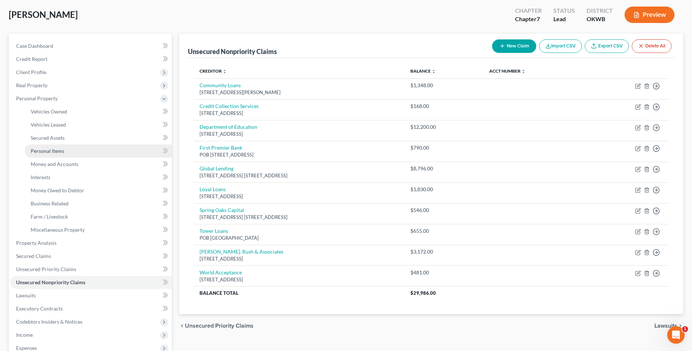
click at [48, 148] on span "Personal Items" at bounding box center [48, 151] width 34 height 6
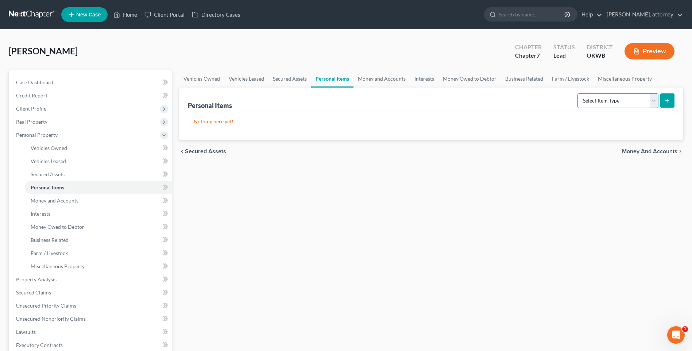
click at [609, 100] on select "Select Item Type Clothing Collectibles Of Value Electronics Firearms Household …" at bounding box center [618, 100] width 81 height 15
click at [578, 93] on select "Select Item Type Clothing Collectibles Of Value Electronics Firearms Household …" at bounding box center [618, 100] width 81 height 15
click at [665, 101] on icon "submit" at bounding box center [667, 101] width 6 height 6
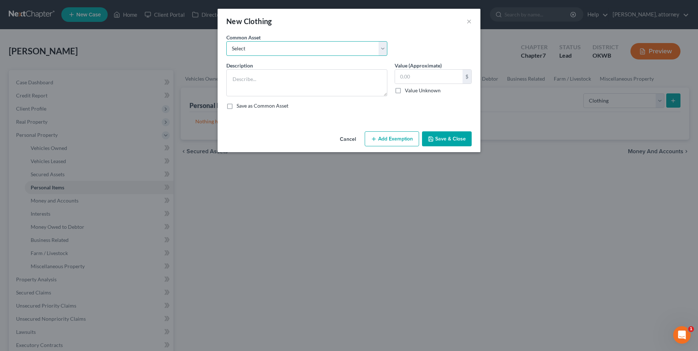
click at [277, 45] on select "Select Clothing for the debtor(s)" at bounding box center [306, 48] width 161 height 15
click at [226, 41] on select "Select Clothing for the debtor(s)" at bounding box center [306, 48] width 161 height 15
click at [403, 76] on input "750.00" at bounding box center [428, 77] width 67 height 14
click at [393, 142] on button "Add Exemption" at bounding box center [391, 138] width 54 height 15
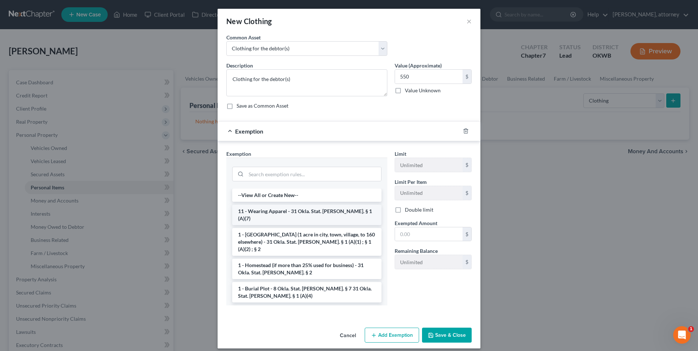
click at [306, 209] on li "11 - Wearing Apparel - 31 Okla. Stat. [PERSON_NAME]. § 1 (A)(7)" at bounding box center [306, 215] width 149 height 20
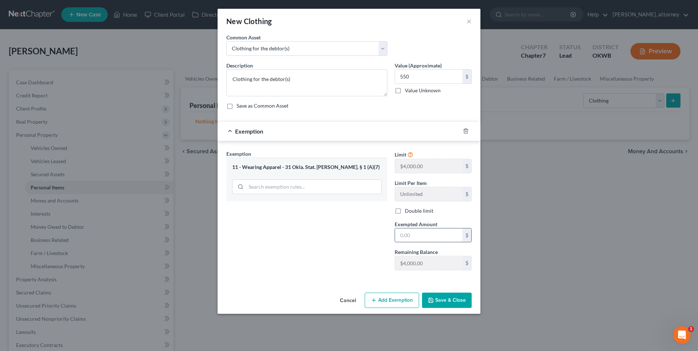
click at [408, 238] on input "text" at bounding box center [428, 235] width 67 height 14
click at [439, 301] on button "Save & Close" at bounding box center [447, 300] width 50 height 15
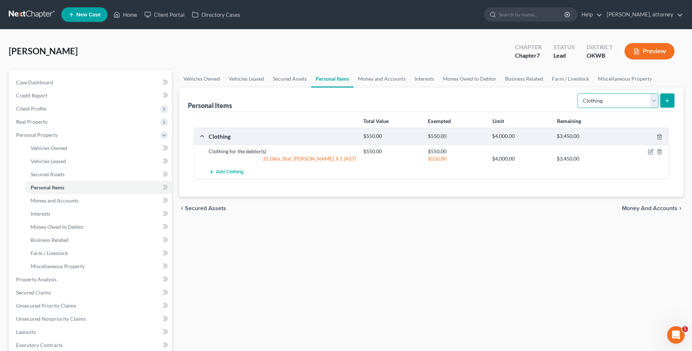
click at [626, 104] on select "Select Item Type Clothing Collectibles Of Value Electronics Firearms Household …" at bounding box center [618, 100] width 81 height 15
click at [578, 93] on select "Select Item Type Clothing Collectibles Of Value Electronics Firearms Household …" at bounding box center [618, 100] width 81 height 15
click at [667, 101] on line "submit" at bounding box center [667, 100] width 0 height 3
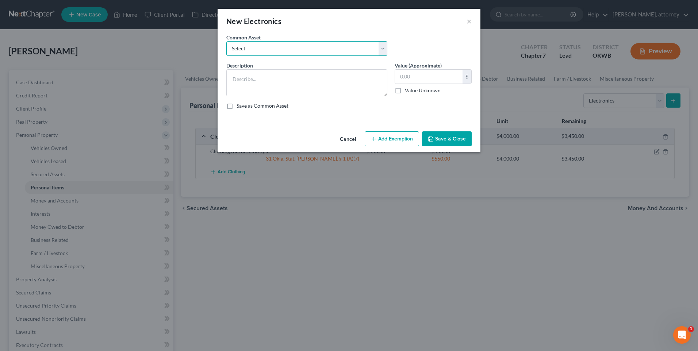
click at [249, 48] on select "Select Various electronics for the household" at bounding box center [306, 48] width 161 height 15
click at [226, 41] on select "Select Various electronics for the household" at bounding box center [306, 48] width 161 height 15
click at [401, 77] on input "1,500.00" at bounding box center [428, 77] width 67 height 14
click at [403, 141] on button "Add Exemption" at bounding box center [391, 138] width 54 height 15
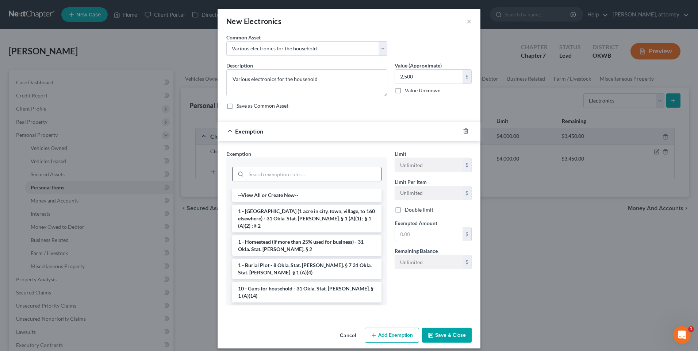
click at [267, 173] on input "search" at bounding box center [313, 174] width 135 height 14
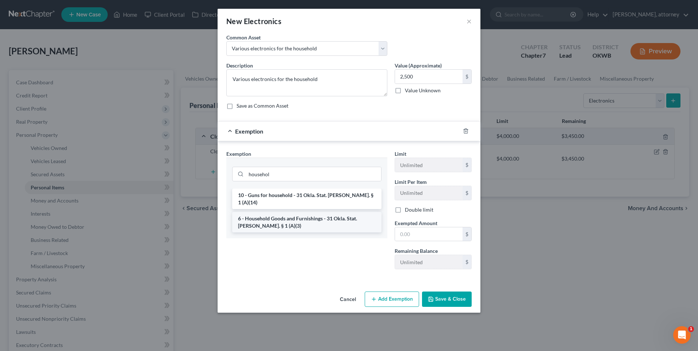
click at [295, 212] on li "6 - Household Goods and Furnishings - 31 Okla. Stat. [PERSON_NAME]. § 1 (A)(3)" at bounding box center [306, 222] width 149 height 20
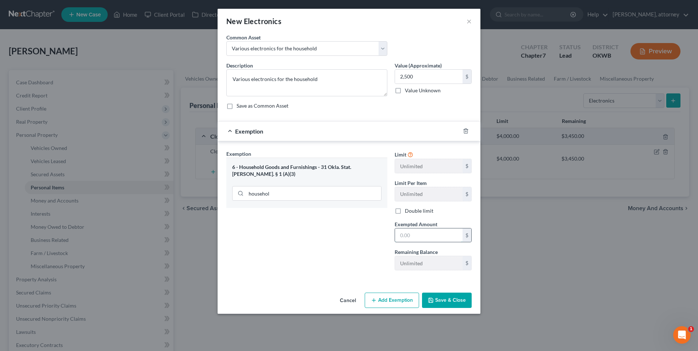
click at [408, 235] on input "text" at bounding box center [428, 235] width 67 height 14
click at [396, 303] on button "Add Exemption" at bounding box center [391, 300] width 54 height 15
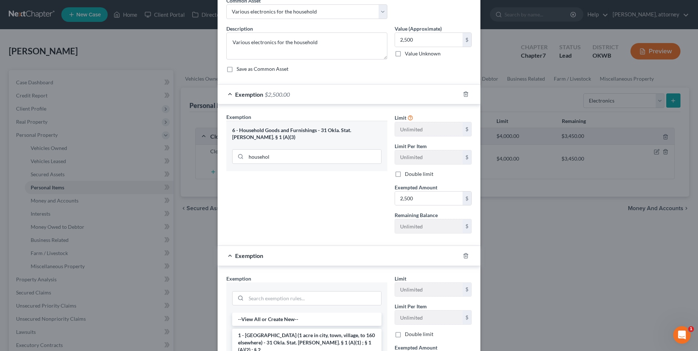
scroll to position [109, 0]
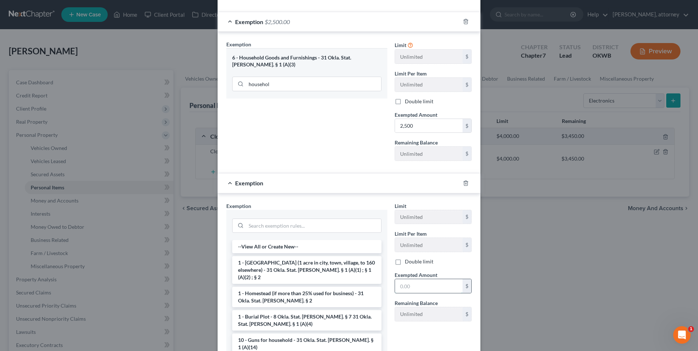
click at [419, 285] on input "text" at bounding box center [428, 286] width 67 height 14
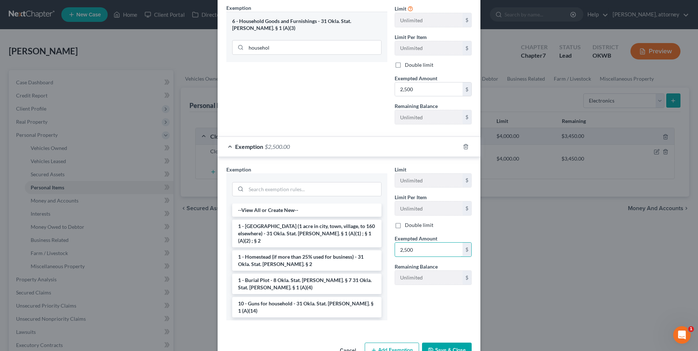
scroll to position [167, 0]
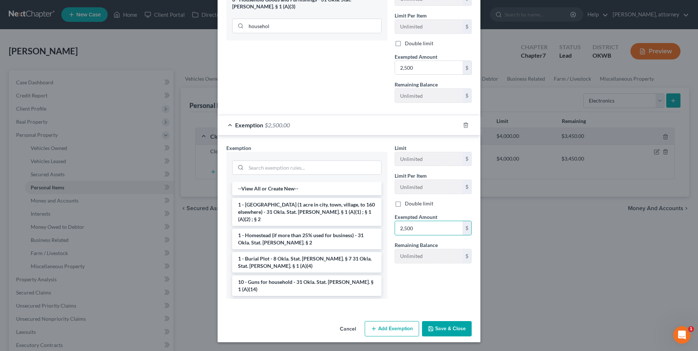
click at [452, 326] on button "Save & Close" at bounding box center [447, 328] width 50 height 15
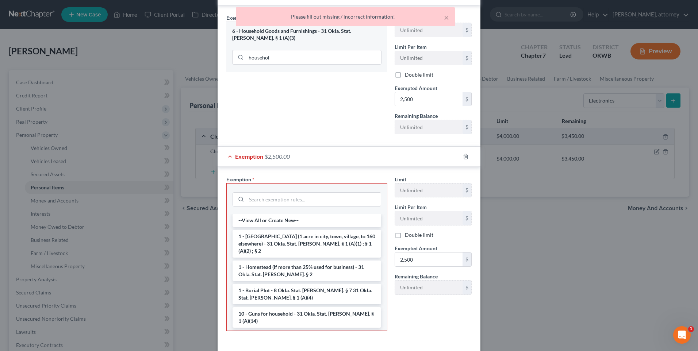
scroll to position [168, 0]
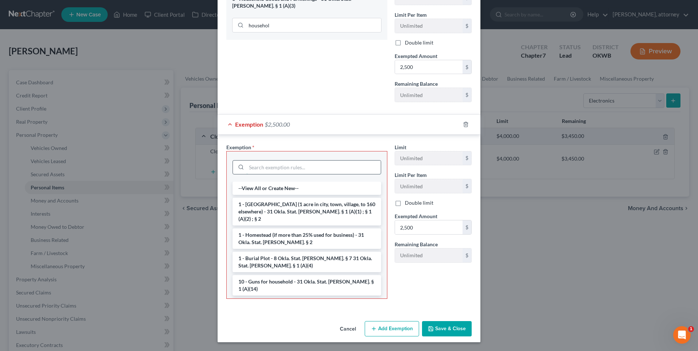
click at [255, 169] on input "search" at bounding box center [313, 168] width 134 height 14
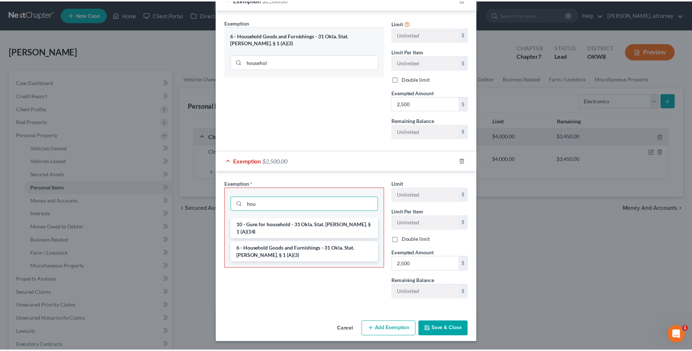
scroll to position [132, 0]
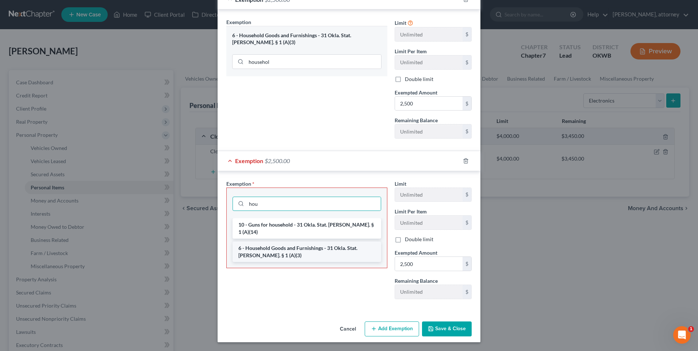
click at [303, 242] on li "6 - Household Goods and Furnishings - 31 Okla. Stat. [PERSON_NAME]. § 1 (A)(3)" at bounding box center [306, 252] width 148 height 20
click at [303, 239] on div "Exemption Set must be selected for CA. Exemption * hou 10 - Guns for household …" at bounding box center [307, 242] width 168 height 125
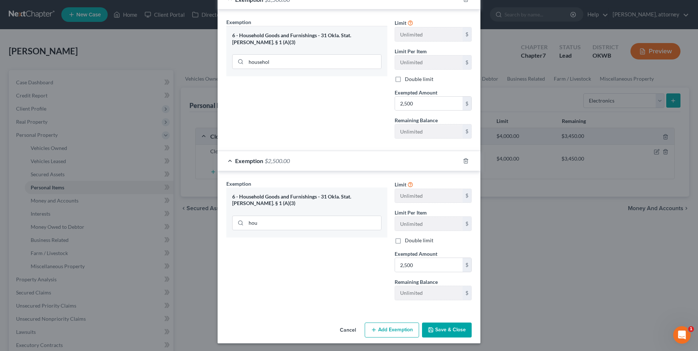
click at [441, 329] on button "Save & Close" at bounding box center [447, 330] width 50 height 15
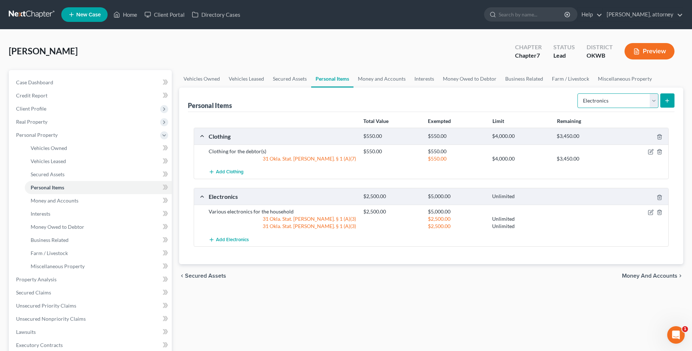
click at [596, 97] on select "Select Item Type Clothing Collectibles Of Value Electronics Firearms Household …" at bounding box center [618, 100] width 81 height 15
click at [578, 93] on select "Select Item Type Clothing Collectibles Of Value Electronics Firearms Household …" at bounding box center [618, 100] width 81 height 15
click at [665, 99] on icon "submit" at bounding box center [667, 101] width 6 height 6
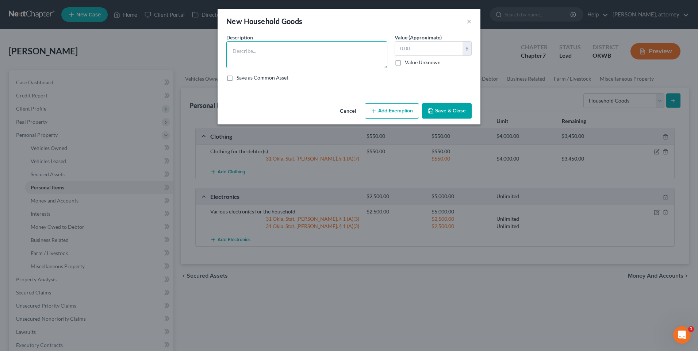
click at [248, 52] on textarea at bounding box center [306, 54] width 161 height 27
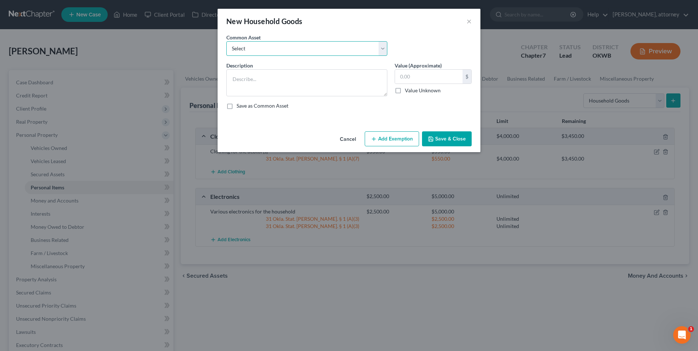
click at [284, 46] on select "Select Various household items and goods" at bounding box center [306, 48] width 161 height 15
click at [226, 41] on select "Select Various household items and goods" at bounding box center [306, 48] width 161 height 15
click at [387, 134] on button "Add Exemption" at bounding box center [391, 138] width 54 height 15
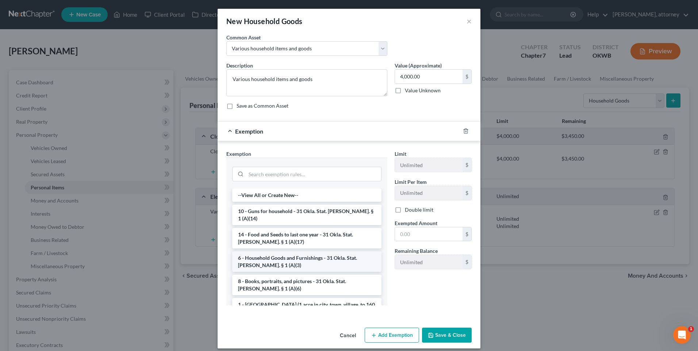
click at [286, 253] on li "6 - Household Goods and Furnishings - 31 Okla. Stat. [PERSON_NAME]. § 1 (A)(3)" at bounding box center [306, 261] width 149 height 20
click at [286, 253] on div "Exemption Set must be selected for CA. Exemption * --View All or Create New-- 1…" at bounding box center [307, 230] width 168 height 161
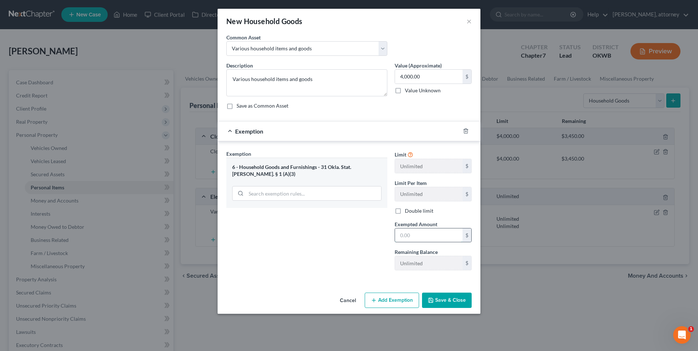
click at [439, 231] on input "text" at bounding box center [428, 235] width 67 height 14
click at [450, 302] on button "Save & Close" at bounding box center [447, 300] width 50 height 15
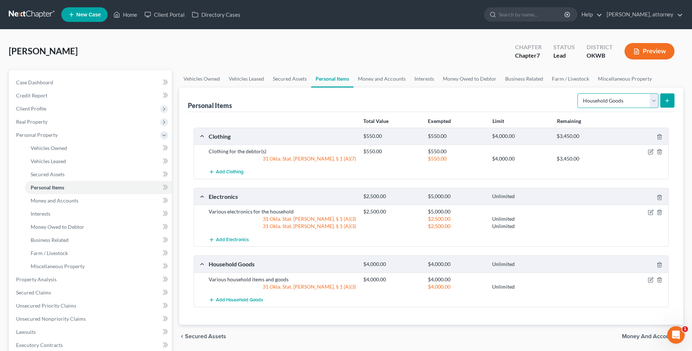
click at [624, 101] on select "Select Item Type Clothing Collectibles Of Value Electronics Firearms Household …" at bounding box center [618, 100] width 81 height 15
click at [578, 93] on select "Select Item Type Clothing Collectibles Of Value Electronics Firearms Household …" at bounding box center [618, 100] width 81 height 15
click at [669, 100] on icon "submit" at bounding box center [667, 101] width 6 height 6
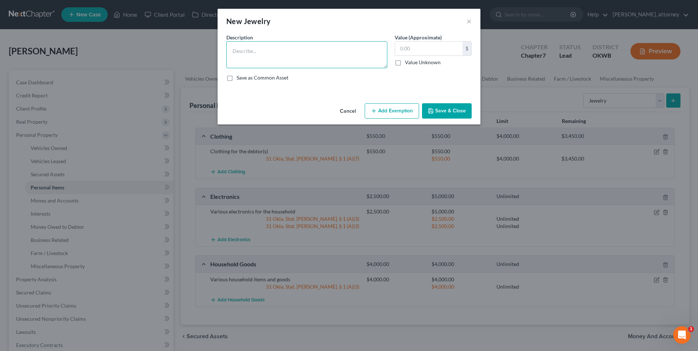
click at [370, 50] on textarea at bounding box center [306, 54] width 161 height 27
click at [424, 49] on input "text" at bounding box center [428, 49] width 67 height 14
click at [404, 105] on button "Add Exemption" at bounding box center [391, 110] width 54 height 15
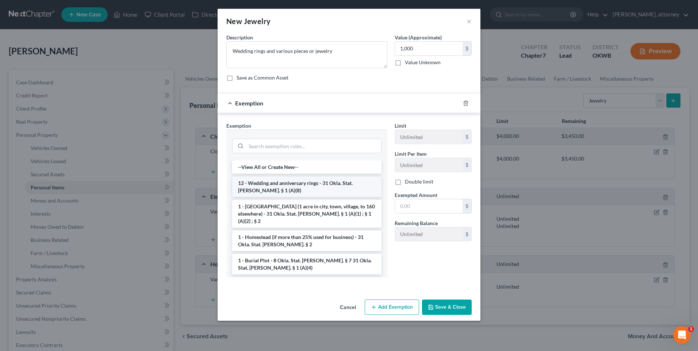
click at [321, 188] on li "12 - Wedding and anniversary rings - 31 Okla. Stat. [PERSON_NAME]. § 1 (A)(8)" at bounding box center [306, 187] width 149 height 20
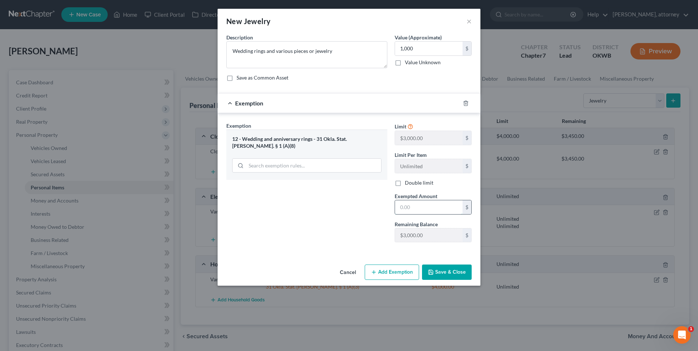
click at [437, 212] on input "text" at bounding box center [428, 207] width 67 height 14
click at [457, 271] on button "Save & Close" at bounding box center [447, 272] width 50 height 15
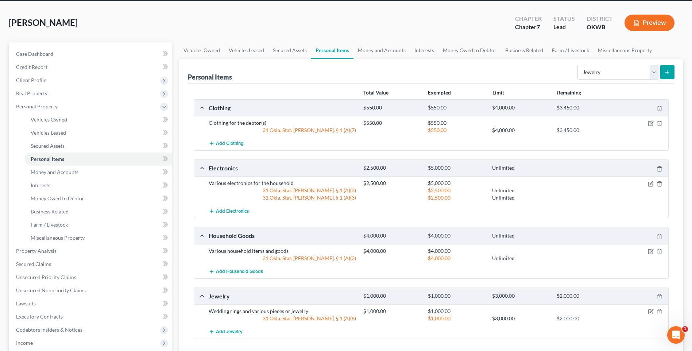
scroll to position [0, 0]
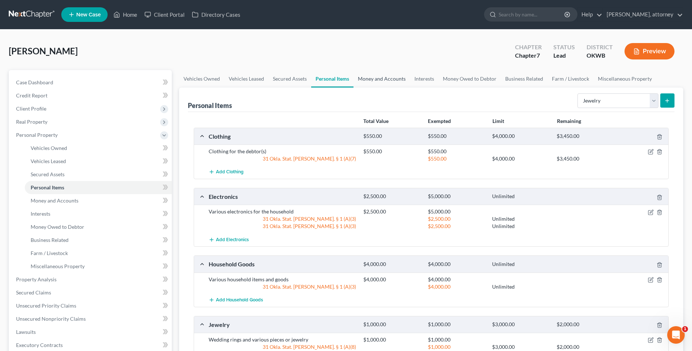
click at [372, 77] on link "Money and Accounts" at bounding box center [382, 79] width 57 height 18
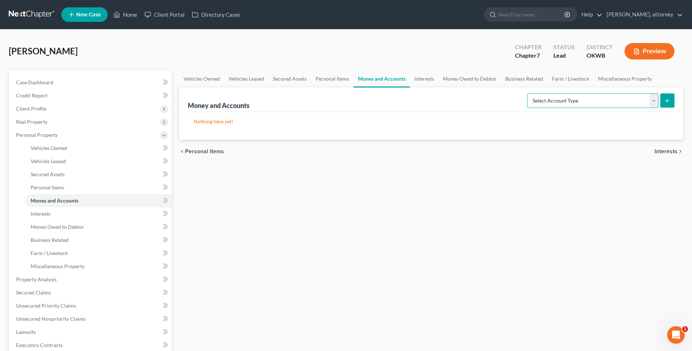
click at [584, 100] on select "Select Account Type Brokerage Cash on Hand Certificates of Deposit Checking Acc…" at bounding box center [592, 100] width 131 height 15
click at [529, 93] on select "Select Account Type Brokerage Cash on Hand Certificates of Deposit Checking Acc…" at bounding box center [592, 100] width 131 height 15
click at [668, 99] on icon "submit" at bounding box center [667, 101] width 6 height 6
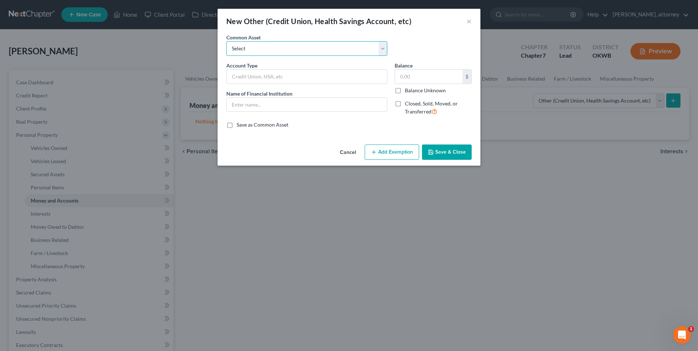
click at [240, 50] on select "Select Credit Union Account" at bounding box center [306, 48] width 161 height 15
click at [255, 48] on select "Select Credit Union Account" at bounding box center [306, 48] width 161 height 15
click at [275, 73] on input "text" at bounding box center [307, 77] width 160 height 14
click at [418, 82] on input "text" at bounding box center [428, 77] width 67 height 14
click at [405, 150] on button "Add Exemption" at bounding box center [391, 151] width 54 height 15
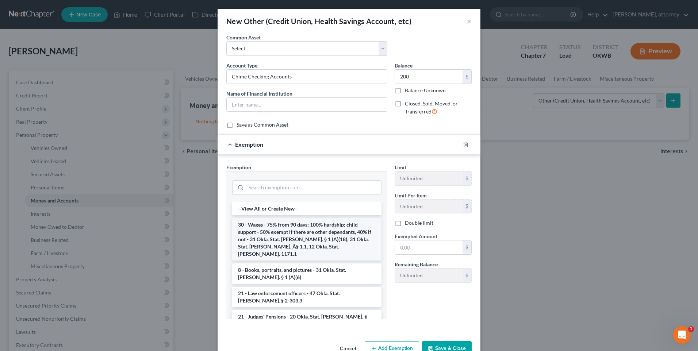
click at [266, 232] on li "30 - Wages - 75% from 90 days; 100% hardship; child support - 50% exempt if the…" at bounding box center [306, 239] width 149 height 42
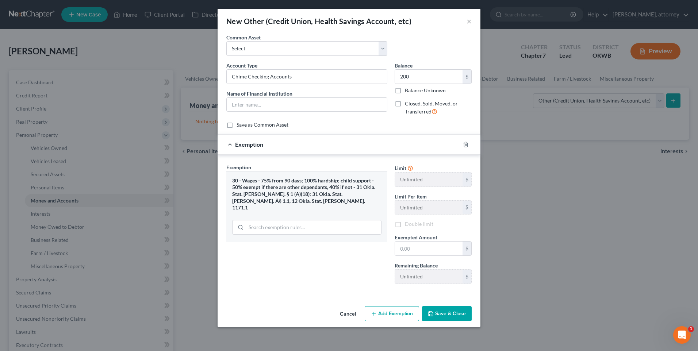
click at [266, 232] on div "30 - Wages - 75% from 90 days; 100% hardship; child support - 50% exempt if the…" at bounding box center [306, 206] width 161 height 71
click at [429, 251] on input "text" at bounding box center [428, 249] width 67 height 14
click at [443, 312] on button "Save & Close" at bounding box center [447, 313] width 50 height 15
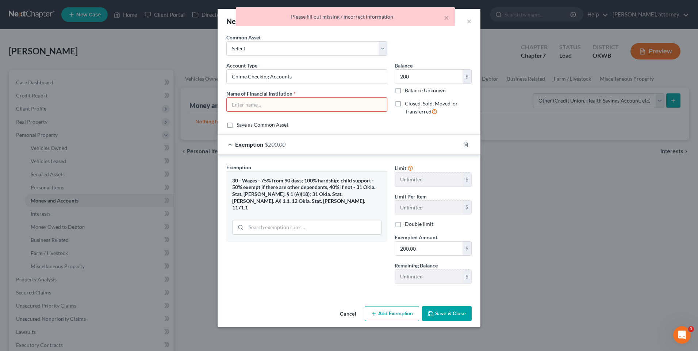
click at [306, 105] on input "text" at bounding box center [307, 105] width 160 height 14
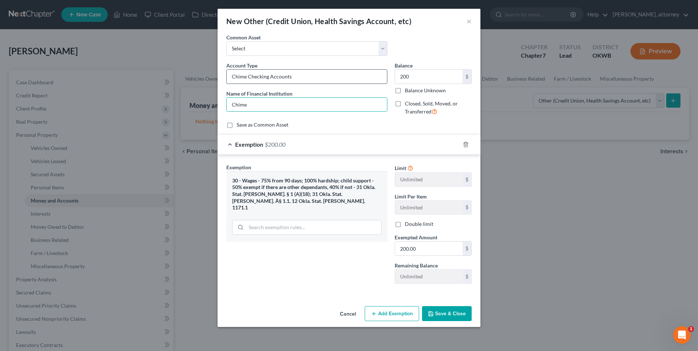
click at [310, 79] on input "Chime Checking Accounts" at bounding box center [307, 77] width 160 height 14
click at [448, 313] on button "Save & Close" at bounding box center [447, 313] width 50 height 15
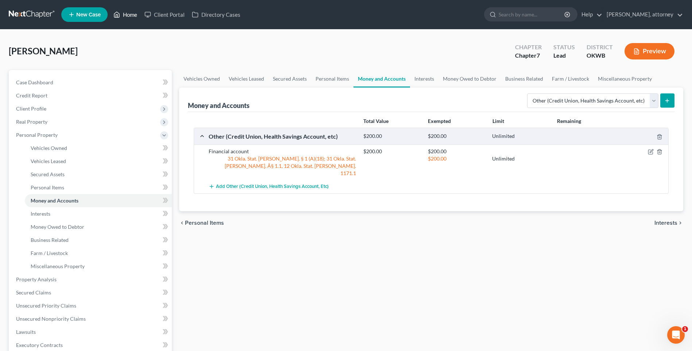
click at [130, 14] on link "Home" at bounding box center [125, 14] width 31 height 13
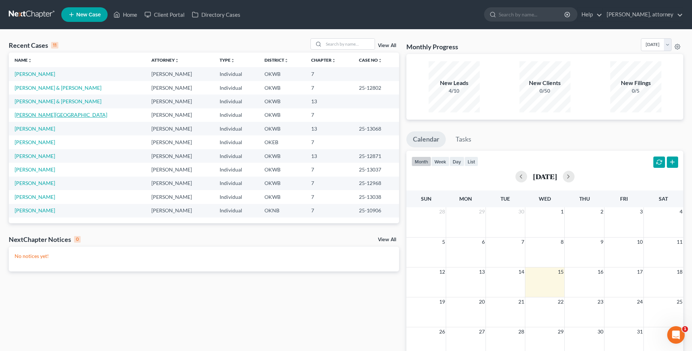
click at [31, 114] on link "[PERSON_NAME][GEOGRAPHIC_DATA]" at bounding box center [61, 115] width 93 height 6
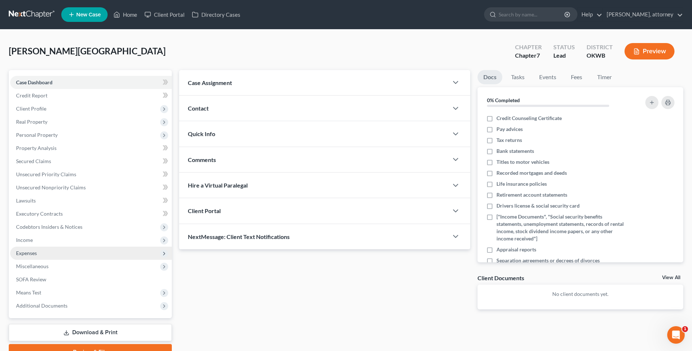
click at [27, 253] on span "Expenses" at bounding box center [26, 253] width 21 height 6
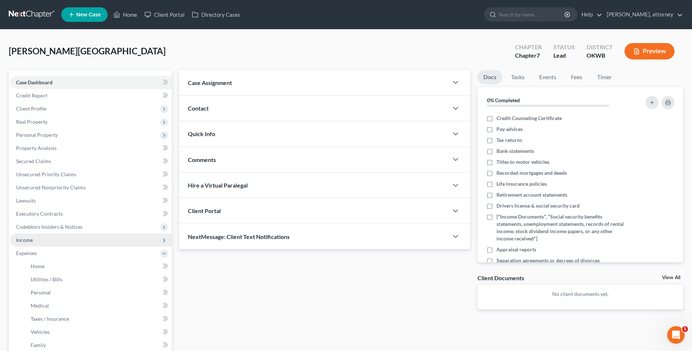
click at [27, 239] on span "Income" at bounding box center [24, 240] width 17 height 6
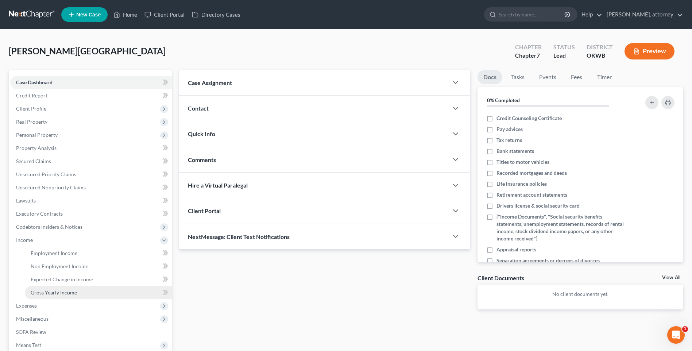
click at [57, 292] on span "Gross Yearly Income" at bounding box center [54, 292] width 46 height 6
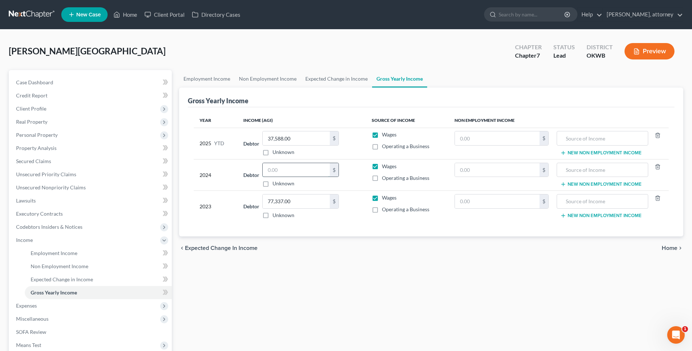
click at [292, 170] on input "text" at bounding box center [296, 170] width 67 height 14
click at [321, 110] on div "Year Income (AGI) Source of Income Non Employment Income 2025 YTD Debtor 37,588…" at bounding box center [431, 172] width 487 height 130
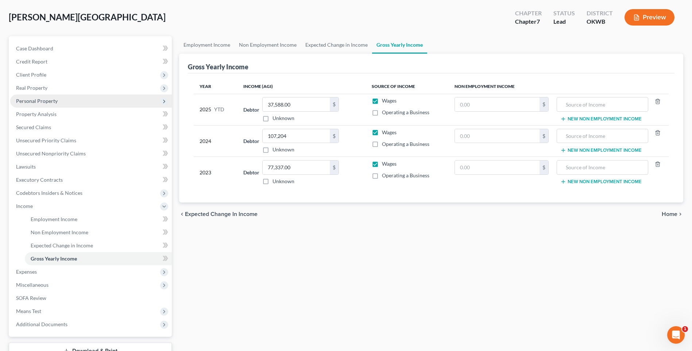
scroll to position [89, 0]
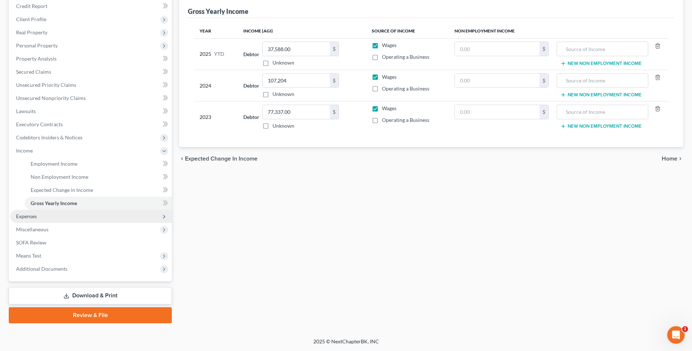
click at [26, 215] on span "Expenses" at bounding box center [26, 216] width 21 height 6
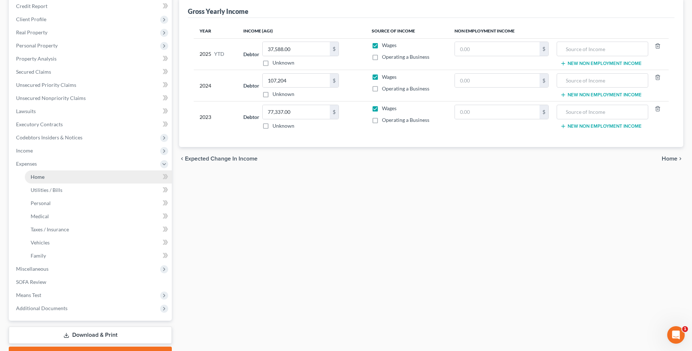
click at [39, 178] on span "Home" at bounding box center [38, 177] width 14 height 6
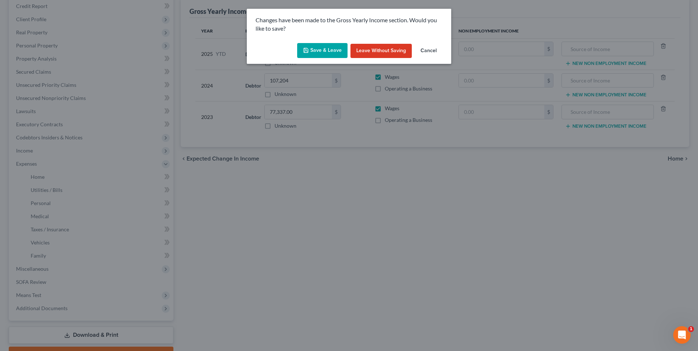
click at [327, 52] on button "Save & Leave" at bounding box center [322, 50] width 50 height 15
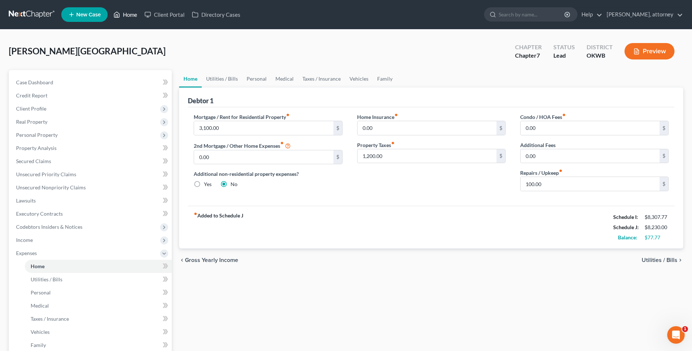
click at [133, 11] on link "Home" at bounding box center [125, 14] width 31 height 13
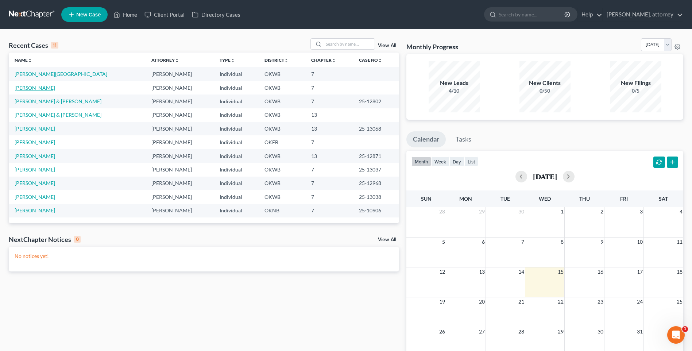
click at [31, 87] on link "[PERSON_NAME]" at bounding box center [35, 88] width 40 height 6
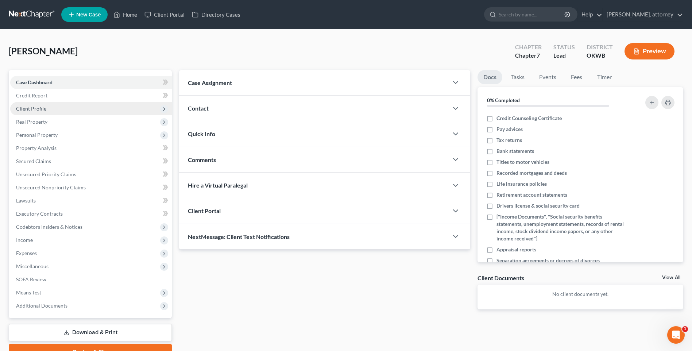
click at [36, 109] on span "Client Profile" at bounding box center [31, 108] width 30 height 6
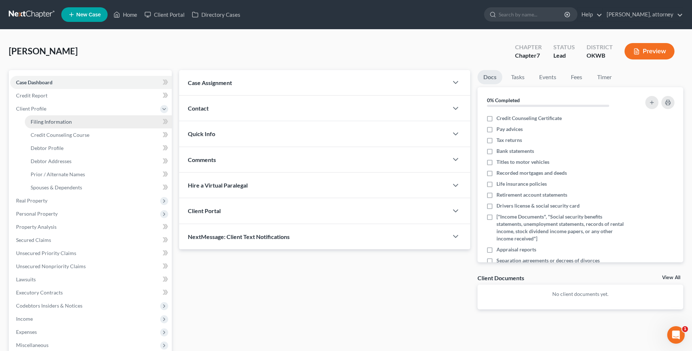
click at [43, 119] on span "Filing Information" at bounding box center [51, 122] width 41 height 6
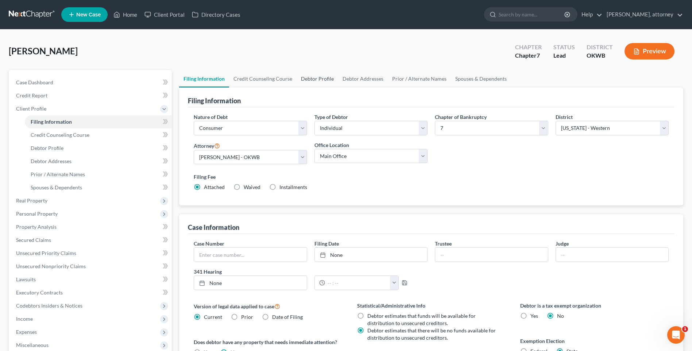
click at [318, 78] on link "Debtor Profile" at bounding box center [318, 79] width 42 height 18
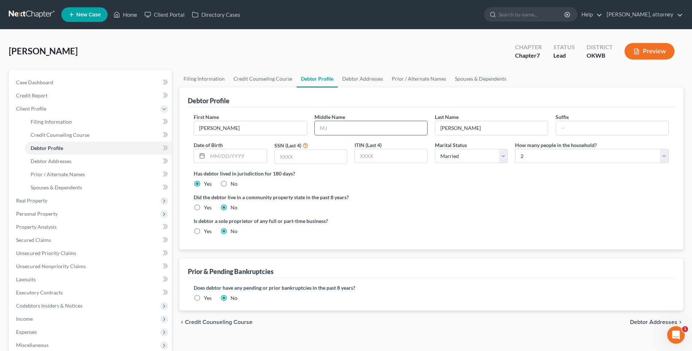
click at [336, 123] on input "text" at bounding box center [371, 128] width 112 height 14
click at [42, 120] on span "Filing Information" at bounding box center [51, 122] width 41 height 6
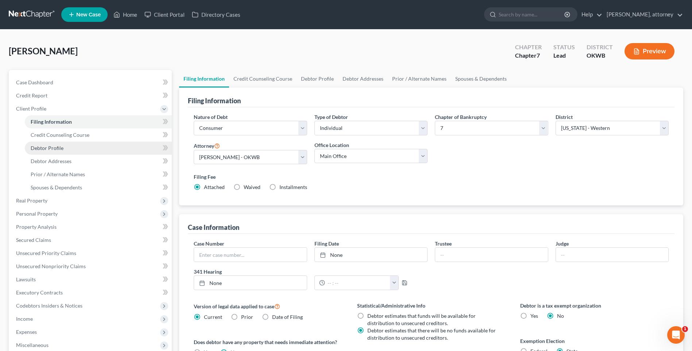
click at [49, 148] on span "Debtor Profile" at bounding box center [47, 148] width 33 height 6
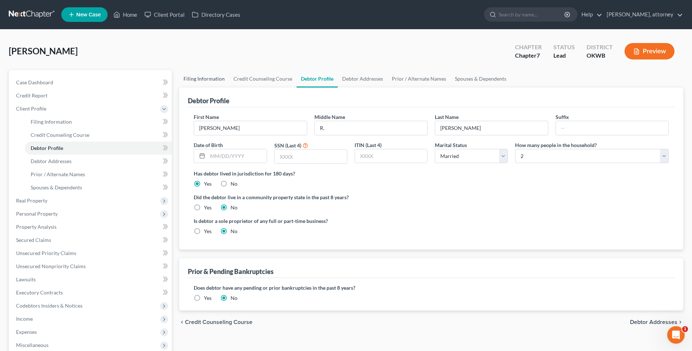
click at [210, 79] on link "Filing Information" at bounding box center [204, 79] width 50 height 18
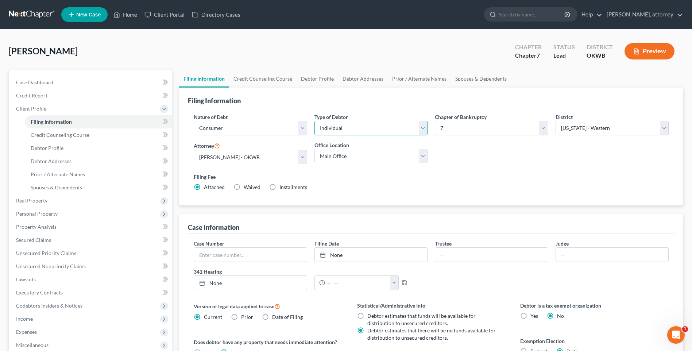
click at [340, 129] on select "Select Individual Joint" at bounding box center [370, 128] width 113 height 15
click at [314, 121] on select "Select Individual Joint" at bounding box center [370, 128] width 113 height 15
click at [416, 77] on link "Joint Debtor Profile" at bounding box center [415, 79] width 54 height 18
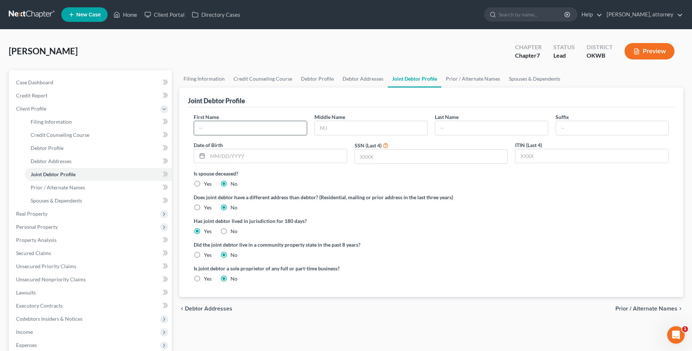
click at [239, 123] on input "text" at bounding box center [250, 128] width 112 height 14
click at [445, 126] on input "text" at bounding box center [491, 128] width 112 height 14
click at [459, 144] on div "SSN (Last 4)" at bounding box center [431, 152] width 161 height 23
click at [125, 15] on link "Home" at bounding box center [125, 14] width 31 height 13
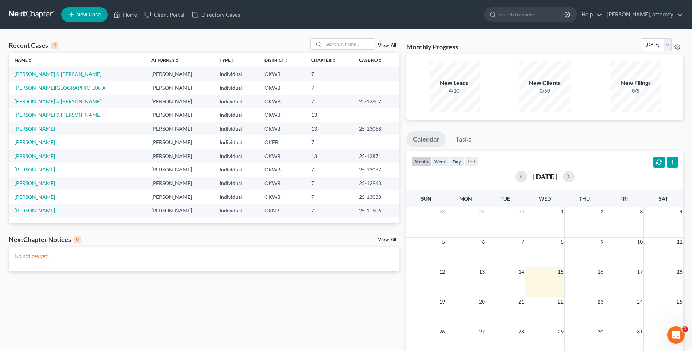
click at [90, 16] on span "New Case" at bounding box center [88, 14] width 24 height 5
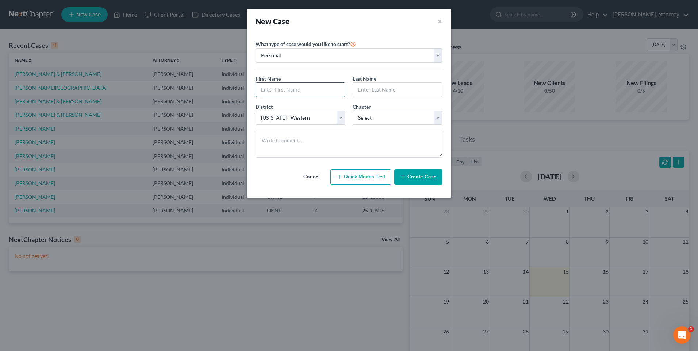
click at [288, 89] on input "text" at bounding box center [300, 90] width 89 height 14
click at [378, 115] on select "Select 7 11 12 13" at bounding box center [397, 118] width 90 height 15
click at [352, 111] on select "Select 7 11 12 13" at bounding box center [397, 118] width 90 height 15
click at [413, 176] on button "Create Case" at bounding box center [418, 176] width 48 height 15
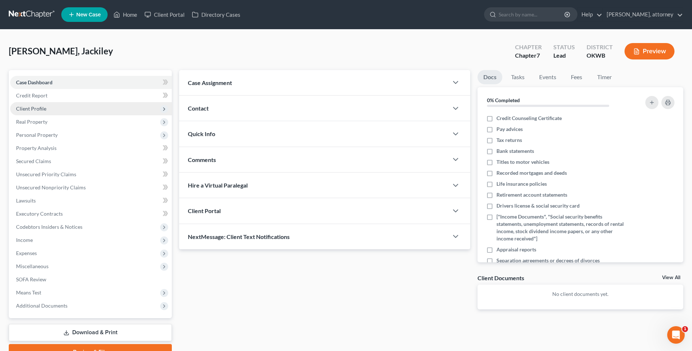
click at [39, 109] on span "Client Profile" at bounding box center [31, 108] width 30 height 6
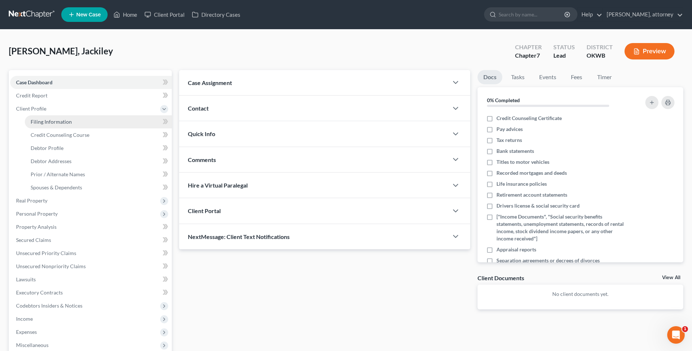
click at [57, 120] on span "Filing Information" at bounding box center [51, 122] width 41 height 6
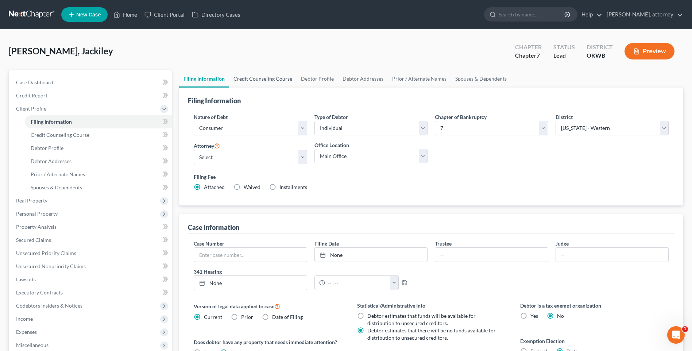
click at [257, 80] on link "Credit Counseling Course" at bounding box center [262, 79] width 67 height 18
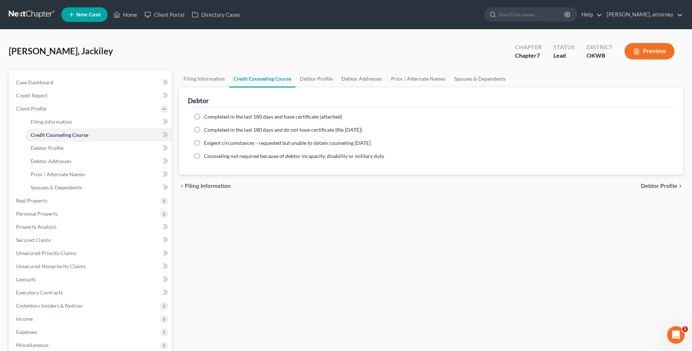
click at [203, 129] on div "Completed in the last 180 days and do not have certificate (file [DATE])" at bounding box center [431, 129] width 475 height 7
click at [204, 131] on label "Completed in the last 180 days and do not have certificate (file [DATE])" at bounding box center [283, 129] width 158 height 7
click at [207, 131] on input "Completed in the last 180 days and do not have certificate (file [DATE])" at bounding box center [209, 128] width 5 height 5
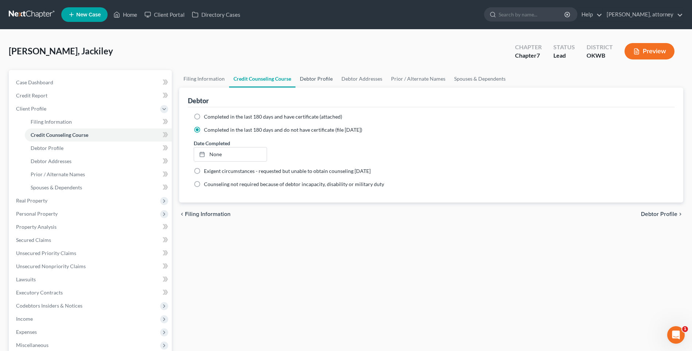
click at [307, 80] on link "Debtor Profile" at bounding box center [317, 79] width 42 height 18
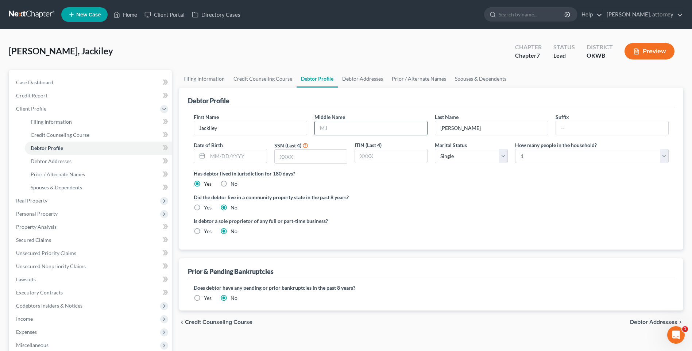
click at [335, 135] on input "text" at bounding box center [371, 128] width 112 height 14
click at [352, 80] on link "Debtor Addresses" at bounding box center [363, 79] width 50 height 18
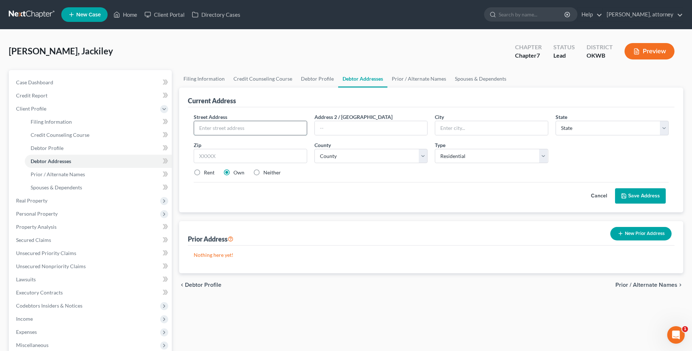
click at [250, 126] on input "text" at bounding box center [250, 128] width 112 height 14
drag, startPoint x: 240, startPoint y: 152, endPoint x: 235, endPoint y: 149, distance: 5.7
click at [240, 152] on input "text" at bounding box center [250, 156] width 113 height 15
click at [351, 156] on select "County [GEOGRAPHIC_DATA] [GEOGRAPHIC_DATA] [GEOGRAPHIC_DATA] [GEOGRAPHIC_DATA] …" at bounding box center [370, 156] width 113 height 15
click at [314, 149] on select "County [GEOGRAPHIC_DATA] [GEOGRAPHIC_DATA] [GEOGRAPHIC_DATA] [GEOGRAPHIC_DATA] …" at bounding box center [370, 156] width 113 height 15
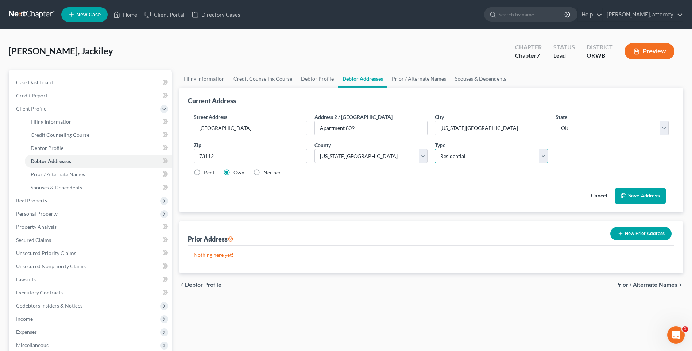
click at [472, 158] on select "Select Residential Mailing Rental Business" at bounding box center [491, 156] width 113 height 15
click at [435, 149] on select "Select Residential Mailing Rental Business" at bounding box center [491, 156] width 113 height 15
drag, startPoint x: 458, startPoint y: 154, endPoint x: 459, endPoint y: 160, distance: 6.3
click at [458, 154] on select "Select Residential Mailing Rental Business" at bounding box center [491, 156] width 113 height 15
click at [435, 149] on select "Select Residential Mailing Rental Business" at bounding box center [491, 156] width 113 height 15
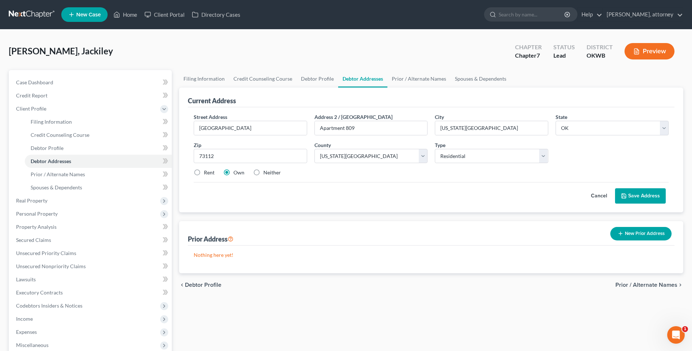
drag, startPoint x: 647, startPoint y: 197, endPoint x: 329, endPoint y: 186, distance: 318.3
click at [329, 190] on div "Cancel Save Address" at bounding box center [431, 193] width 475 height 22
click at [204, 173] on label "Rent" at bounding box center [209, 172] width 11 height 7
click at [207, 173] on input "Rent" at bounding box center [209, 171] width 5 height 5
click at [642, 197] on button "Save Address" at bounding box center [640, 195] width 51 height 15
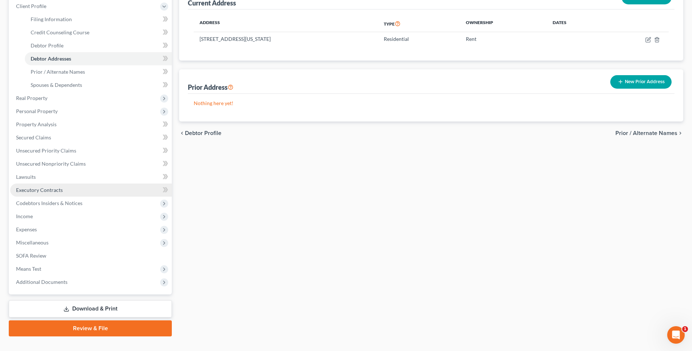
scroll to position [109, 0]
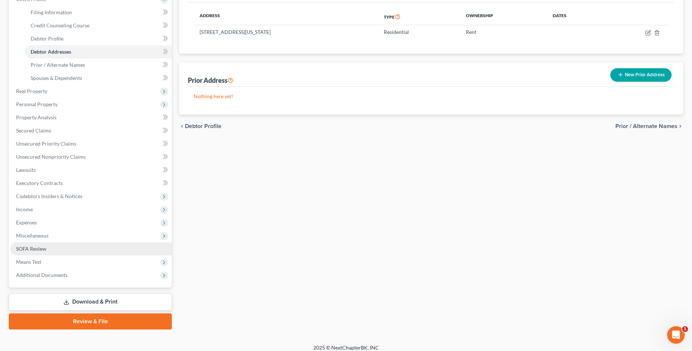
click at [32, 246] on span "SOFA Review" at bounding box center [31, 249] width 30 height 6
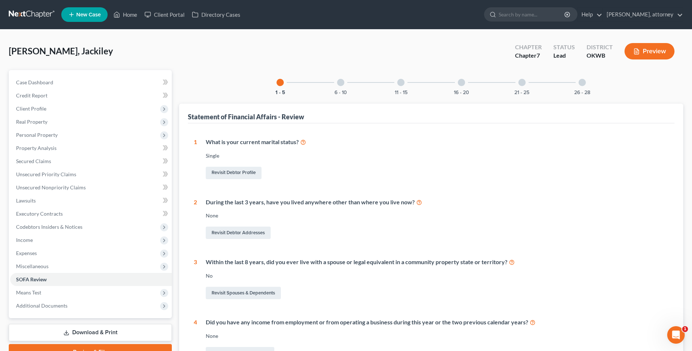
click at [346, 87] on div "6 - 10" at bounding box center [340, 82] width 25 height 25
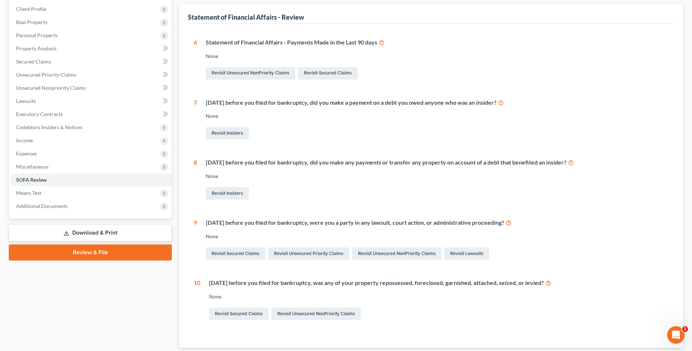
scroll to position [109, 0]
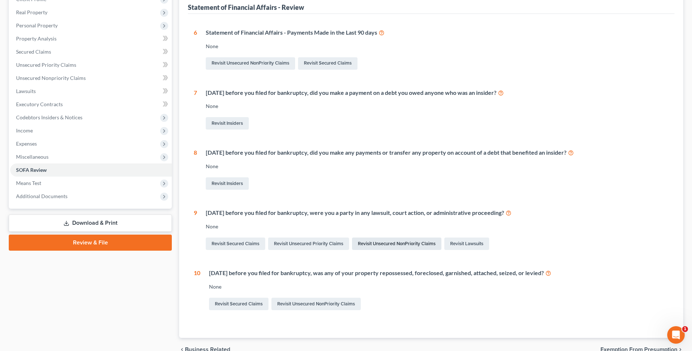
click at [397, 241] on link "Revisit Unsecured NonPriority Claims" at bounding box center [396, 244] width 89 height 12
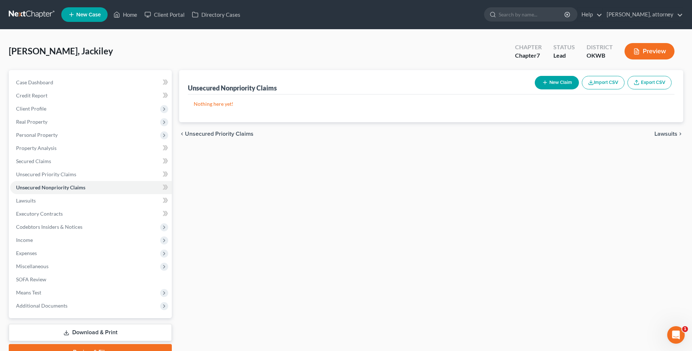
click at [551, 82] on button "New Claim" at bounding box center [557, 82] width 44 height 13
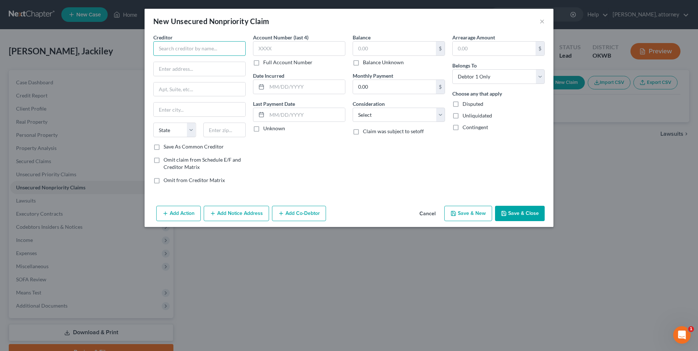
click at [184, 52] on input "text" at bounding box center [199, 48] width 92 height 15
click at [201, 66] on input "text" at bounding box center [200, 69] width 92 height 14
click at [223, 129] on input "text" at bounding box center [224, 130] width 43 height 15
click at [167, 146] on label "Save As Common Creditor" at bounding box center [193, 146] width 60 height 7
click at [167, 146] on input "Save As Common Creditor" at bounding box center [168, 145] width 5 height 5
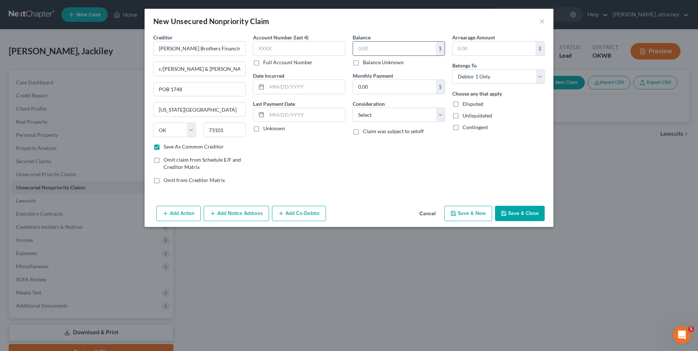
click at [370, 50] on input "text" at bounding box center [394, 49] width 83 height 14
click at [383, 117] on select "Select Cable / Satellite Services Collection Agency Credit Card Debt Debt Couns…" at bounding box center [398, 115] width 92 height 15
click at [352, 108] on select "Select Cable / Satellite Services Collection Agency Credit Card Debt Debt Couns…" at bounding box center [398, 115] width 92 height 15
click at [184, 213] on button "Add Action" at bounding box center [178, 213] width 45 height 15
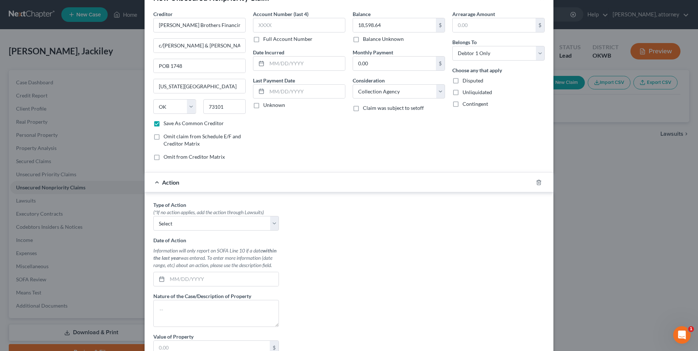
scroll to position [73, 0]
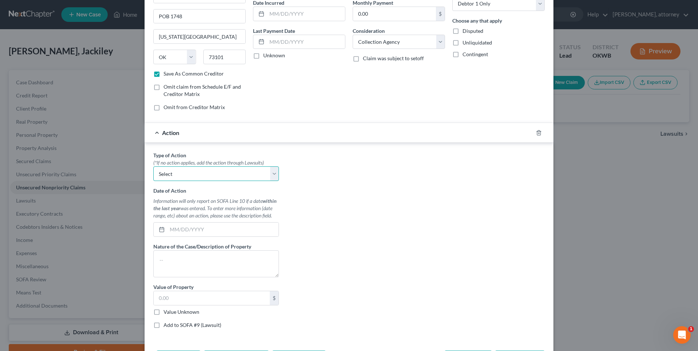
click at [212, 174] on select "Select Repossession Garnishment Foreclosure Personal Injury Attached, Seized, O…" at bounding box center [216, 173] width 126 height 15
click at [153, 166] on select "Select Repossession Garnishment Foreclosure Personal Injury Attached, Seized, O…" at bounding box center [216, 173] width 126 height 15
click at [208, 228] on input "text" at bounding box center [222, 230] width 111 height 14
click at [217, 257] on textarea at bounding box center [216, 263] width 126 height 27
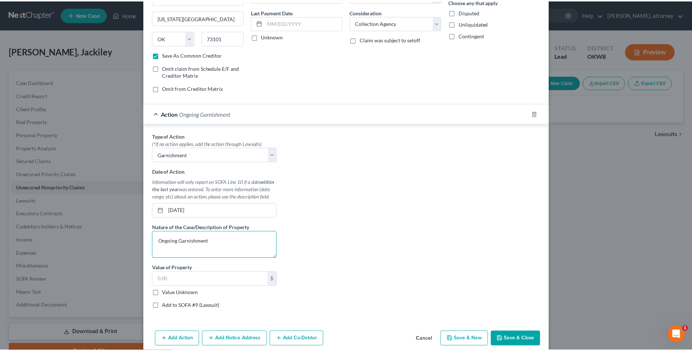
scroll to position [102, 0]
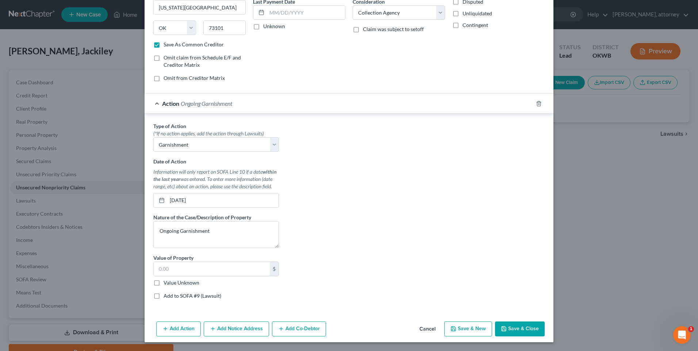
click at [163, 298] on label "Add to SOFA #9 (Lawsuit)" at bounding box center [192, 295] width 58 height 7
click at [166, 297] on input "Add to SOFA #9 (Lawsuit)" at bounding box center [168, 294] width 5 height 5
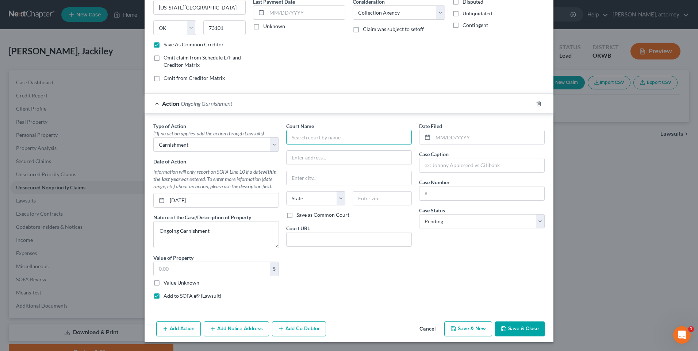
click at [320, 138] on input "text" at bounding box center [349, 137] width 126 height 15
click at [368, 196] on input "text" at bounding box center [381, 198] width 59 height 15
click at [464, 217] on select "Select Pending On Appeal Concluded" at bounding box center [482, 221] width 126 height 15
click at [419, 214] on select "Select Pending On Appeal Concluded" at bounding box center [482, 221] width 126 height 15
click at [441, 193] on input "text" at bounding box center [481, 193] width 125 height 14
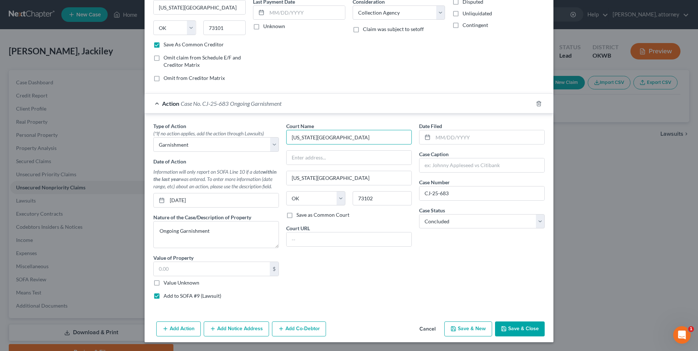
click at [313, 134] on input "[US_STATE][GEOGRAPHIC_DATA]" at bounding box center [349, 137] width 126 height 15
click at [325, 176] on input "[US_STATE][GEOGRAPHIC_DATA]" at bounding box center [348, 178] width 125 height 14
click at [331, 136] on input "[GEOGRAPHIC_DATA]" at bounding box center [349, 137] width 126 height 15
click at [338, 136] on input "[GEOGRAPHIC_DATA]" at bounding box center [349, 137] width 126 height 15
click at [333, 175] on input "[US_STATE][GEOGRAPHIC_DATA]" at bounding box center [348, 178] width 125 height 14
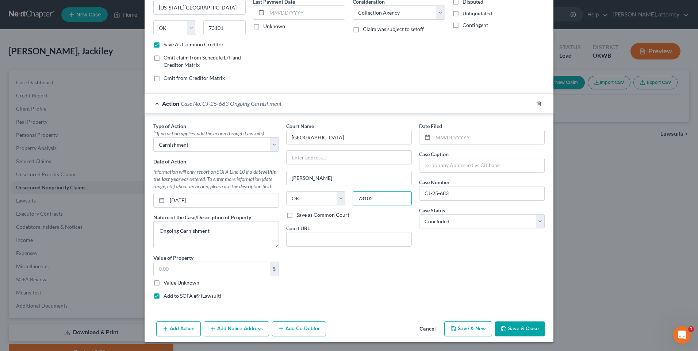
click at [389, 205] on input "73102" at bounding box center [381, 198] width 59 height 15
click at [315, 159] on input "text" at bounding box center [348, 158] width 125 height 14
click at [305, 157] on input "201 SW. [PERSON_NAME]" at bounding box center [348, 158] width 125 height 14
click at [372, 198] on input "73064" at bounding box center [381, 198] width 59 height 15
click at [296, 215] on label "Save as Common Court" at bounding box center [322, 214] width 53 height 7
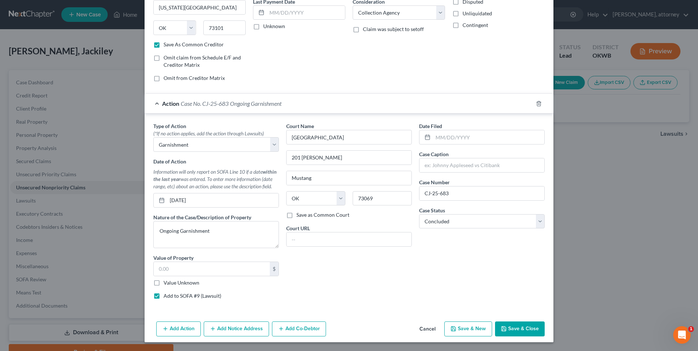
click at [299, 215] on input "Save as Common Court" at bounding box center [301, 213] width 5 height 5
click at [355, 219] on div "Court Name * Cleveland County 201 S. [PERSON_NAME] State [US_STATE] AK AR AZ CA…" at bounding box center [348, 213] width 133 height 183
click at [519, 327] on button "Save & Close" at bounding box center [520, 328] width 50 height 15
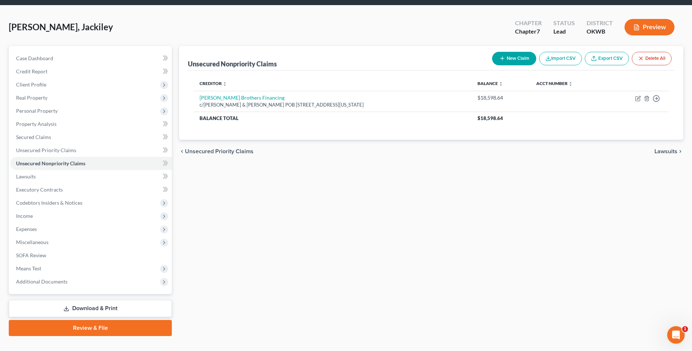
scroll to position [36, 0]
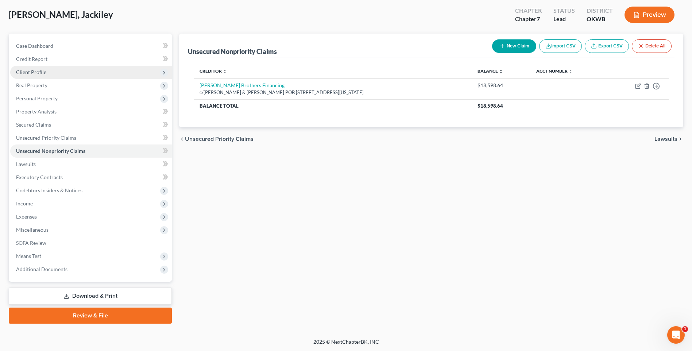
click at [37, 73] on span "Client Profile" at bounding box center [31, 72] width 30 height 6
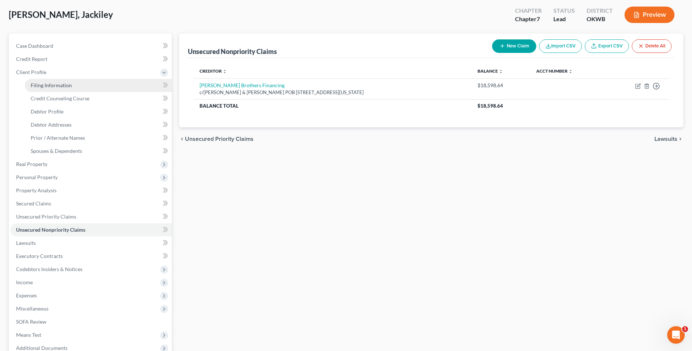
click at [59, 85] on span "Filing Information" at bounding box center [51, 85] width 41 height 6
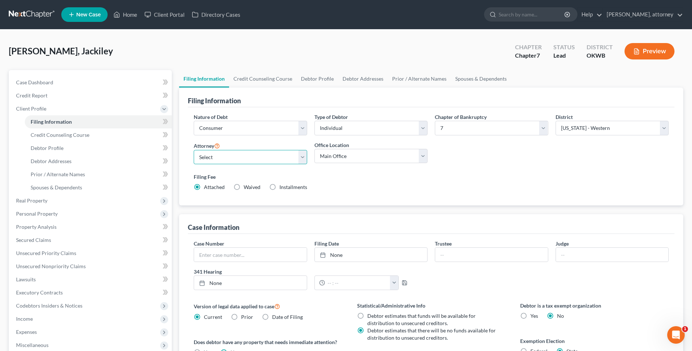
drag, startPoint x: 229, startPoint y: 158, endPoint x: 230, endPoint y: 162, distance: 4.1
click at [229, 158] on select "Select [PERSON_NAME] - OKWB" at bounding box center [250, 157] width 113 height 15
click at [194, 150] on select "Select [PERSON_NAME] - OKWB" at bounding box center [250, 157] width 113 height 15
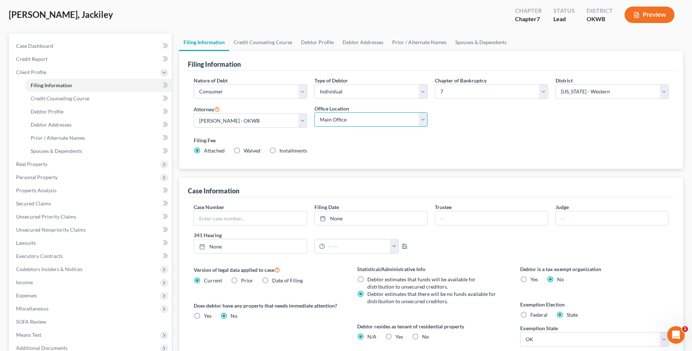
click at [350, 123] on select "Main Office Muskogee Broken Arrow Law Office of [PERSON_NAME] Tahlequah" at bounding box center [370, 119] width 113 height 15
click at [314, 112] on select "Main Office Muskogee Broken Arrow Law Office of [PERSON_NAME] Tahlequah" at bounding box center [370, 119] width 113 height 15
click at [467, 138] on label "Filing Fee" at bounding box center [431, 140] width 475 height 8
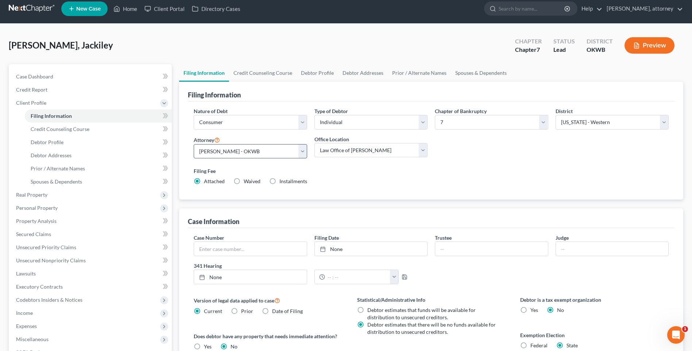
scroll to position [0, 0]
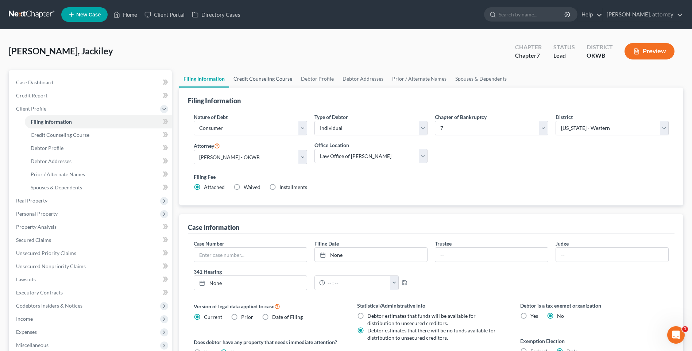
click at [270, 77] on link "Credit Counseling Course" at bounding box center [262, 79] width 67 height 18
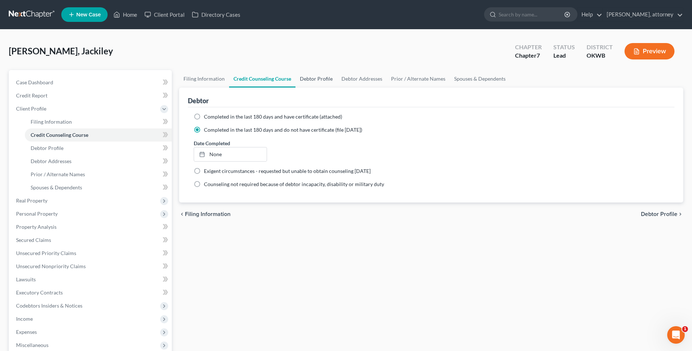
click at [312, 78] on link "Debtor Profile" at bounding box center [317, 79] width 42 height 18
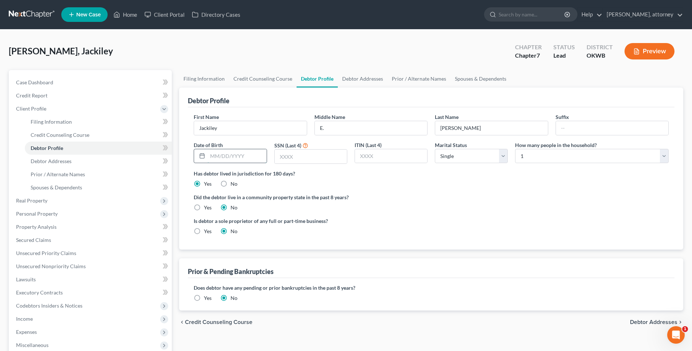
click at [242, 157] on input "text" at bounding box center [237, 156] width 59 height 14
click at [321, 161] on input "text" at bounding box center [311, 157] width 72 height 14
click at [388, 186] on div "Has debtor lived in jurisdiction for 180 days? Yes No Debtor must reside in jur…" at bounding box center [431, 179] width 475 height 18
click at [348, 79] on link "Debtor Addresses" at bounding box center [363, 79] width 50 height 18
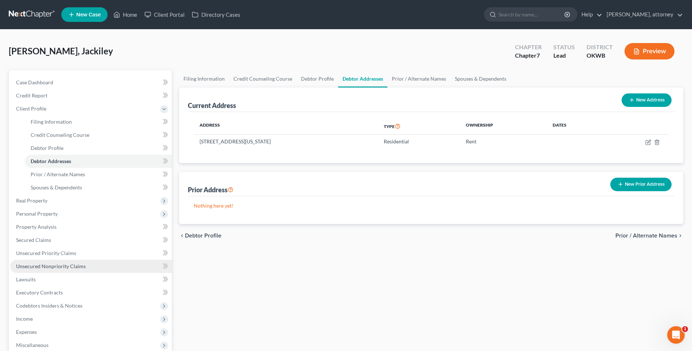
drag, startPoint x: 39, startPoint y: 269, endPoint x: 46, endPoint y: 267, distance: 7.3
click at [39, 269] on span "Unsecured Nonpriority Claims" at bounding box center [51, 266] width 70 height 6
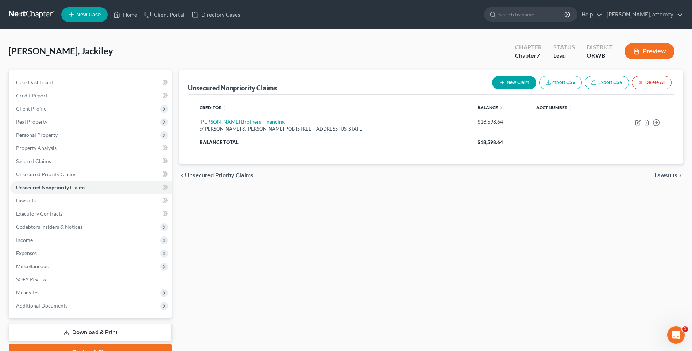
click at [506, 84] on button "New Claim" at bounding box center [514, 82] width 44 height 13
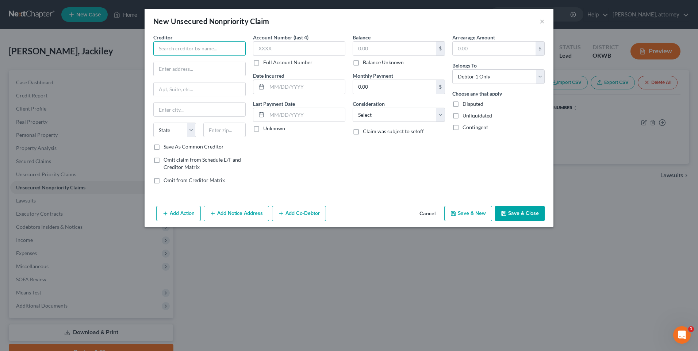
click at [172, 50] on input "text" at bounding box center [199, 48] width 92 height 15
click at [218, 125] on input "text" at bounding box center [224, 130] width 43 height 15
click at [163, 145] on label "Save As Common Creditor" at bounding box center [193, 146] width 60 height 7
click at [166, 145] on input "Save As Common Creditor" at bounding box center [168, 145] width 5 height 5
click at [532, 209] on button "Save & Close" at bounding box center [520, 213] width 50 height 15
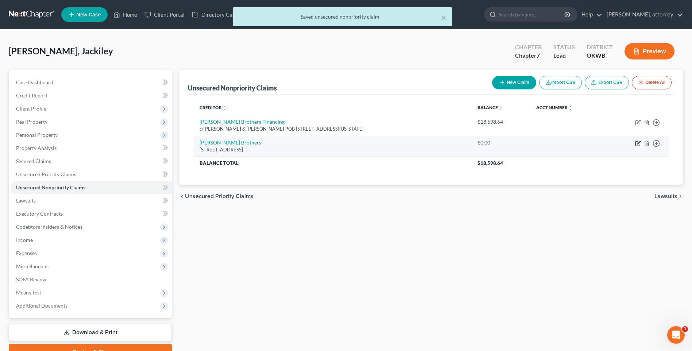
click at [637, 144] on icon "button" at bounding box center [638, 143] width 6 height 6
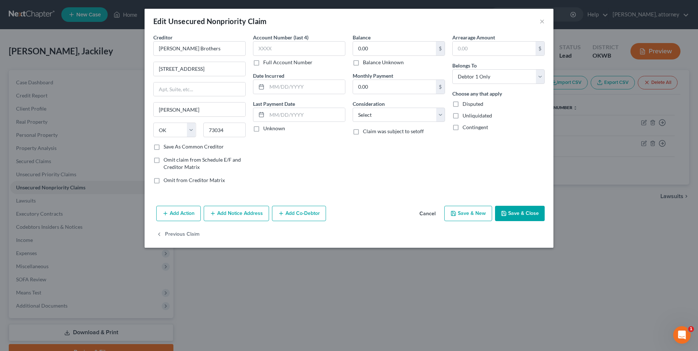
click at [227, 215] on button "Add Notice Address" at bounding box center [236, 213] width 65 height 15
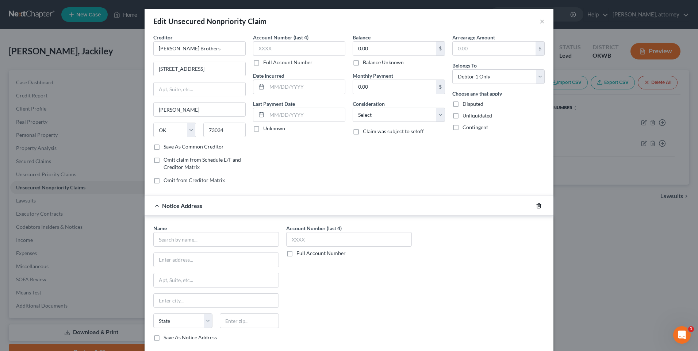
click at [537, 206] on icon "button" at bounding box center [539, 206] width 6 height 6
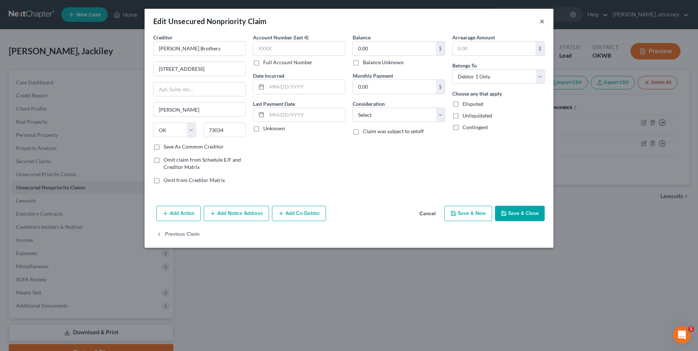
click at [542, 24] on button "×" at bounding box center [541, 21] width 5 height 9
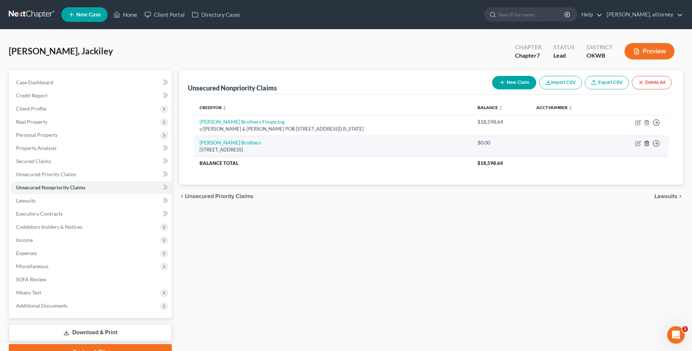
click at [647, 142] on polyline "button" at bounding box center [647, 142] width 4 height 0
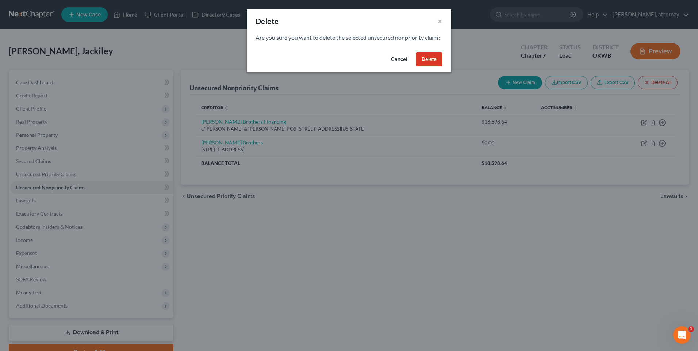
click at [431, 64] on button "Delete" at bounding box center [429, 59] width 27 height 15
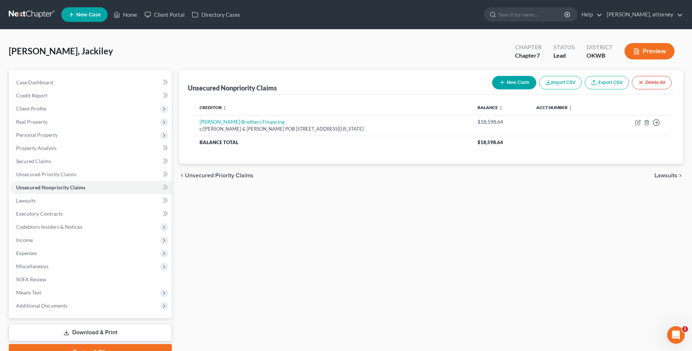
click at [515, 84] on button "New Claim" at bounding box center [514, 82] width 44 height 13
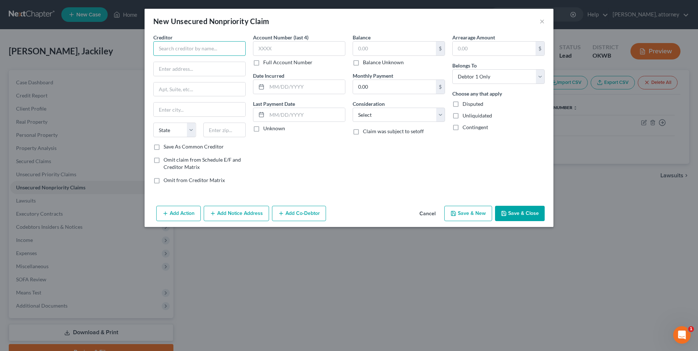
click at [166, 51] on input "text" at bounding box center [199, 48] width 92 height 15
click at [174, 64] on input "text" at bounding box center [200, 69] width 92 height 14
click at [221, 129] on input "text" at bounding box center [224, 130] width 43 height 15
click at [371, 51] on input "text" at bounding box center [394, 49] width 83 height 14
click at [163, 150] on label "Save As Common Creditor" at bounding box center [193, 146] width 60 height 7
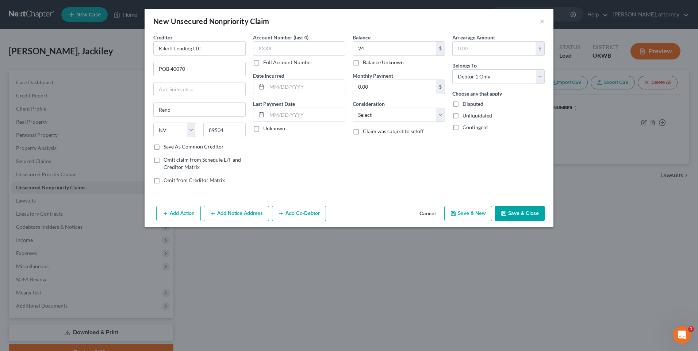
click at [166, 148] on input "Save As Common Creditor" at bounding box center [168, 145] width 5 height 5
click at [472, 213] on button "Save & New" at bounding box center [468, 213] width 48 height 15
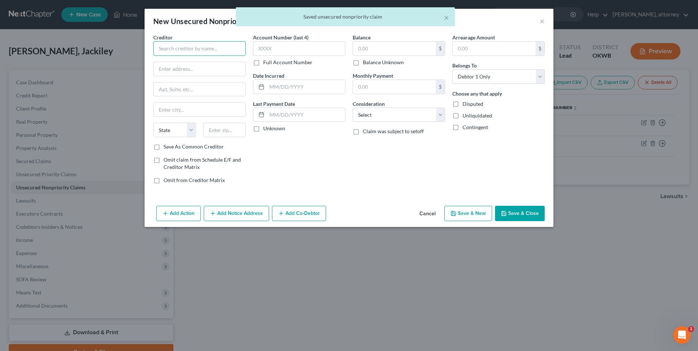
click at [178, 49] on input "text" at bounding box center [199, 48] width 92 height 15
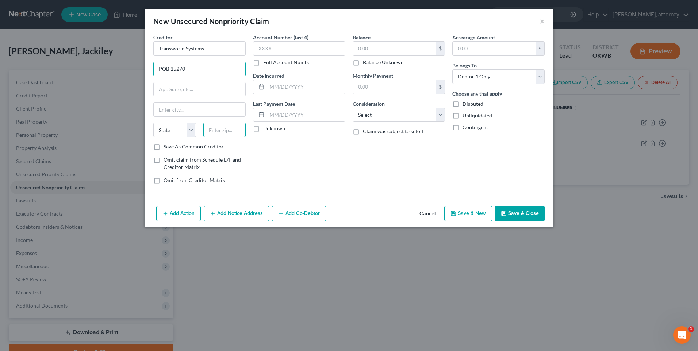
click at [239, 129] on input "text" at bounding box center [224, 130] width 43 height 15
click at [362, 42] on input "text" at bounding box center [394, 49] width 83 height 14
drag, startPoint x: 387, startPoint y: 113, endPoint x: 387, endPoint y: 122, distance: 8.8
click at [387, 113] on select "Select Cable / Satellite Services Collection Agency Credit Card Debt Debt Couns…" at bounding box center [398, 115] width 92 height 15
click at [352, 108] on select "Select Cable / Satellite Services Collection Agency Credit Card Debt Debt Couns…" at bounding box center [398, 115] width 92 height 15
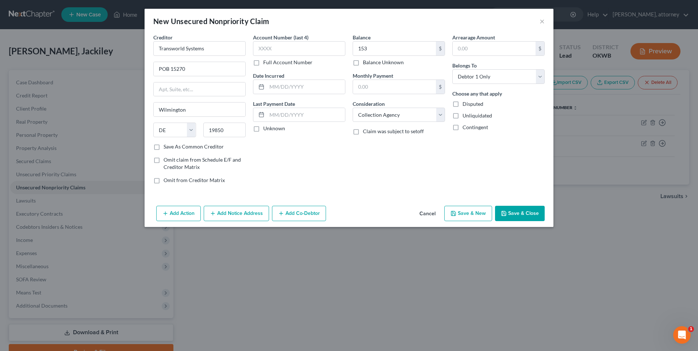
click at [163, 151] on div "Creditor * Transworld Systems POB [GEOGRAPHIC_DATA] [US_STATE] AK AR AZ CA CO […" at bounding box center [200, 112] width 100 height 156
click at [163, 147] on label "Save As Common Creditor" at bounding box center [193, 146] width 60 height 7
click at [166, 147] on input "Save As Common Creditor" at bounding box center [168, 145] width 5 height 5
click at [468, 213] on button "Save & New" at bounding box center [468, 213] width 48 height 15
click at [417, 212] on button "Cancel" at bounding box center [427, 213] width 28 height 15
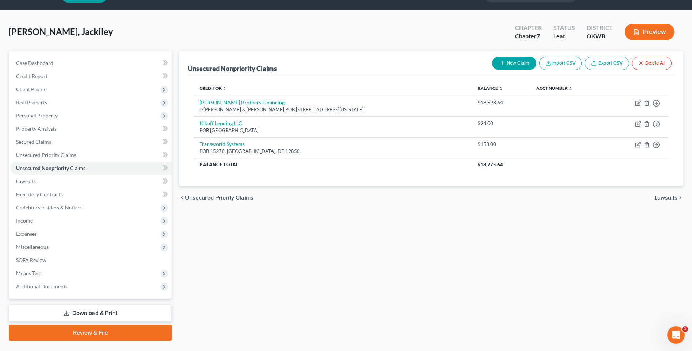
scroll to position [36, 0]
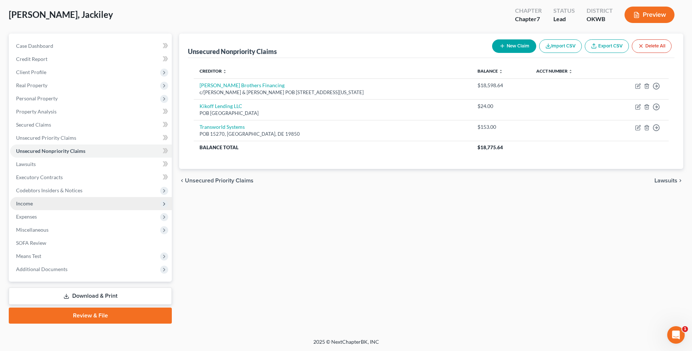
click at [22, 204] on span "Income" at bounding box center [24, 203] width 17 height 6
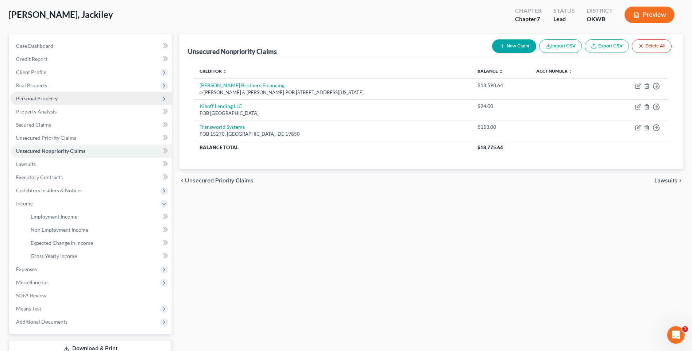
click at [41, 97] on span "Personal Property" at bounding box center [37, 98] width 42 height 6
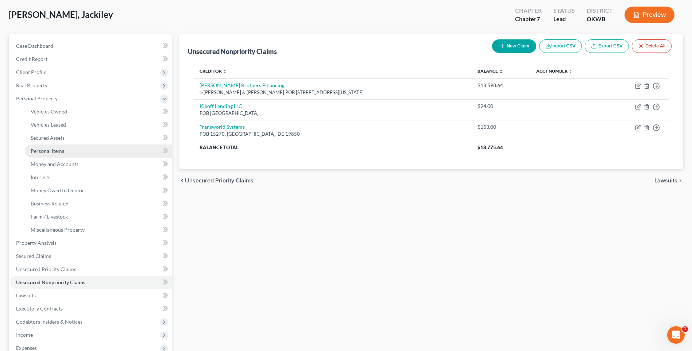
click at [43, 153] on span "Personal Items" at bounding box center [48, 151] width 34 height 6
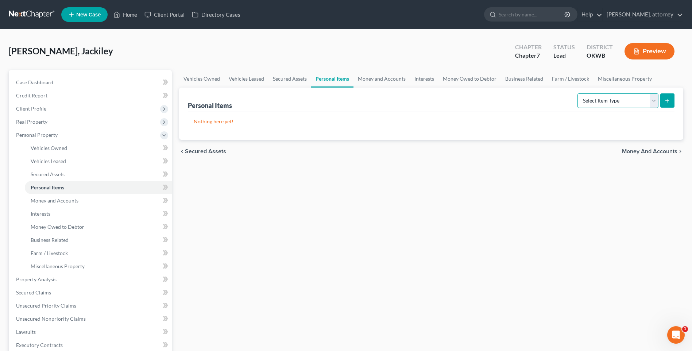
drag, startPoint x: 593, startPoint y: 96, endPoint x: 600, endPoint y: 101, distance: 8.8
click at [593, 96] on select "Select Item Type Clothing Collectibles Of Value Electronics Firearms Household …" at bounding box center [618, 100] width 81 height 15
click at [578, 93] on select "Select Item Type Clothing Collectibles Of Value Electronics Firearms Household …" at bounding box center [618, 100] width 81 height 15
click at [668, 98] on icon "submit" at bounding box center [667, 101] width 6 height 6
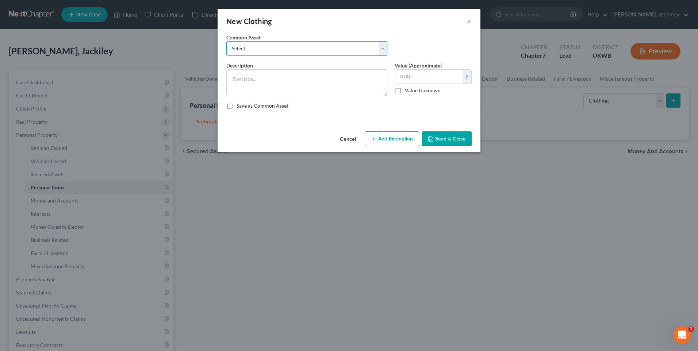
click at [239, 46] on select "Select Clothing for the debtor(s)" at bounding box center [306, 48] width 161 height 15
click at [226, 41] on select "Select Clothing for the debtor(s)" at bounding box center [306, 48] width 161 height 15
click at [404, 74] on input "750.00" at bounding box center [428, 77] width 67 height 14
click at [403, 135] on button "Add Exemption" at bounding box center [391, 138] width 54 height 15
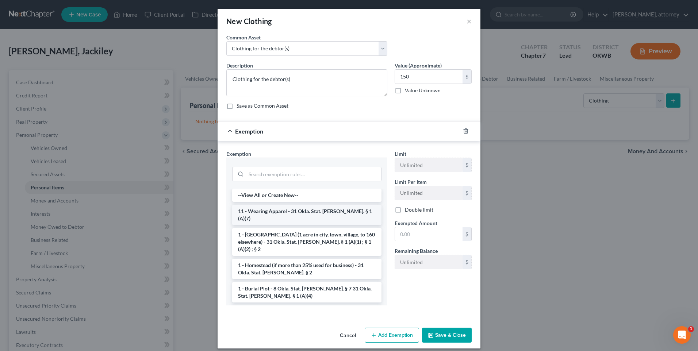
click at [293, 210] on li "11 - Wearing Apparel - 31 Okla. Stat. [PERSON_NAME]. § 1 (A)(7)" at bounding box center [306, 215] width 149 height 20
click at [293, 210] on div "Exemption Set must be selected for CA. Exemption * --View All or Create New-- 1…" at bounding box center [307, 230] width 168 height 161
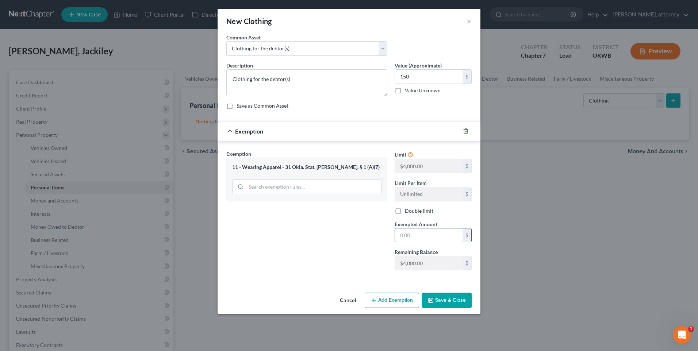
click at [413, 238] on input "text" at bounding box center [428, 235] width 67 height 14
click at [442, 300] on button "Save & Close" at bounding box center [447, 300] width 50 height 15
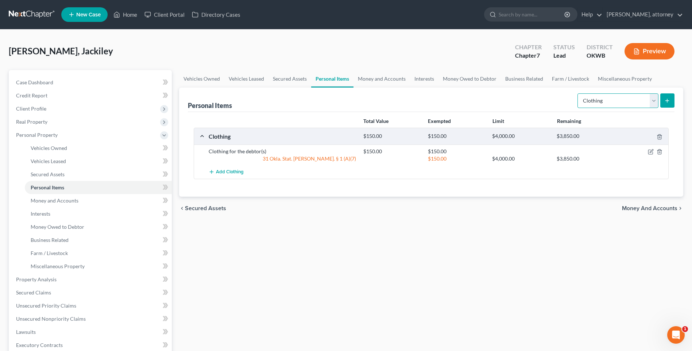
click at [623, 102] on select "Select Item Type Clothing Collectibles Of Value Electronics Firearms Household …" at bounding box center [618, 100] width 81 height 15
click at [578, 93] on select "Select Item Type Clothing Collectibles Of Value Electronics Firearms Household …" at bounding box center [618, 100] width 81 height 15
click at [664, 99] on icon "submit" at bounding box center [667, 101] width 6 height 6
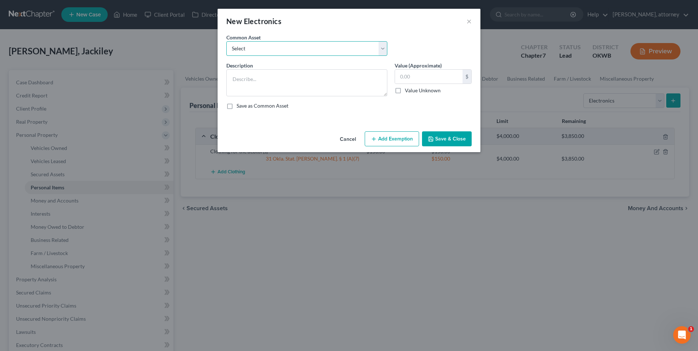
click at [250, 52] on select "Select Various electronics for the household" at bounding box center [306, 48] width 161 height 15
click at [226, 41] on select "Select Various electronics for the household" at bounding box center [306, 48] width 161 height 15
click at [388, 136] on button "Add Exemption" at bounding box center [391, 138] width 54 height 15
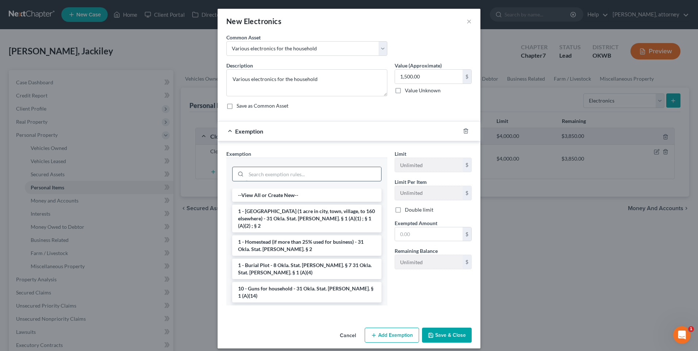
click at [275, 175] on input "search" at bounding box center [313, 174] width 135 height 14
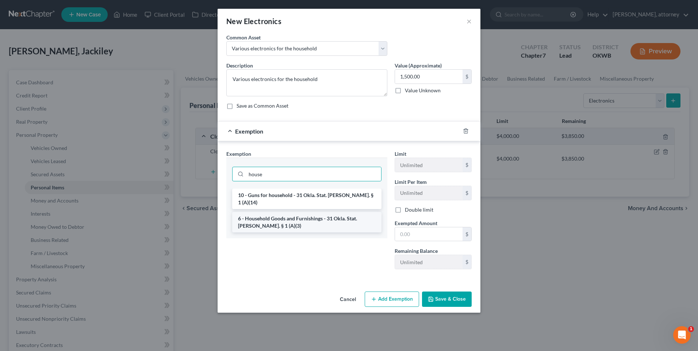
click at [280, 212] on li "6 - Household Goods and Furnishings - 31 Okla. Stat. [PERSON_NAME]. § 1 (A)(3)" at bounding box center [306, 222] width 149 height 20
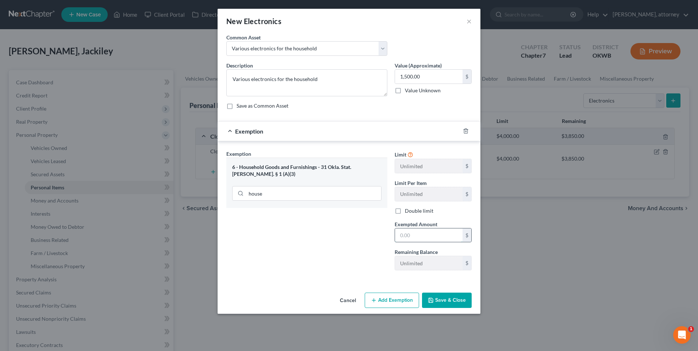
click at [405, 235] on input "text" at bounding box center [428, 235] width 67 height 14
click at [439, 300] on button "Save & Close" at bounding box center [447, 300] width 50 height 15
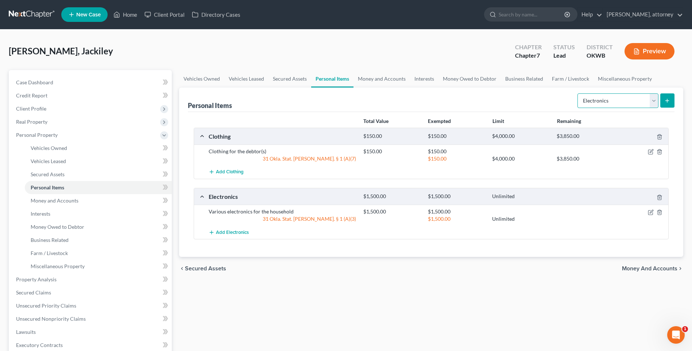
click at [617, 98] on select "Select Item Type Clothing Collectibles Of Value Electronics Firearms Household …" at bounding box center [618, 100] width 81 height 15
click at [578, 93] on select "Select Item Type Clothing Collectibles Of Value Electronics Firearms Household …" at bounding box center [618, 100] width 81 height 15
click at [666, 99] on icon "submit" at bounding box center [667, 101] width 6 height 6
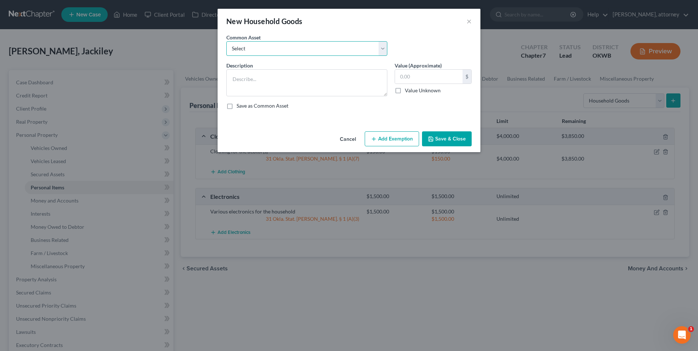
drag, startPoint x: 246, startPoint y: 50, endPoint x: 247, endPoint y: 55, distance: 5.6
click at [246, 50] on select "Select Various household items and goods" at bounding box center [306, 48] width 161 height 15
click at [226, 41] on select "Select Various household items and goods" at bounding box center [306, 48] width 161 height 15
click at [401, 76] on input "4,000.00" at bounding box center [428, 77] width 67 height 14
click at [385, 136] on button "Add Exemption" at bounding box center [391, 138] width 54 height 15
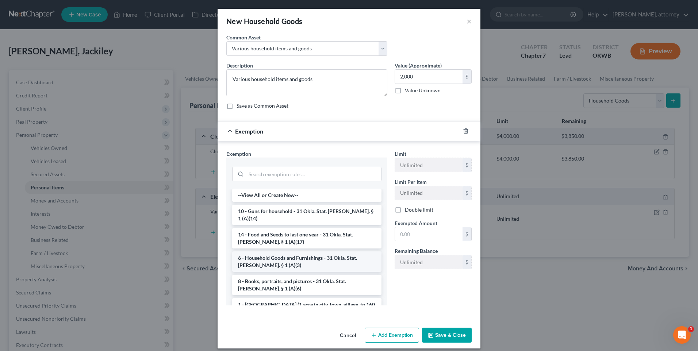
click at [293, 251] on li "6 - Household Goods and Furnishings - 31 Okla. Stat. [PERSON_NAME]. § 1 (A)(3)" at bounding box center [306, 261] width 149 height 20
click at [293, 248] on div "Exemption Set must be selected for CA. Exemption * --View All or Create New-- 1…" at bounding box center [307, 230] width 168 height 161
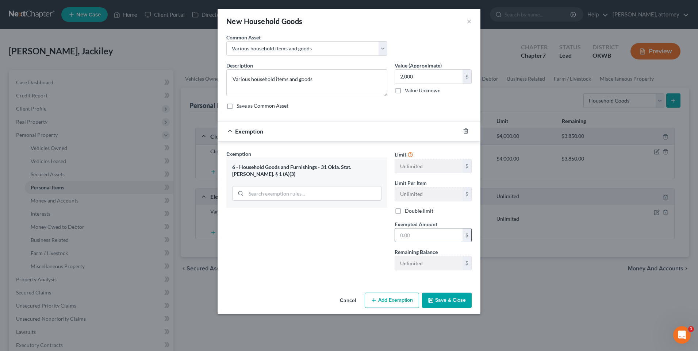
click at [444, 233] on input "text" at bounding box center [428, 235] width 67 height 14
click at [448, 293] on button "Save & Close" at bounding box center [447, 300] width 50 height 15
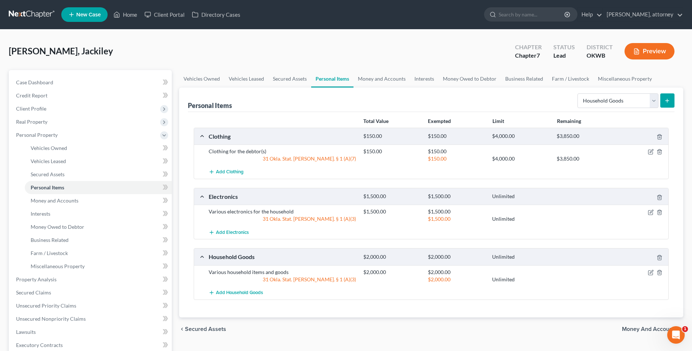
scroll to position [36, 0]
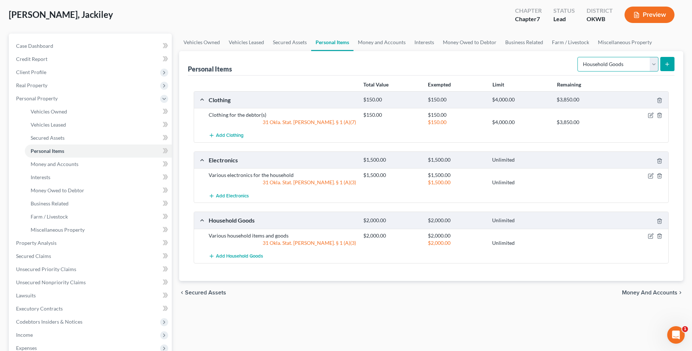
click at [606, 64] on select "Select Item Type Clothing Collectibles Of Value Electronics Firearms Household …" at bounding box center [618, 64] width 81 height 15
drag, startPoint x: 514, startPoint y: 61, endPoint x: 435, endPoint y: 50, distance: 80.2
click at [514, 61] on div "Personal Items Select Item Type Clothing Collectibles Of Value Electronics Fire…" at bounding box center [431, 63] width 487 height 24
drag, startPoint x: 387, startPoint y: 42, endPoint x: 389, endPoint y: 50, distance: 9.0
click at [387, 42] on link "Money and Accounts" at bounding box center [382, 43] width 57 height 18
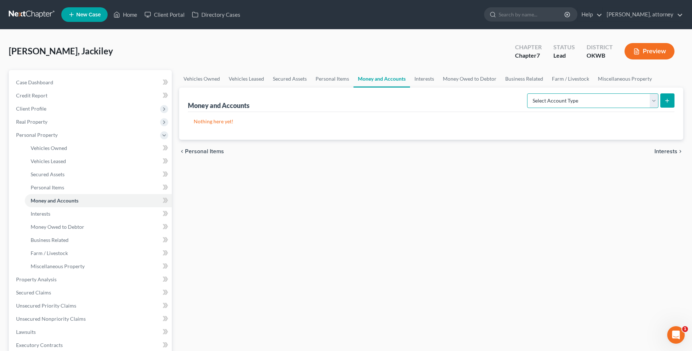
click at [587, 101] on select "Select Account Type Brokerage Cash on Hand Certificates of Deposit Checking Acc…" at bounding box center [592, 100] width 131 height 15
click at [529, 93] on select "Select Account Type Brokerage Cash on Hand Certificates of Deposit Checking Acc…" at bounding box center [592, 100] width 131 height 15
click at [667, 98] on icon "submit" at bounding box center [667, 101] width 6 height 6
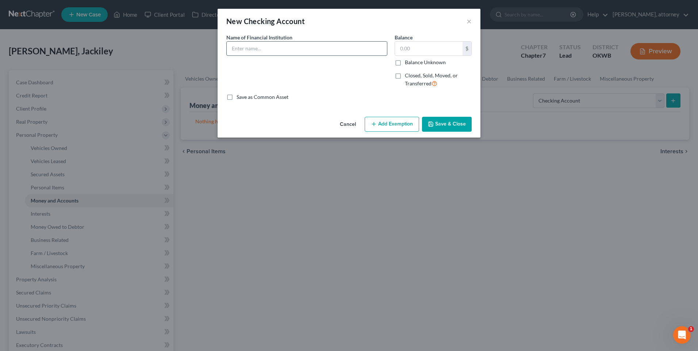
click at [252, 47] on input "text" at bounding box center [307, 49] width 160 height 14
click at [399, 124] on button "Add Exemption" at bounding box center [391, 124] width 54 height 15
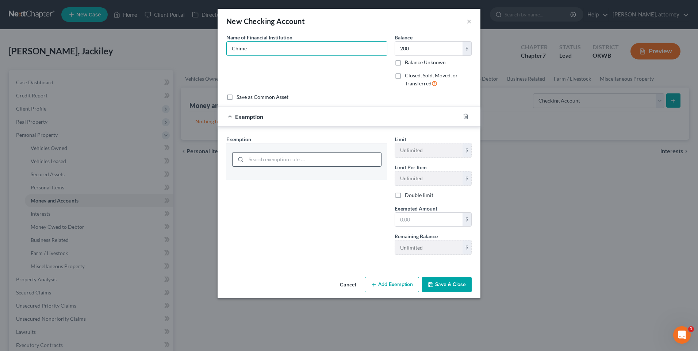
click at [303, 159] on input "search" at bounding box center [313, 159] width 135 height 14
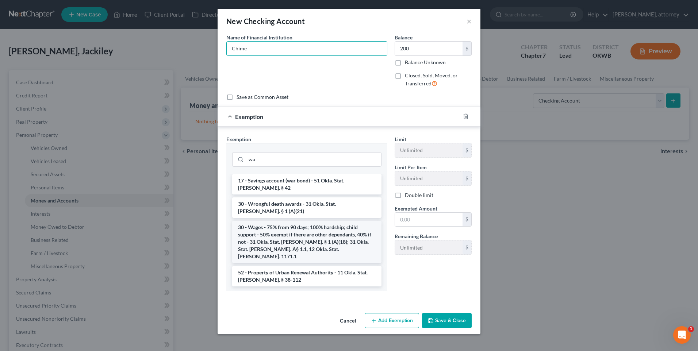
click at [284, 221] on li "30 - Wages - 75% from 90 days; 100% hardship; child support - 50% exempt if the…" at bounding box center [306, 242] width 149 height 42
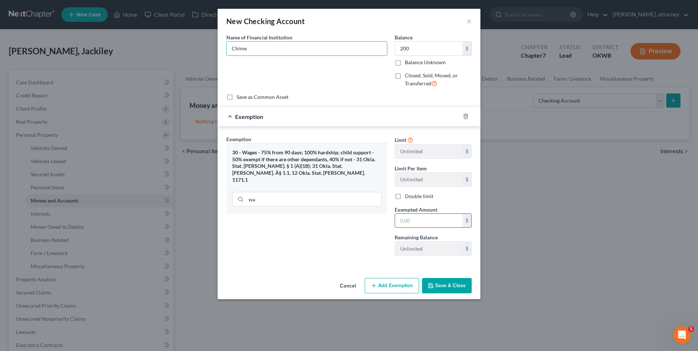
click at [410, 224] on input "text" at bounding box center [428, 221] width 67 height 14
click at [447, 287] on button "Save & Close" at bounding box center [447, 285] width 50 height 15
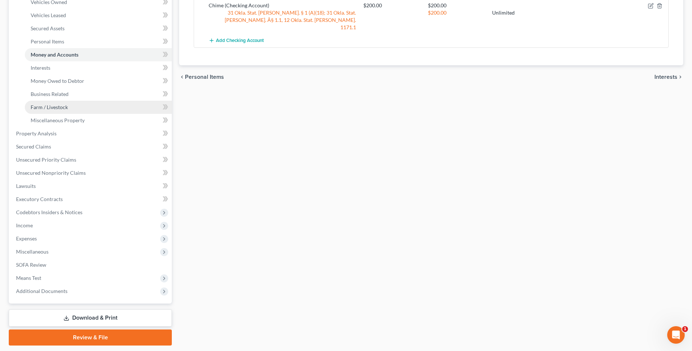
scroll to position [168, 0]
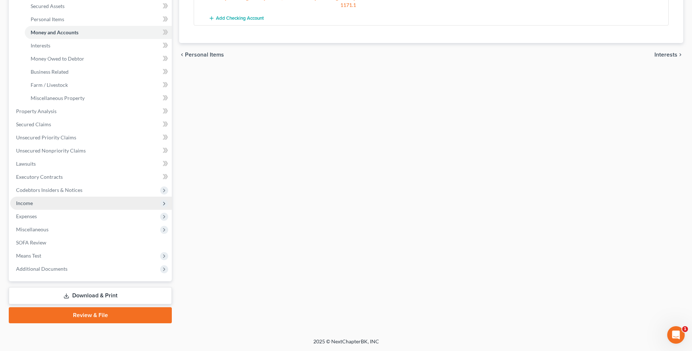
click at [27, 203] on span "Income" at bounding box center [24, 203] width 17 height 6
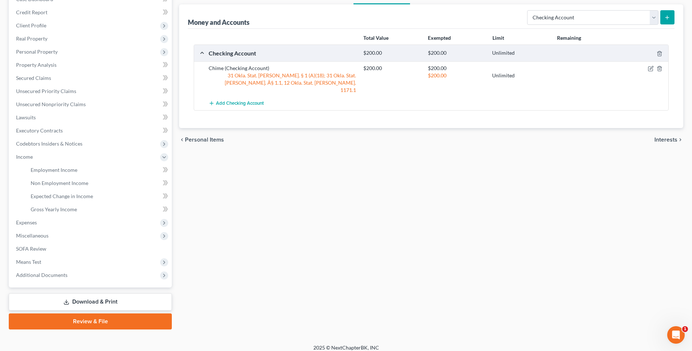
scroll to position [89, 0]
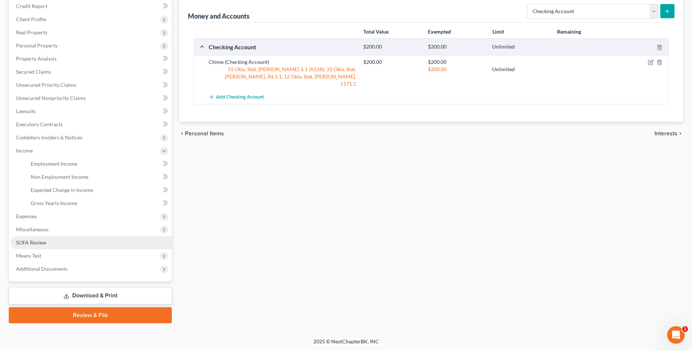
click at [27, 243] on span "SOFA Review" at bounding box center [31, 242] width 30 height 6
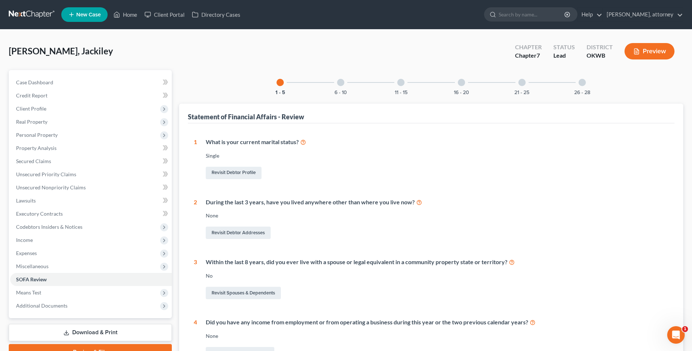
click at [461, 82] on div at bounding box center [461, 82] width 7 height 7
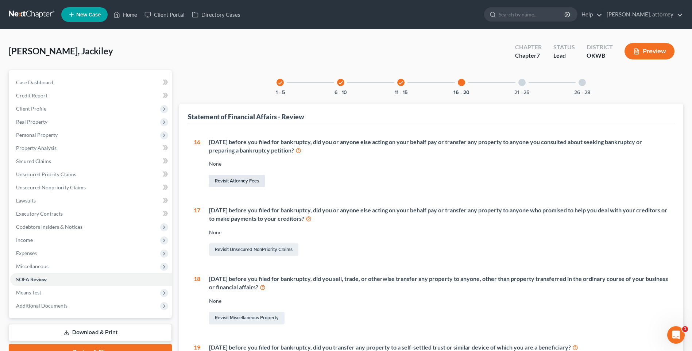
click at [220, 183] on link "Revisit Attorney Fees" at bounding box center [237, 181] width 56 height 12
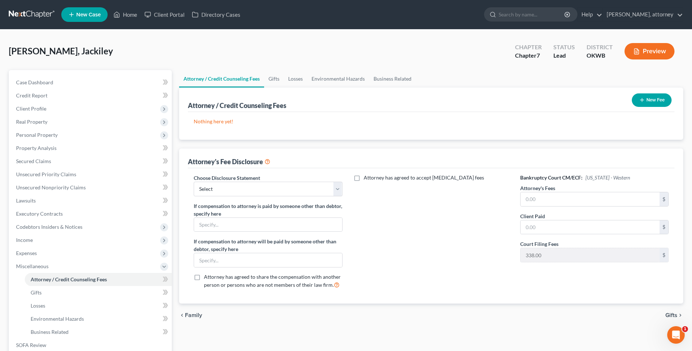
click at [648, 101] on button "New Fee" at bounding box center [652, 99] width 40 height 13
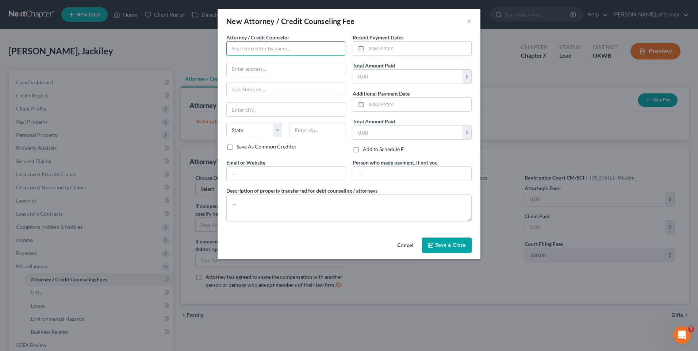
click at [269, 49] on input "text" at bounding box center [285, 48] width 119 height 15
click at [389, 135] on input "text" at bounding box center [407, 133] width 109 height 14
click at [301, 149] on div "Save As Common Creditor" at bounding box center [285, 146] width 119 height 7
drag, startPoint x: 441, startPoint y: 245, endPoint x: 338, endPoint y: 207, distance: 110.0
click at [338, 207] on div "New Attorney / Credit Counseling Fee × Attorney / Credit Counselor * [PERSON_NA…" at bounding box center [348, 134] width 263 height 250
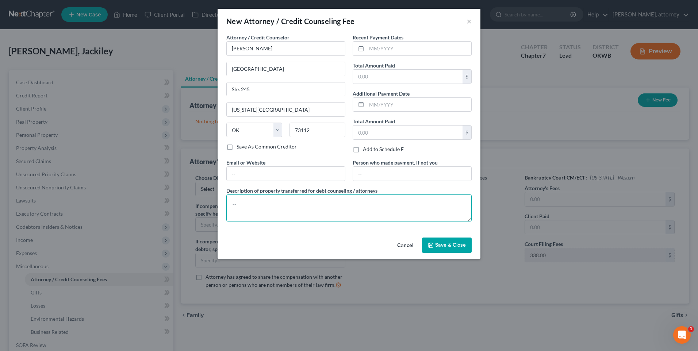
click at [313, 202] on textarea at bounding box center [348, 207] width 245 height 27
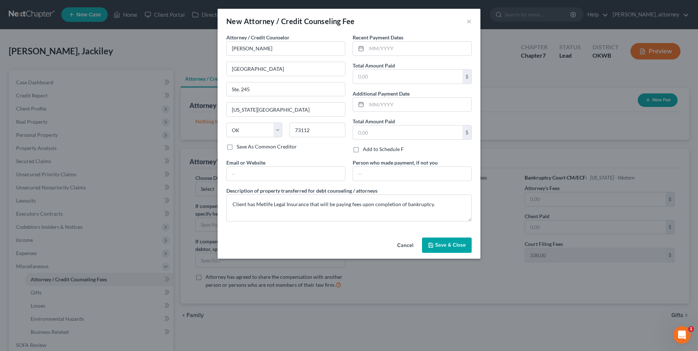
click at [449, 242] on span "Save & Close" at bounding box center [450, 245] width 31 height 6
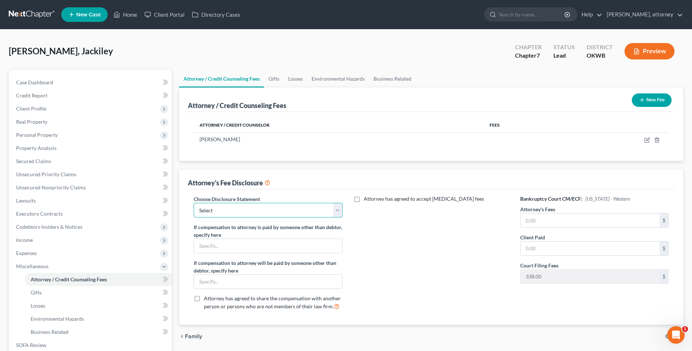
click at [296, 209] on select "Select Green Country Legal Group" at bounding box center [268, 210] width 148 height 15
click at [194, 203] on select "Select Green Country Legal Group" at bounding box center [268, 210] width 148 height 15
click at [273, 248] on input "text" at bounding box center [268, 246] width 148 height 14
click at [381, 262] on div "Attorney has agreed to accept [MEDICAL_DATA] fees" at bounding box center [431, 255] width 163 height 121
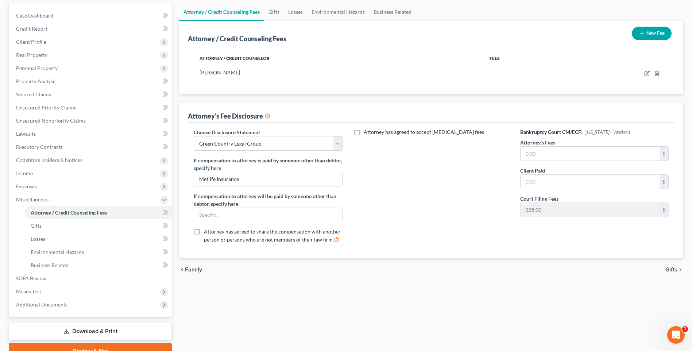
scroll to position [73, 0]
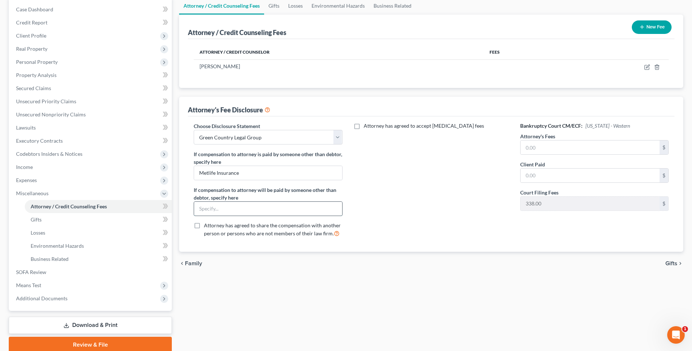
click at [248, 205] on input "text" at bounding box center [268, 209] width 148 height 14
click at [253, 177] on input "Metlife Insurance" at bounding box center [268, 173] width 148 height 14
click at [564, 143] on input "text" at bounding box center [590, 147] width 139 height 14
click at [469, 165] on div "Attorney has agreed to accept [MEDICAL_DATA] fees" at bounding box center [431, 182] width 163 height 121
click at [675, 263] on span "Gifts" at bounding box center [671, 263] width 12 height 6
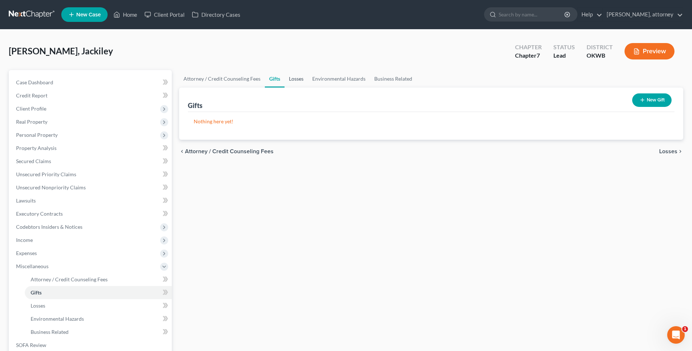
click at [295, 78] on link "Losses" at bounding box center [296, 79] width 23 height 18
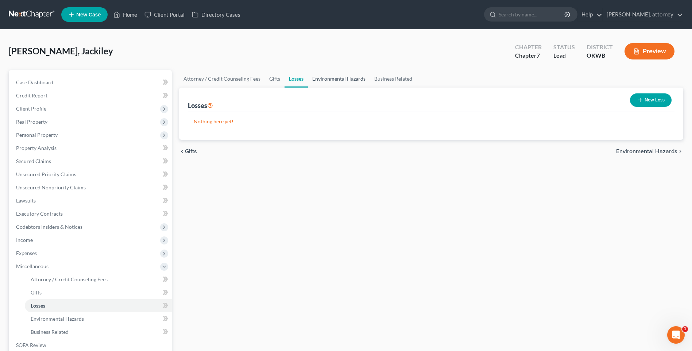
click at [327, 80] on link "Environmental Hazards" at bounding box center [339, 79] width 62 height 18
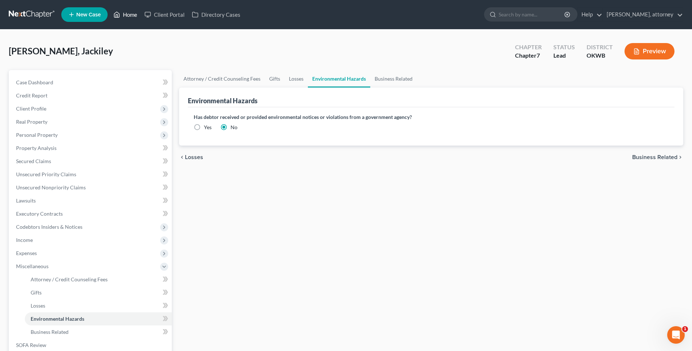
click at [126, 16] on link "Home" at bounding box center [125, 14] width 31 height 13
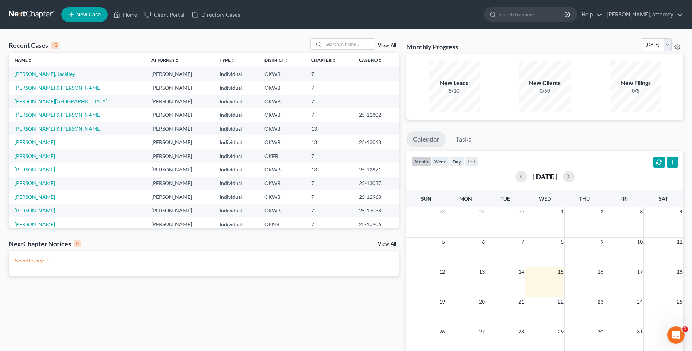
click at [52, 88] on link "[PERSON_NAME] & [PERSON_NAME]" at bounding box center [58, 88] width 87 height 6
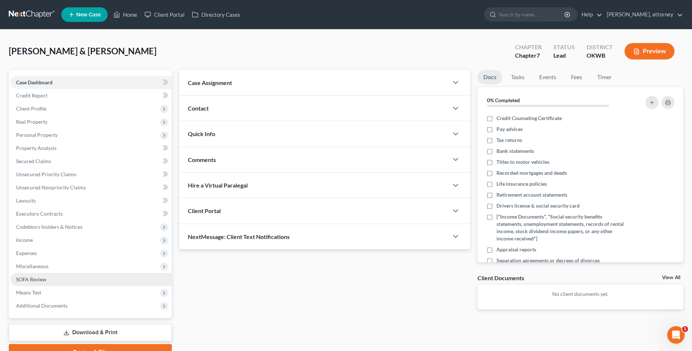
click at [36, 278] on span "SOFA Review" at bounding box center [31, 279] width 30 height 6
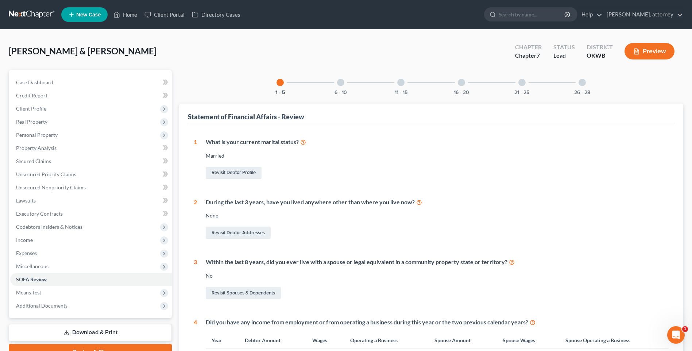
click at [459, 84] on div at bounding box center [461, 82] width 7 height 7
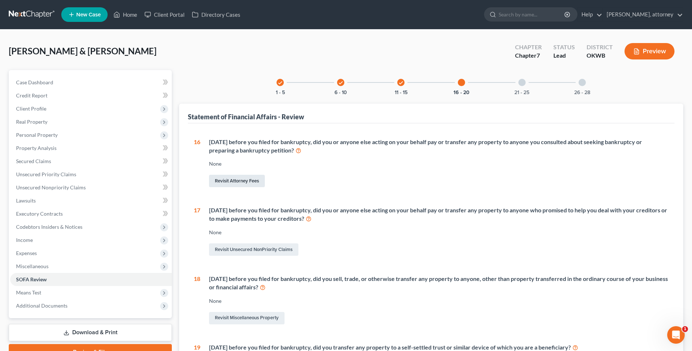
click at [246, 182] on link "Revisit Attorney Fees" at bounding box center [237, 181] width 56 height 12
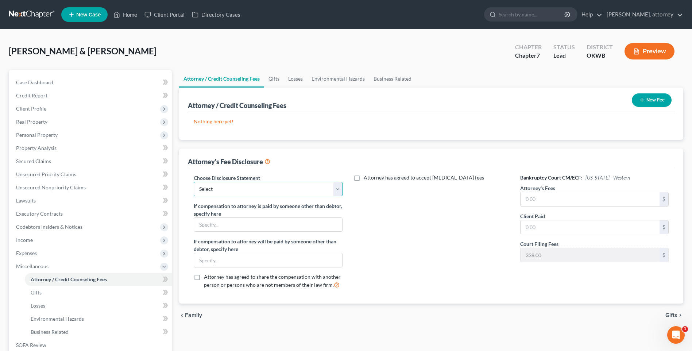
click at [248, 191] on select "Select Green Country Legal Group" at bounding box center [268, 189] width 148 height 15
click at [194, 182] on select "Select Green Country Legal Group" at bounding box center [268, 189] width 148 height 15
click at [551, 201] on input "text" at bounding box center [590, 199] width 139 height 14
click at [444, 219] on div "Attorney has agreed to accept [MEDICAL_DATA] fees" at bounding box center [431, 234] width 163 height 121
click at [648, 97] on button "New Fee" at bounding box center [652, 99] width 40 height 13
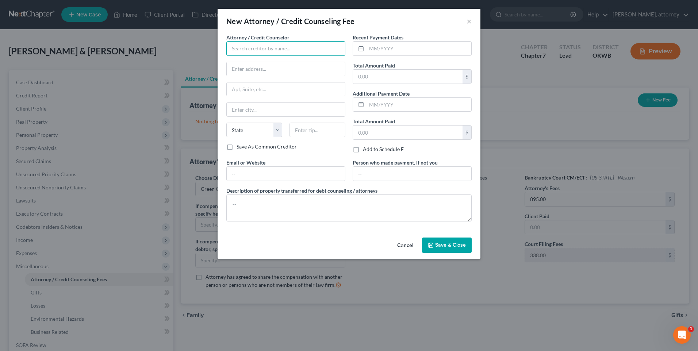
click at [259, 46] on input "text" at bounding box center [285, 48] width 119 height 15
click at [446, 246] on span "Save & Close" at bounding box center [450, 245] width 31 height 6
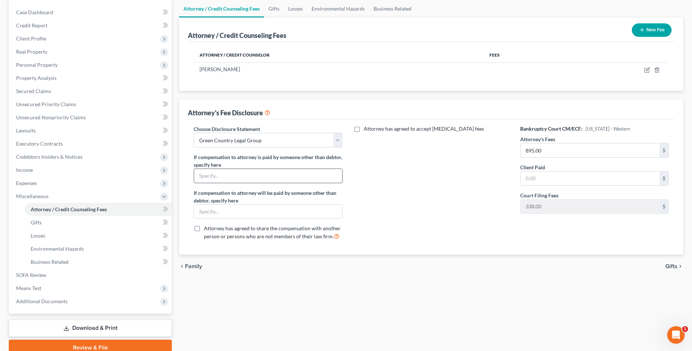
scroll to position [73, 0]
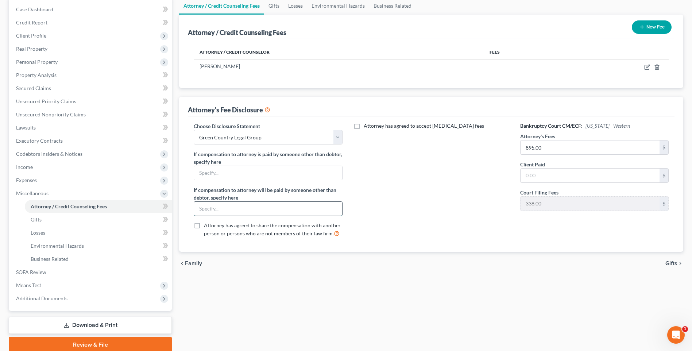
click at [248, 207] on input "text" at bounding box center [268, 209] width 148 height 14
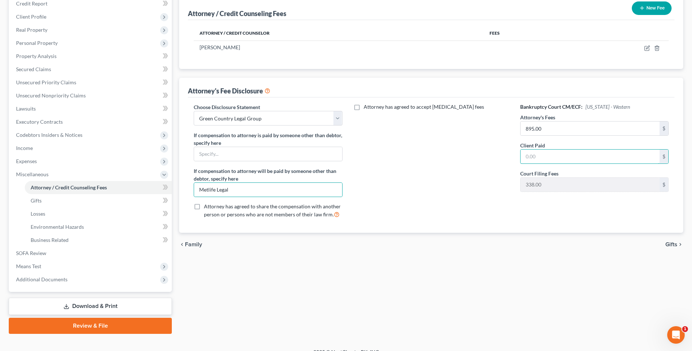
scroll to position [103, 0]
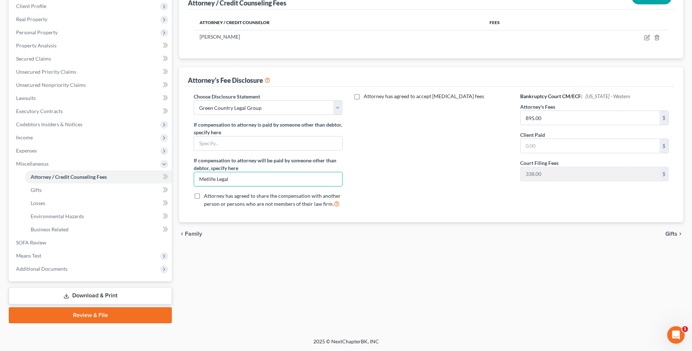
click at [669, 234] on span "Gifts" at bounding box center [671, 234] width 12 height 6
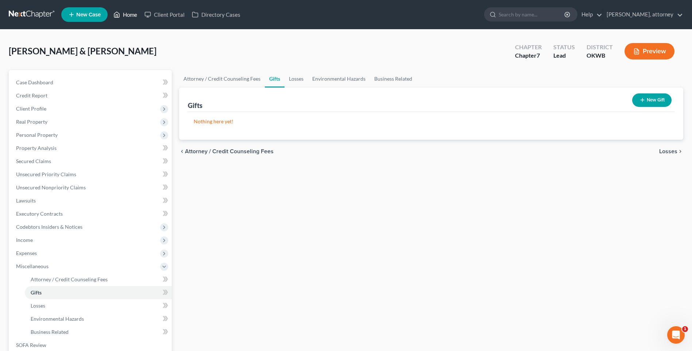
click at [129, 15] on link "Home" at bounding box center [125, 14] width 31 height 13
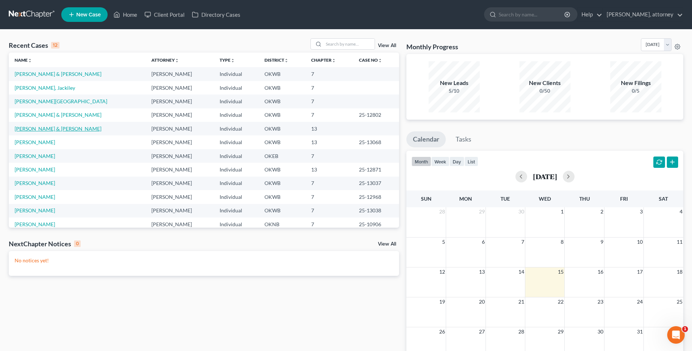
click at [44, 129] on link "[PERSON_NAME] & [PERSON_NAME]" at bounding box center [58, 129] width 87 height 6
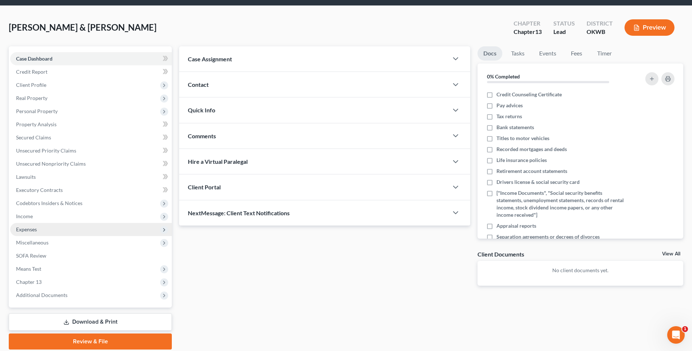
scroll to position [36, 0]
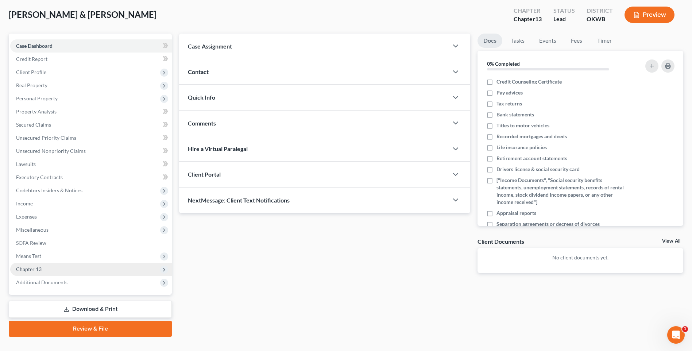
click at [33, 268] on span "Chapter 13" at bounding box center [29, 269] width 26 height 6
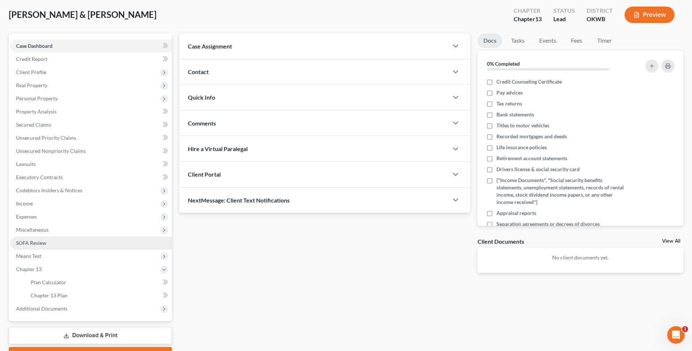
click at [34, 243] on span "SOFA Review" at bounding box center [31, 243] width 30 height 6
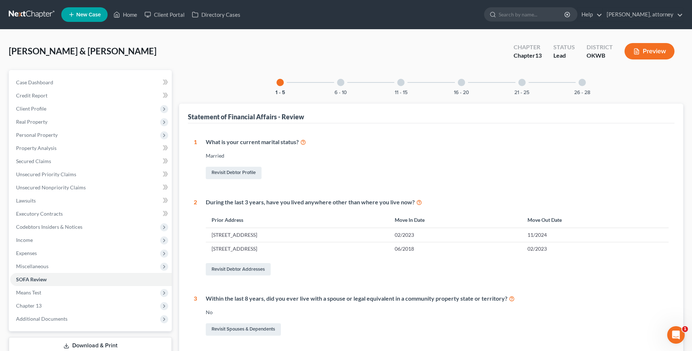
click at [460, 84] on div at bounding box center [461, 82] width 7 height 7
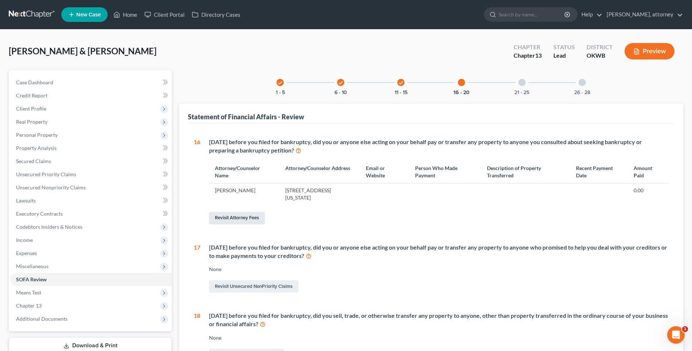
click at [241, 217] on link "Revisit Attorney Fees" at bounding box center [237, 218] width 56 height 12
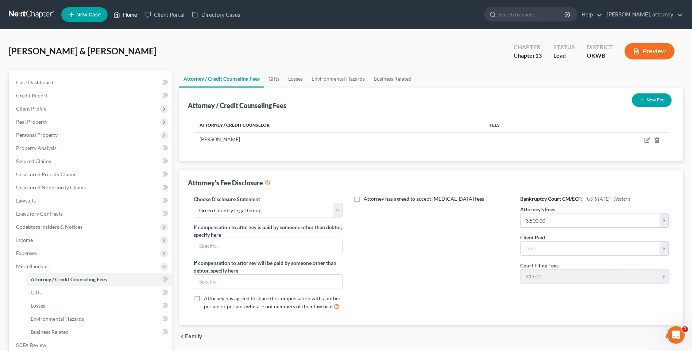
drag, startPoint x: 133, startPoint y: 15, endPoint x: 138, endPoint y: 27, distance: 12.9
click at [133, 15] on link "Home" at bounding box center [125, 14] width 31 height 13
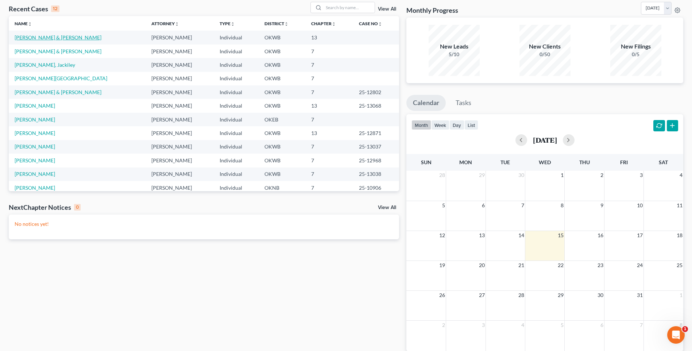
click at [51, 38] on link "[PERSON_NAME] & [PERSON_NAME]" at bounding box center [58, 37] width 87 height 6
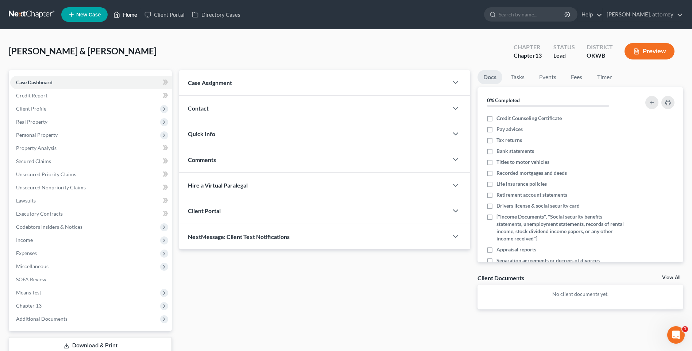
click at [134, 12] on link "Home" at bounding box center [125, 14] width 31 height 13
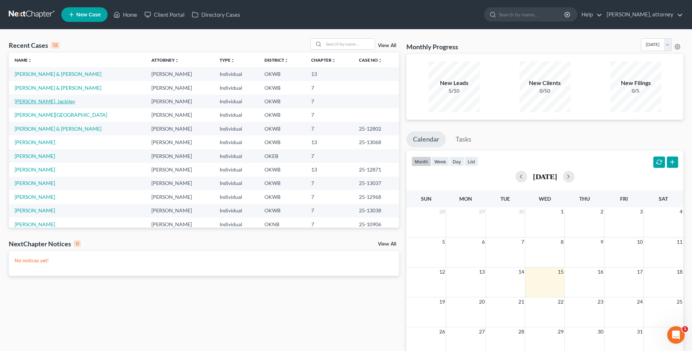
click at [45, 101] on link "[PERSON_NAME], Jackiley" at bounding box center [45, 101] width 61 height 6
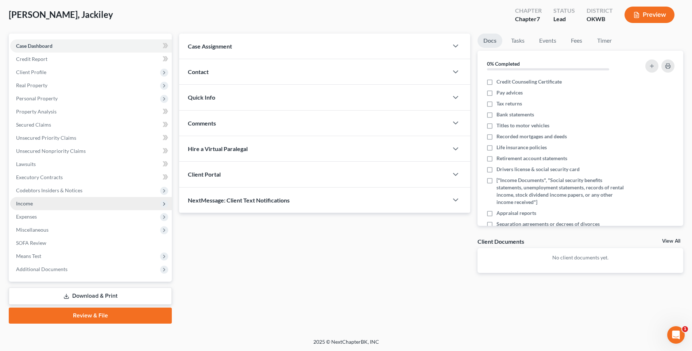
scroll to position [37, 0]
click at [32, 214] on span "Expenses" at bounding box center [26, 216] width 21 height 6
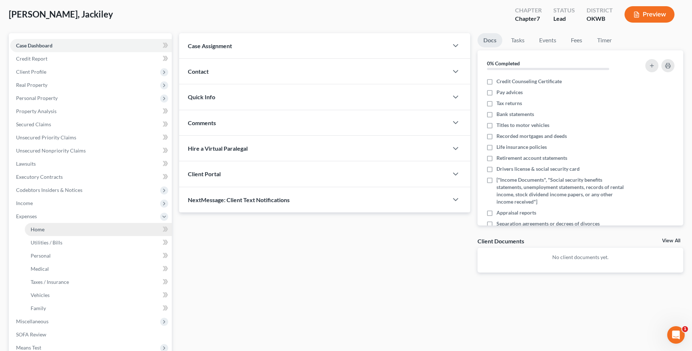
click at [43, 227] on span "Home" at bounding box center [38, 229] width 14 height 6
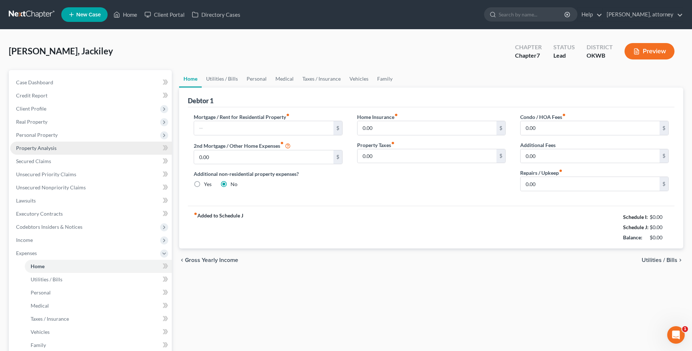
scroll to position [73, 0]
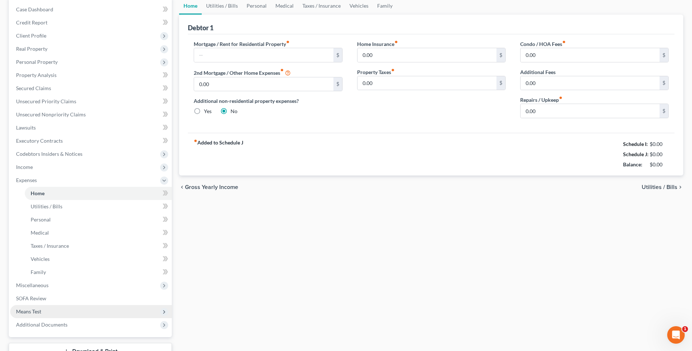
click at [33, 312] on span "Means Test" at bounding box center [28, 311] width 25 height 6
